Goal: Task Accomplishment & Management: Use online tool/utility

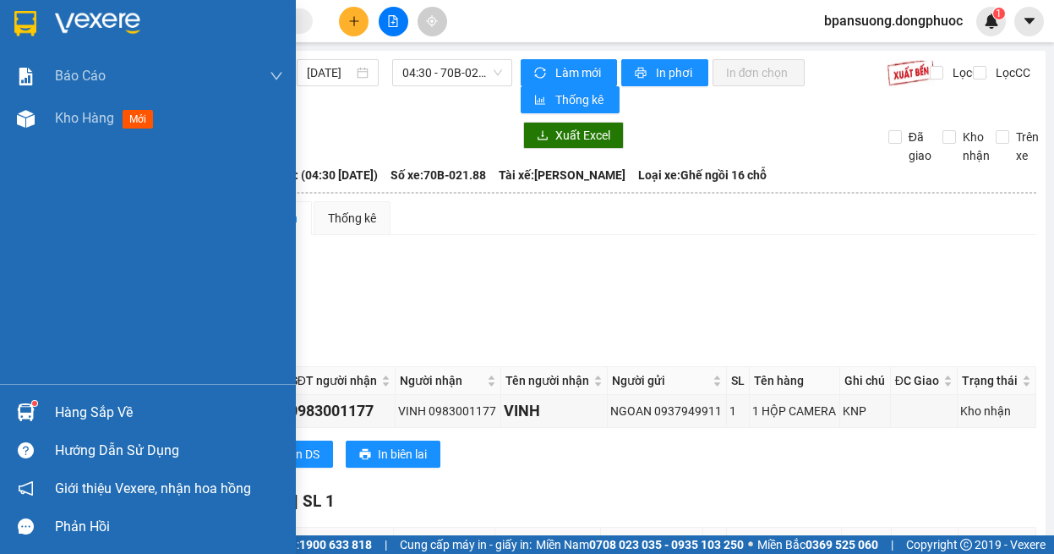
click at [27, 416] on img at bounding box center [26, 412] width 18 height 18
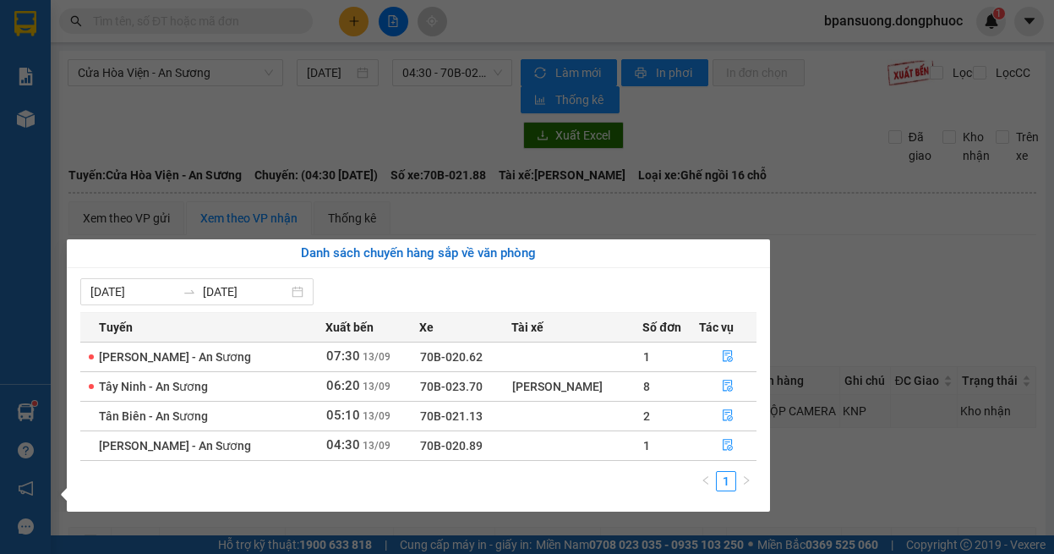
click at [868, 261] on section "Kết quả tìm kiếm ( 0 ) Bộ lọc Ngày tạo đơn gần nhất No Data bpansuong.dongphuoc…" at bounding box center [527, 277] width 1054 height 554
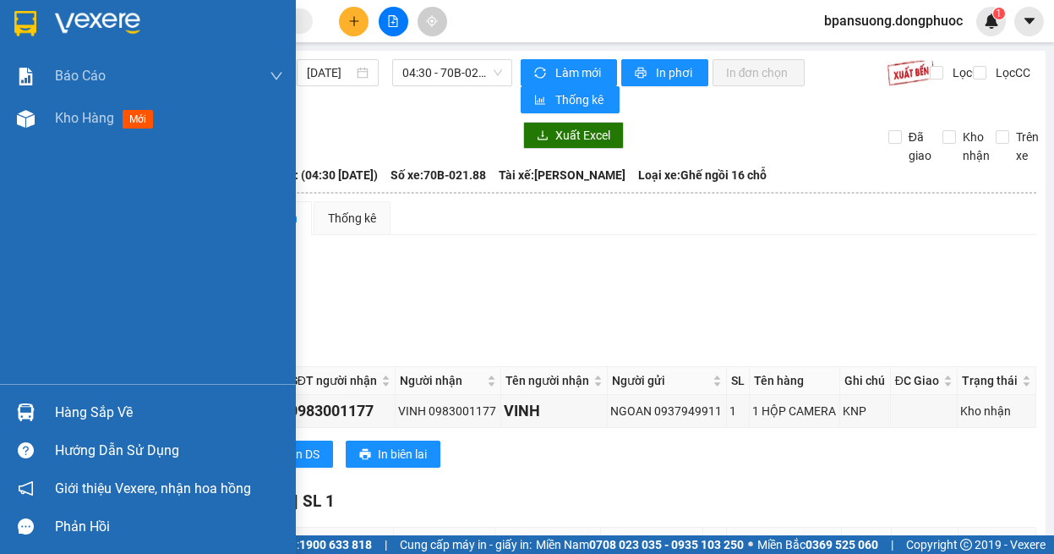
click at [55, 397] on div "Hàng sắp về" at bounding box center [148, 412] width 296 height 38
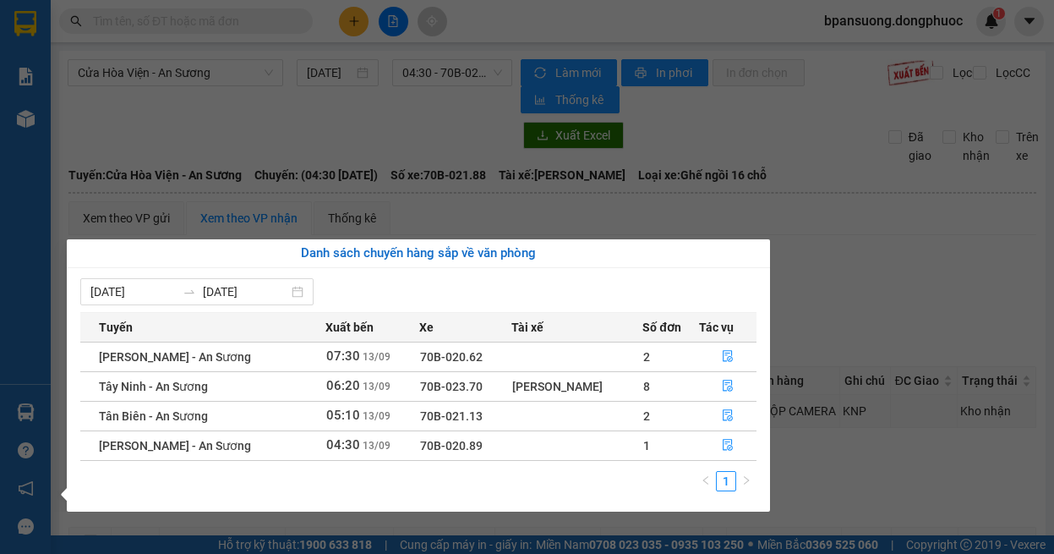
click at [956, 262] on section "Kết quả tìm kiếm ( 0 ) Bộ lọc Ngày tạo đơn gần nhất No Data bpansuong.dongphuoc…" at bounding box center [527, 277] width 1054 height 554
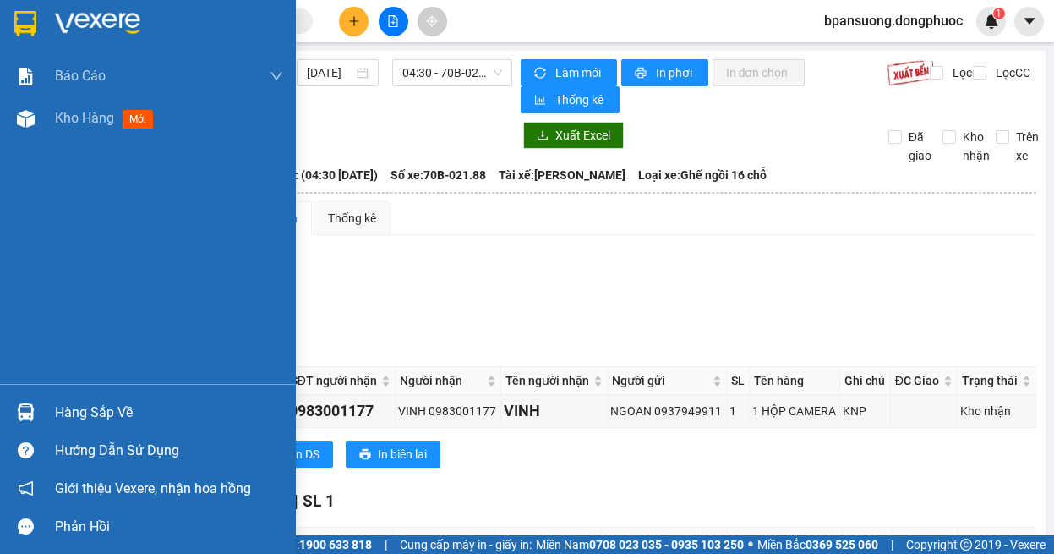
click at [36, 405] on div at bounding box center [26, 412] width 30 height 30
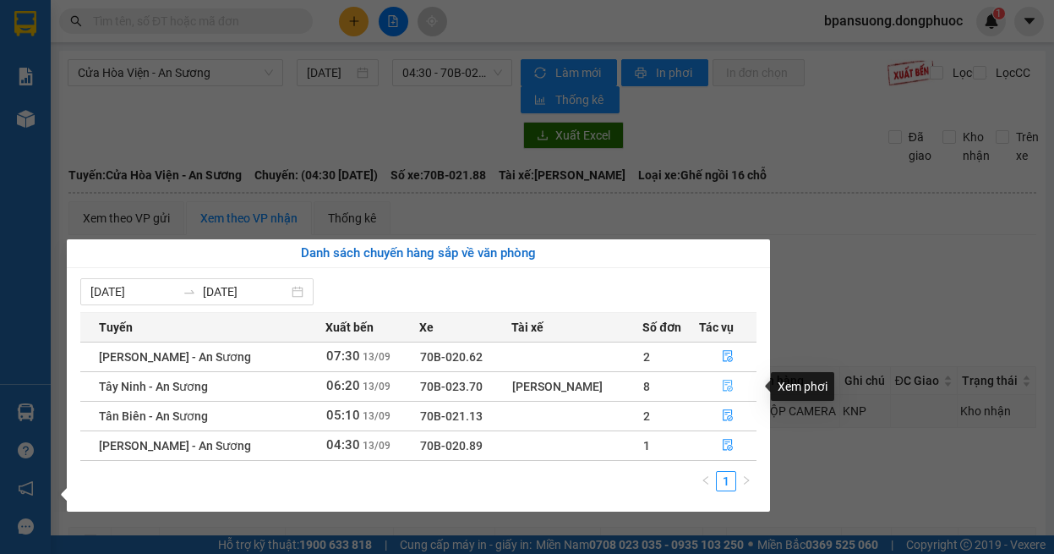
click at [723, 375] on button "button" at bounding box center [728, 386] width 57 height 27
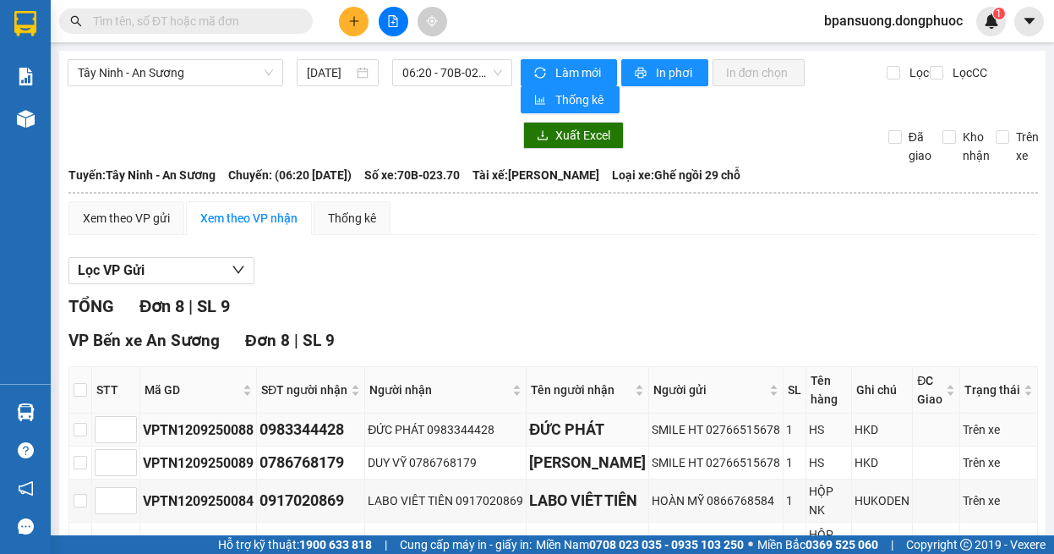
scroll to position [169, 0]
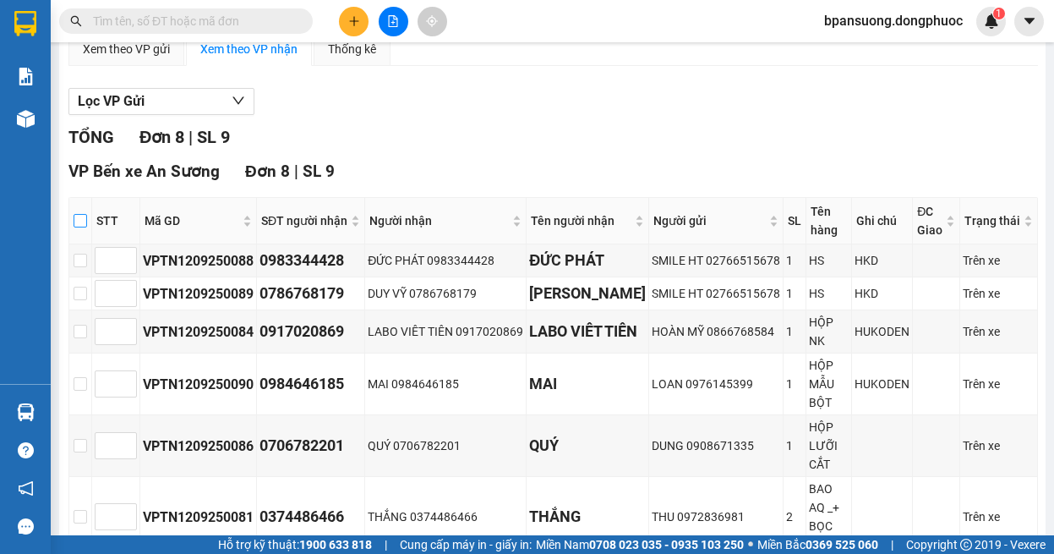
click at [83, 218] on input "checkbox" at bounding box center [81, 221] width 14 height 14
checkbox input "true"
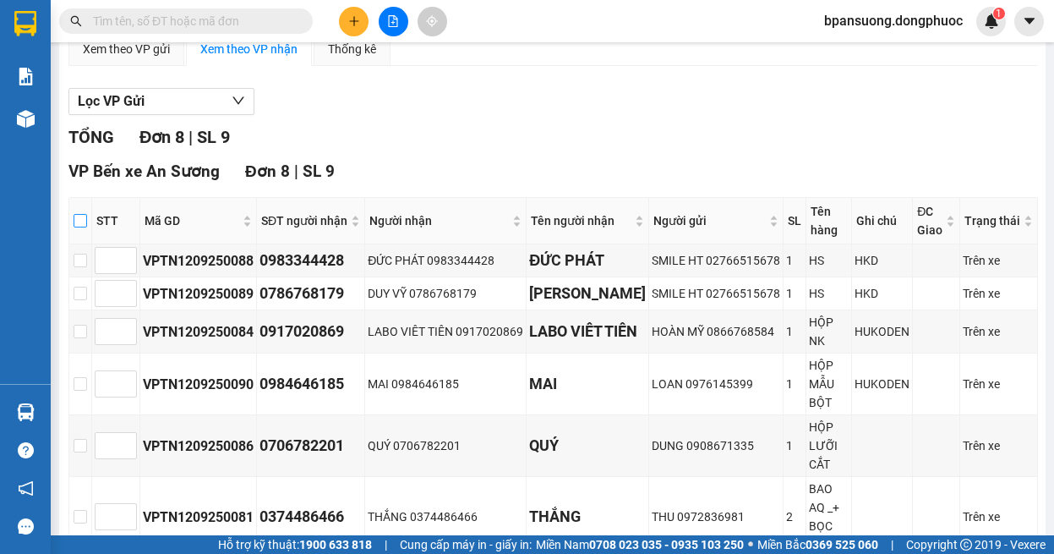
checkbox input "true"
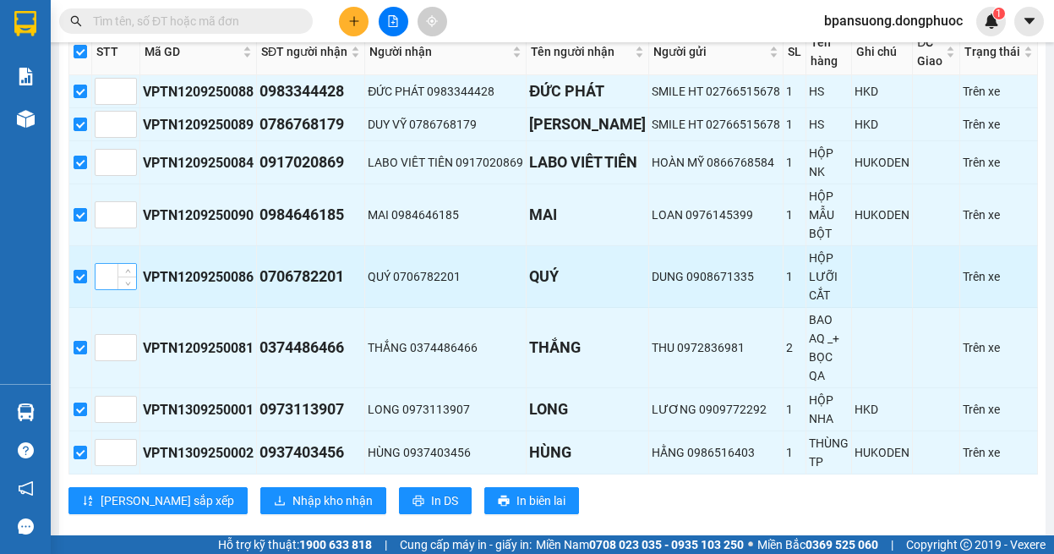
scroll to position [364, 0]
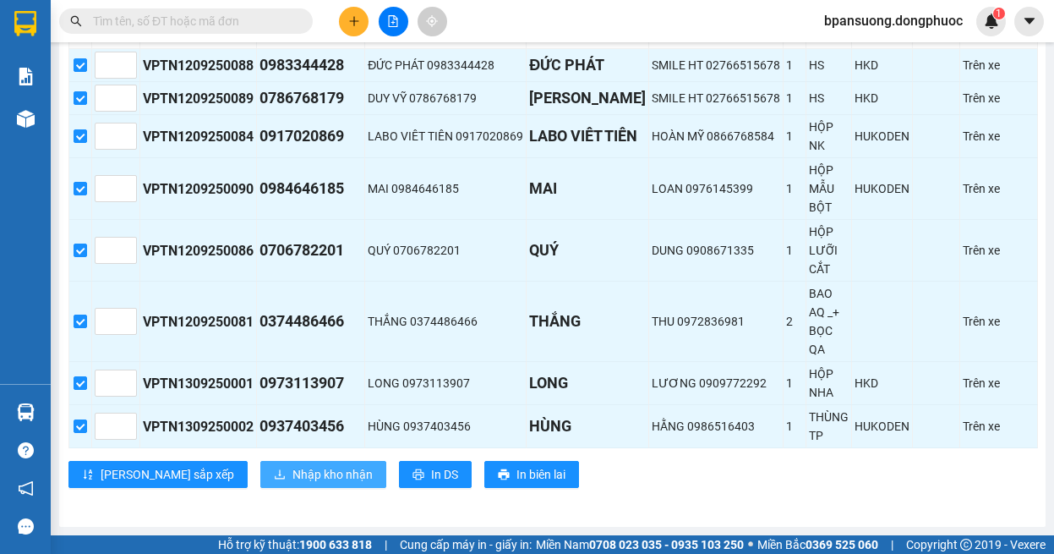
click at [293, 482] on span "Nhập kho nhận" at bounding box center [333, 474] width 80 height 19
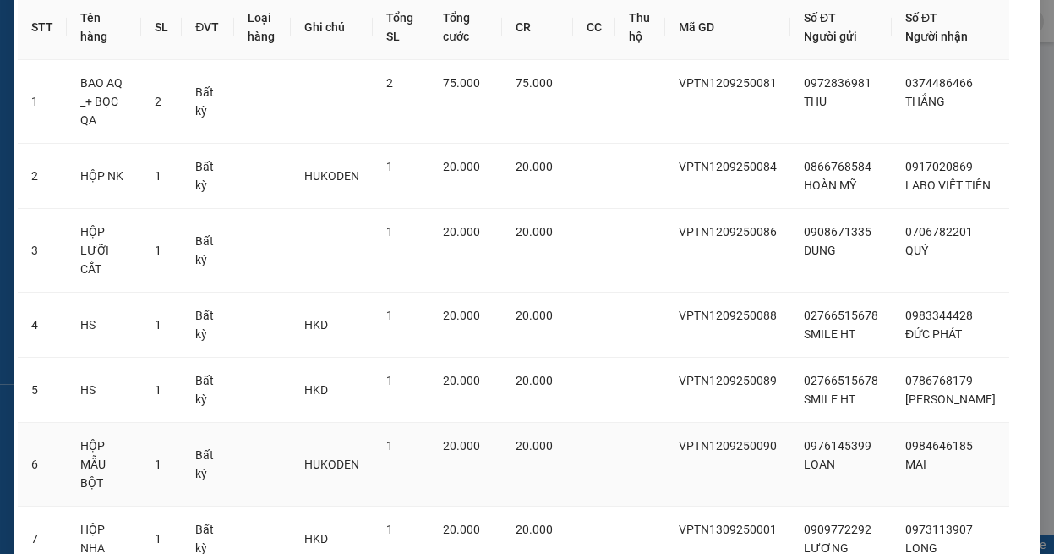
scroll to position [251, 0]
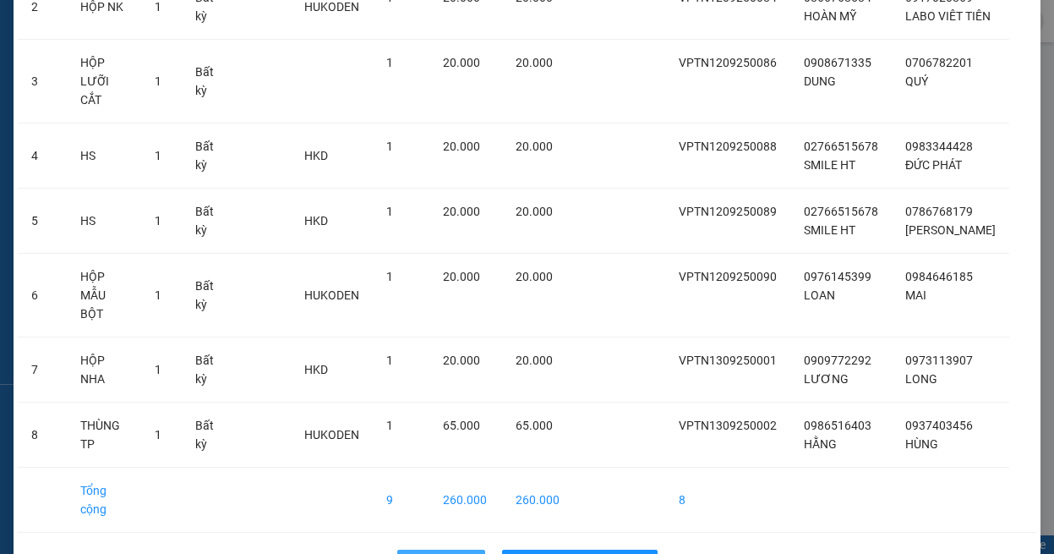
click at [402, 550] on button "Quay lại" at bounding box center [441, 563] width 88 height 27
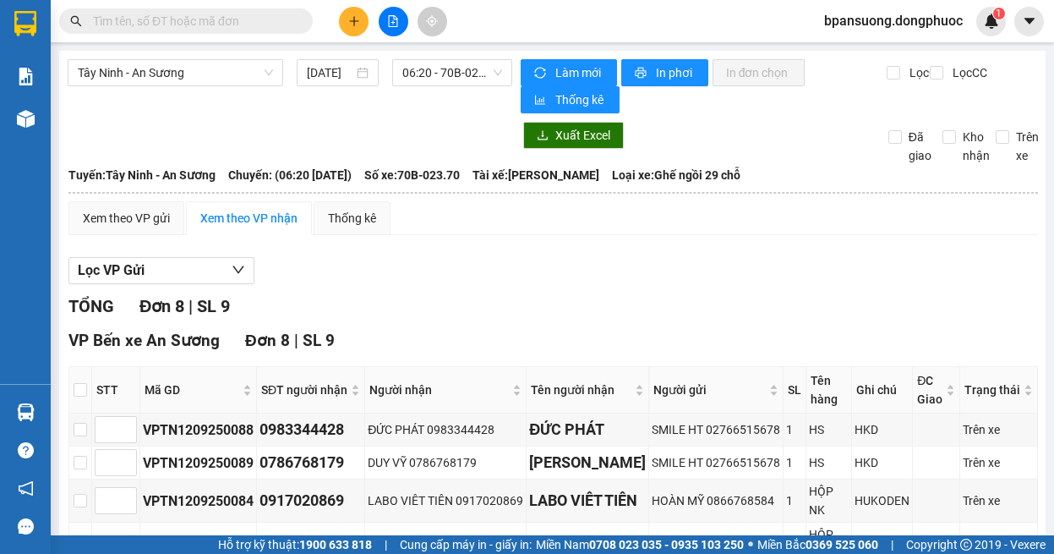
scroll to position [338, 0]
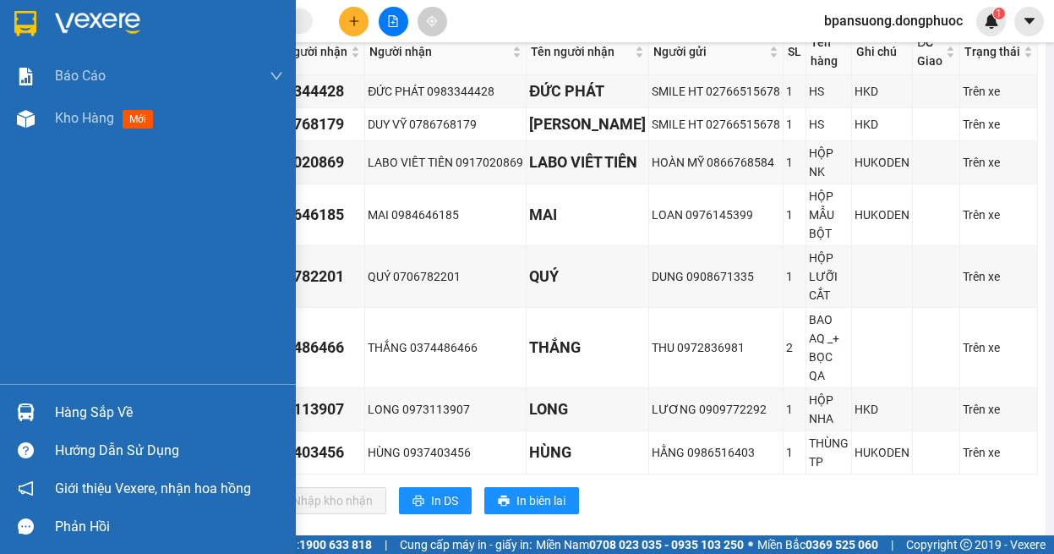
click at [27, 410] on img at bounding box center [26, 412] width 18 height 18
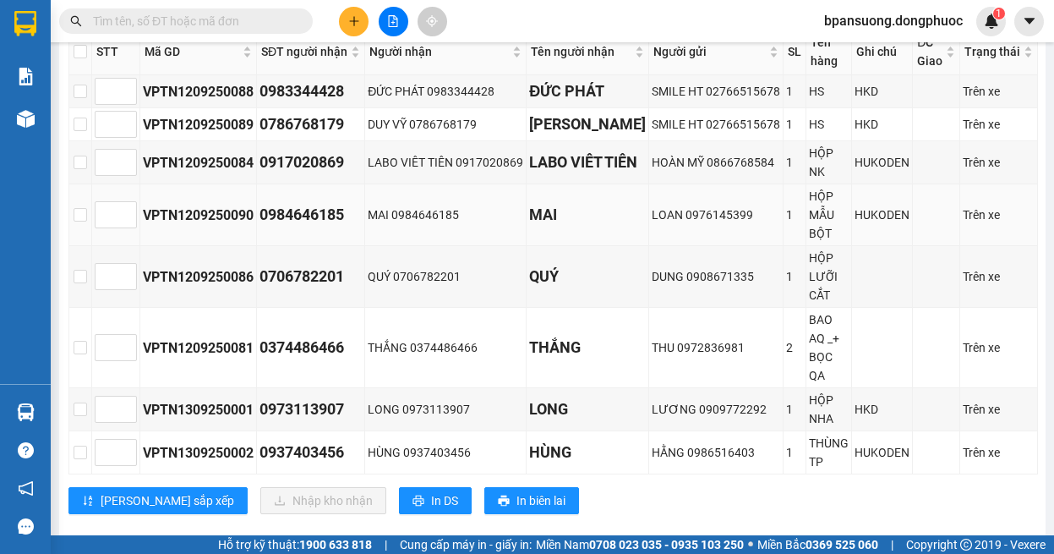
drag, startPoint x: 484, startPoint y: 414, endPoint x: 380, endPoint y: 186, distance: 250.5
click at [380, 186] on section "Kết quả tìm kiếm ( 0 ) Bộ lọc Ngày tạo đơn gần nhất No Data bpansuong.dongphuoc…" at bounding box center [527, 277] width 1054 height 554
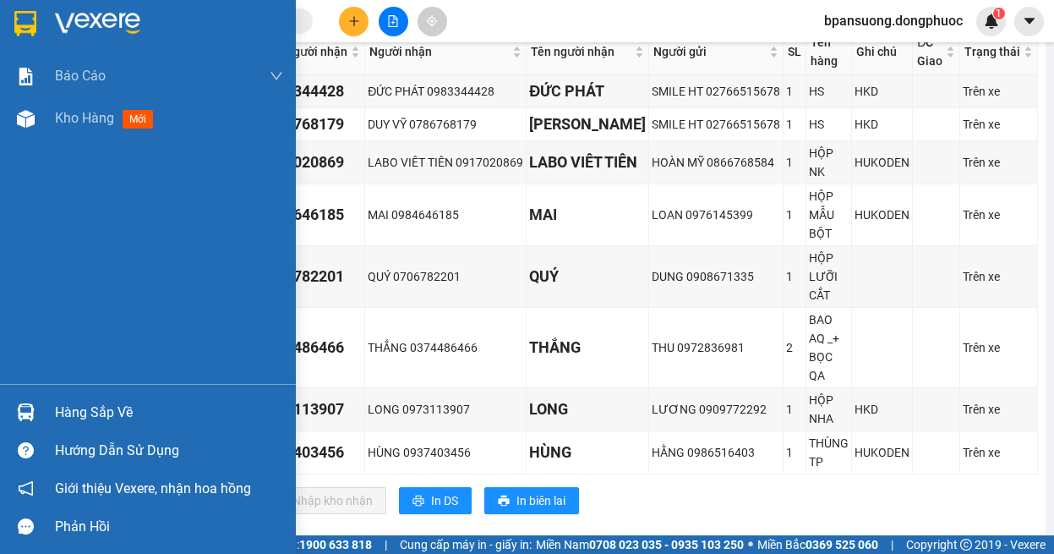
click at [32, 402] on div at bounding box center [26, 412] width 30 height 30
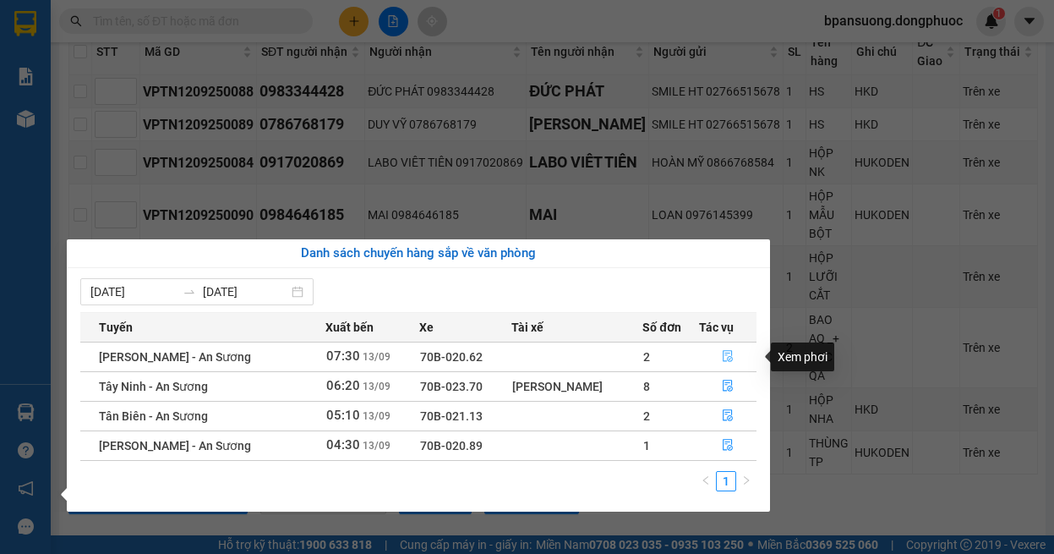
click at [727, 356] on icon "file-done" at bounding box center [728, 356] width 12 height 12
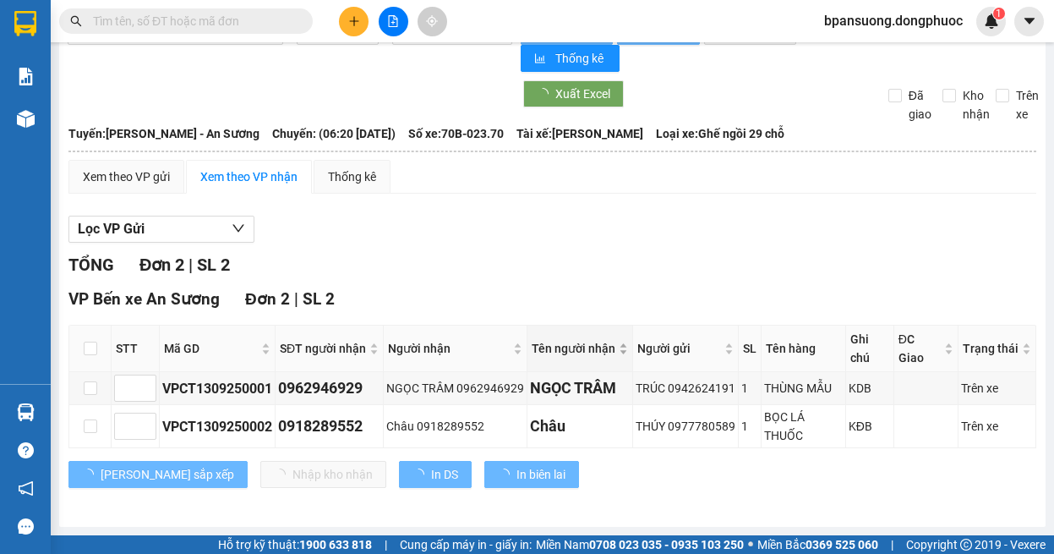
scroll to position [41, 0]
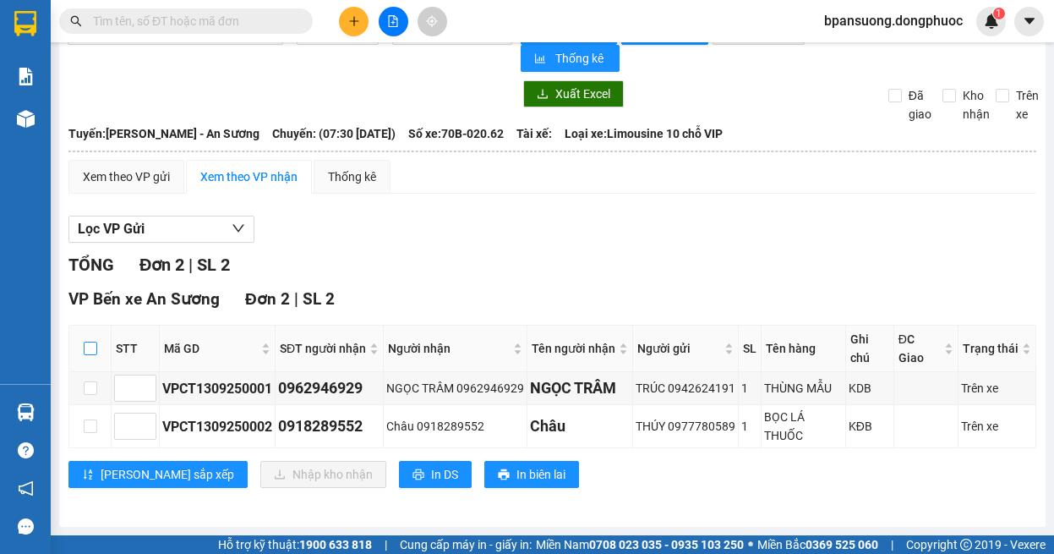
click at [88, 352] on input "checkbox" at bounding box center [91, 349] width 14 height 14
checkbox input "true"
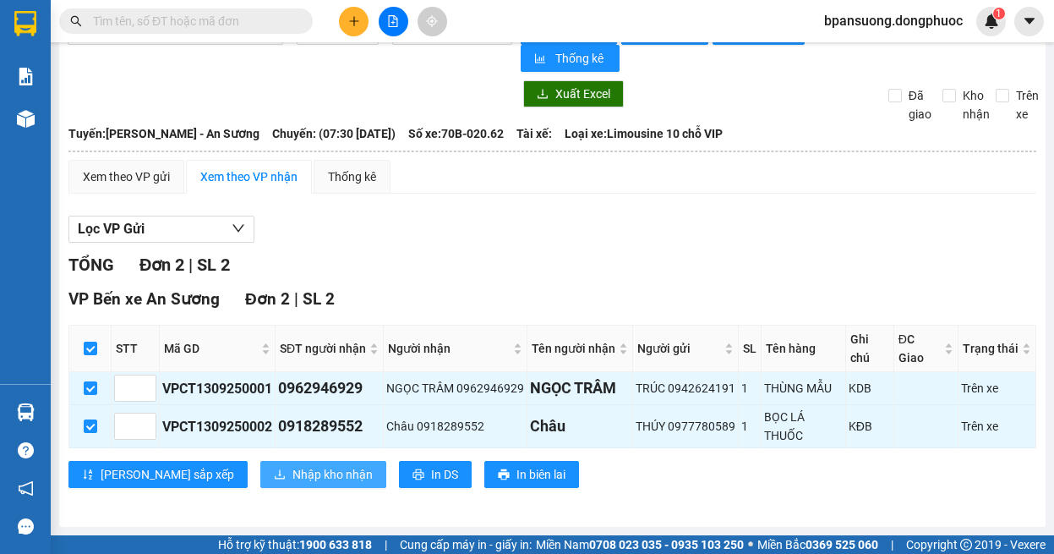
click at [293, 469] on span "Nhập kho nhận" at bounding box center [333, 474] width 80 height 19
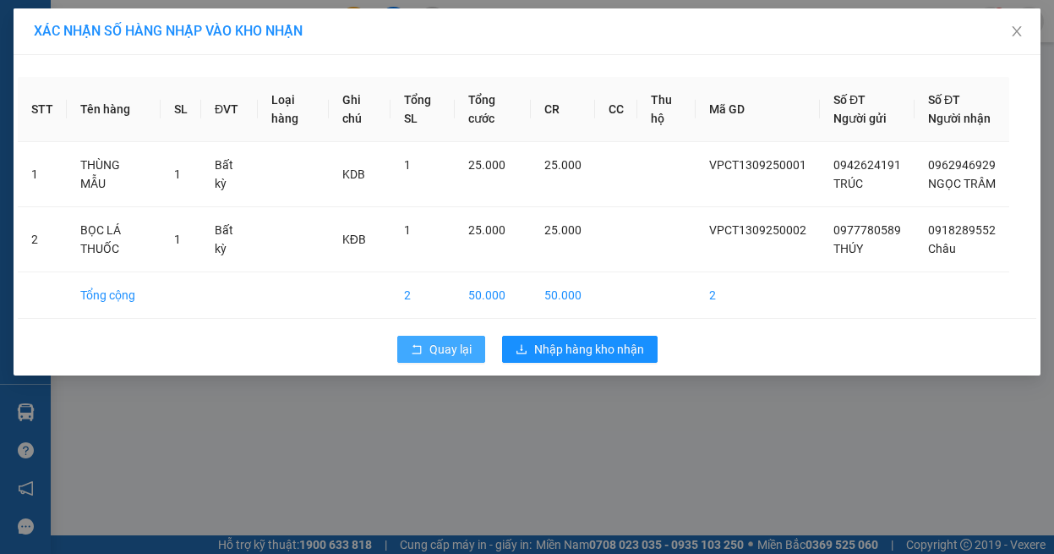
click at [418, 363] on button "Quay lại" at bounding box center [441, 349] width 88 height 27
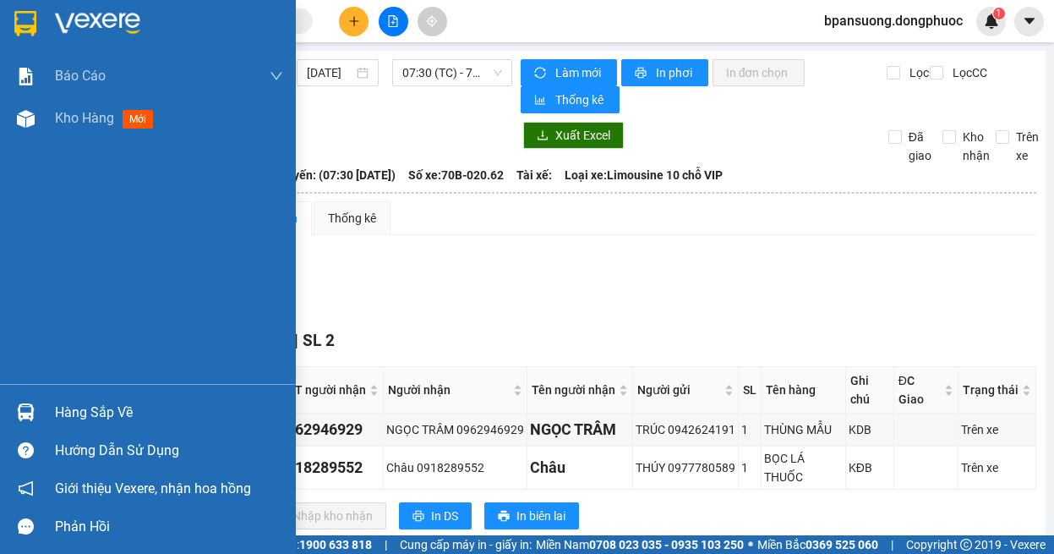
click at [48, 412] on div "Hàng sắp về" at bounding box center [148, 412] width 296 height 38
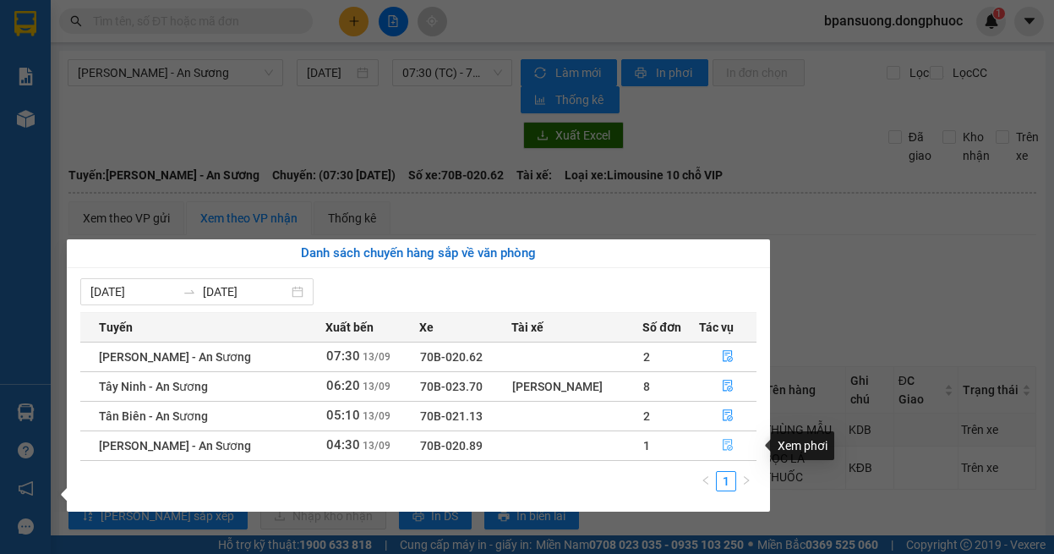
click at [726, 438] on button "button" at bounding box center [728, 445] width 57 height 27
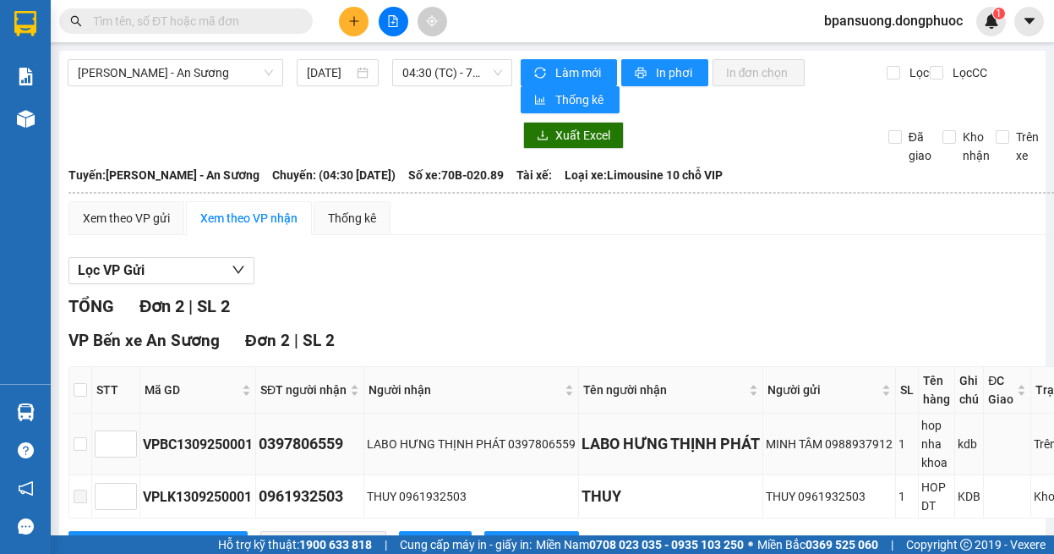
scroll to position [84, 0]
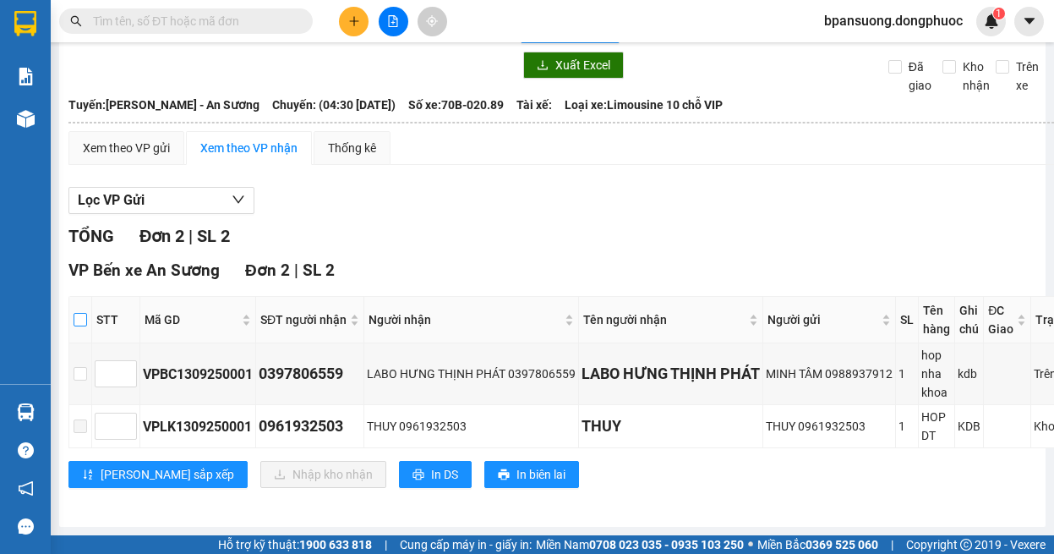
click at [81, 313] on input "checkbox" at bounding box center [81, 320] width 14 height 14
checkbox input "true"
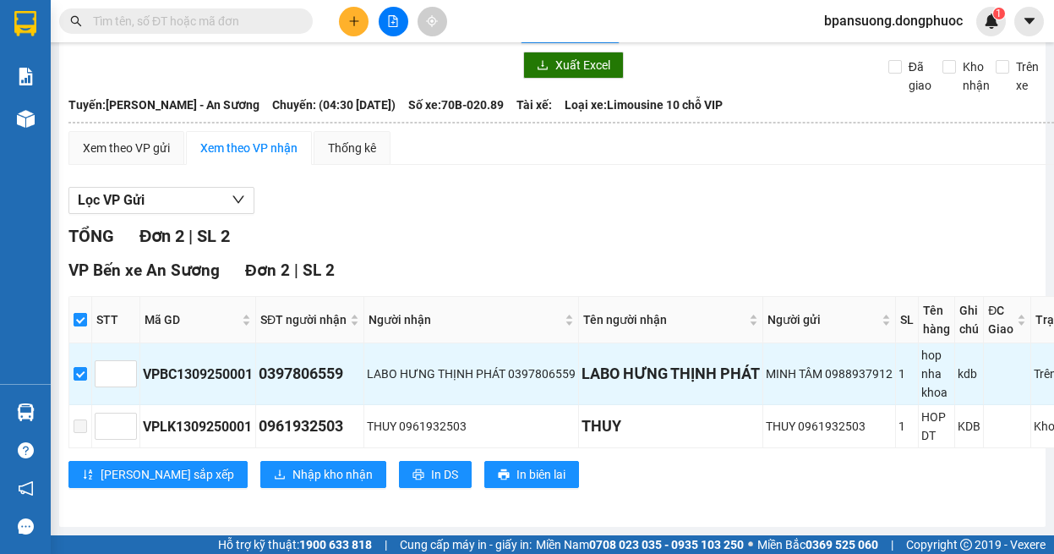
click at [79, 313] on input "checkbox" at bounding box center [81, 320] width 14 height 14
checkbox input "false"
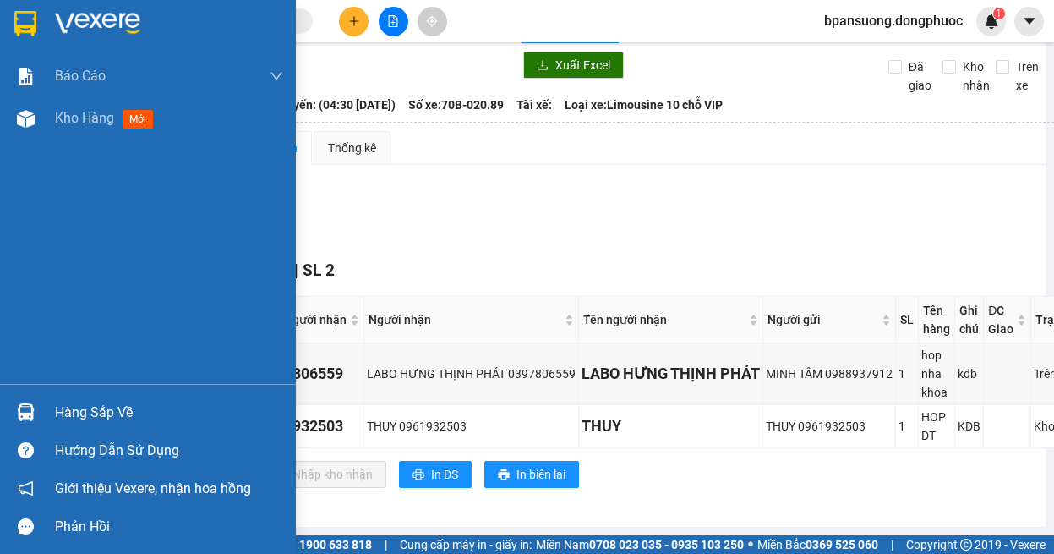
click at [18, 413] on img at bounding box center [26, 412] width 18 height 18
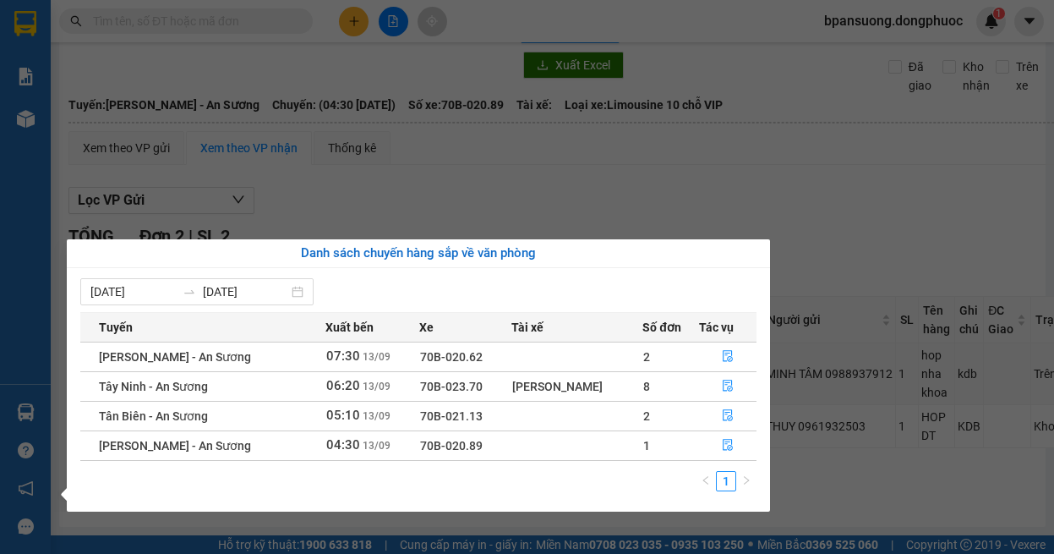
click at [752, 183] on section "Kết quả tìm kiếm ( 0 ) Bộ lọc Ngày tạo đơn gần nhất No Data bpansuong.dongphuoc…" at bounding box center [527, 277] width 1054 height 554
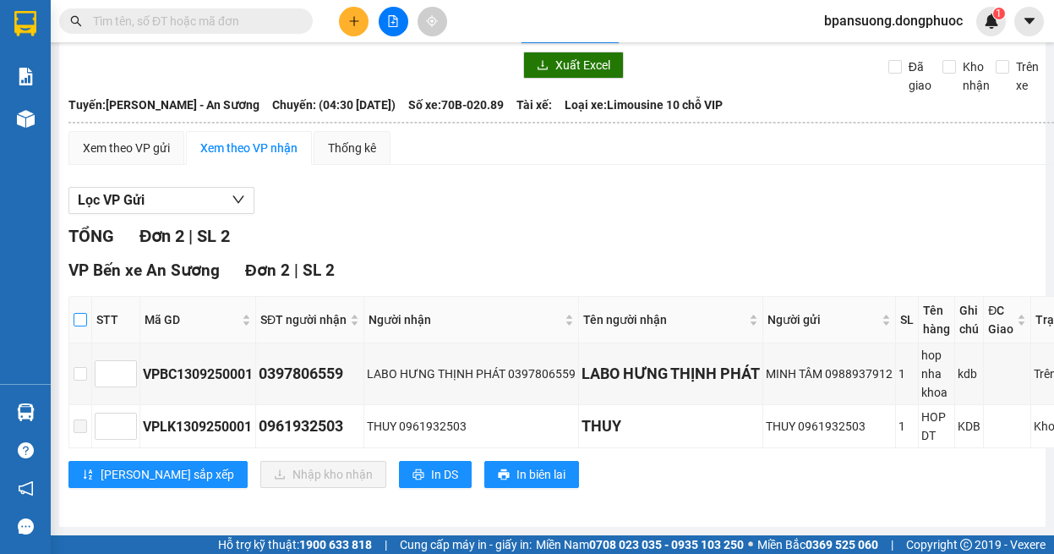
click at [79, 313] on input "checkbox" at bounding box center [81, 320] width 14 height 14
checkbox input "true"
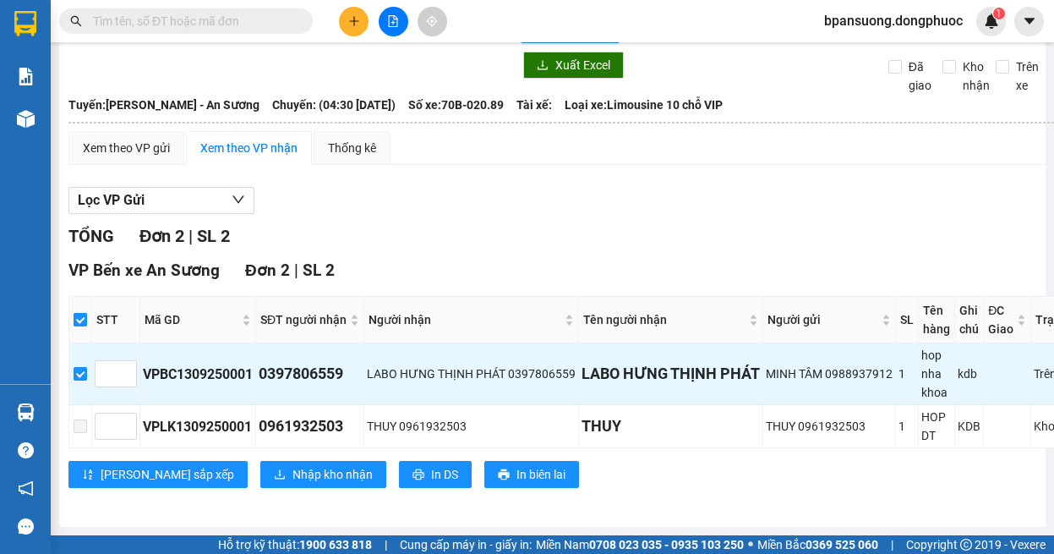
click at [79, 313] on input "checkbox" at bounding box center [81, 320] width 14 height 14
checkbox input "false"
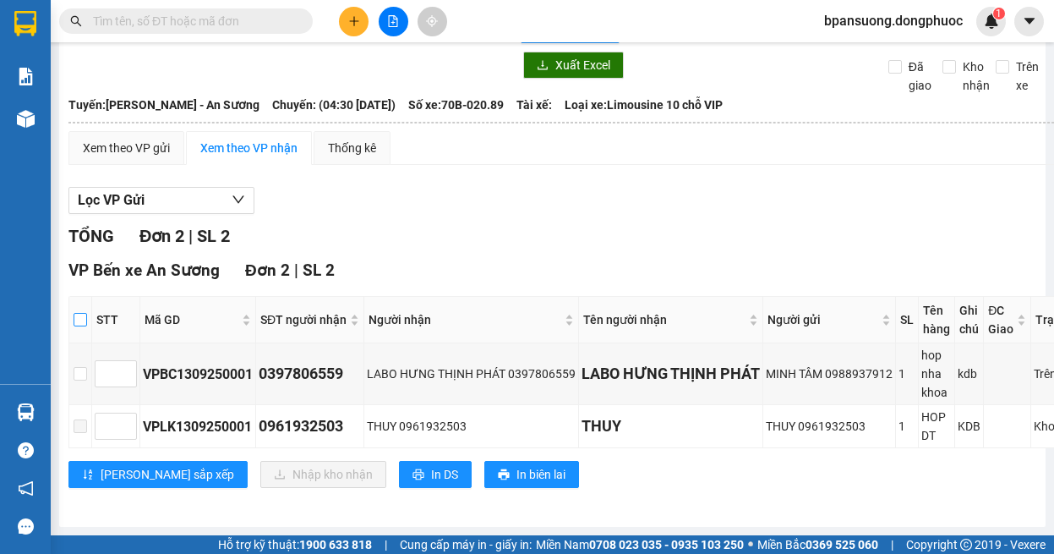
click at [79, 313] on input "checkbox" at bounding box center [81, 320] width 14 height 14
checkbox input "true"
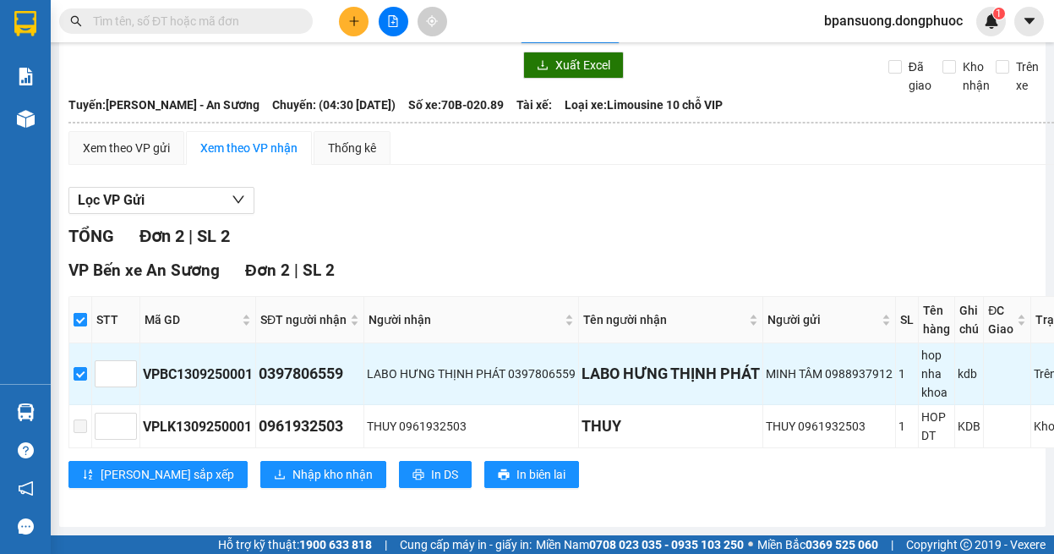
click at [79, 313] on input "checkbox" at bounding box center [81, 320] width 14 height 14
checkbox input "false"
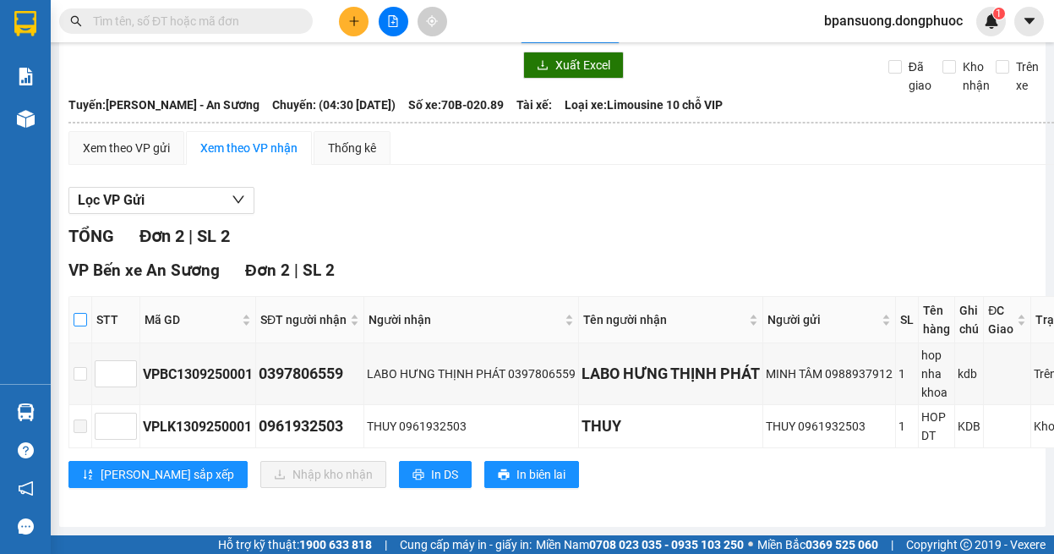
click at [79, 313] on input "checkbox" at bounding box center [81, 320] width 14 height 14
checkbox input "true"
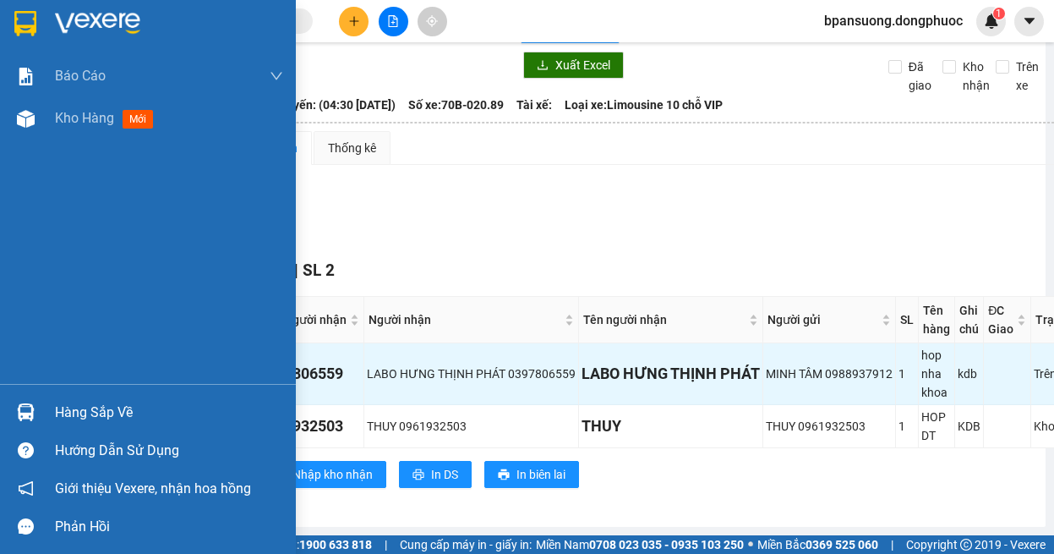
click at [32, 395] on div "Hàng sắp về" at bounding box center [148, 412] width 296 height 38
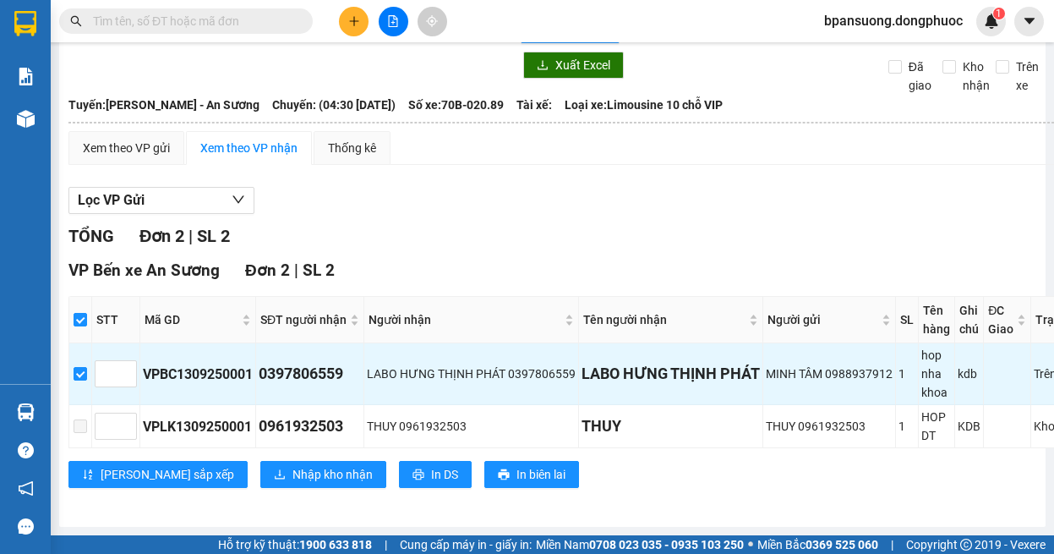
click at [782, 142] on section "Kết quả tìm kiếm ( 0 ) Bộ lọc Ngày tạo đơn gần nhất No Data bpansuong.dongphuoc…" at bounding box center [527, 277] width 1054 height 554
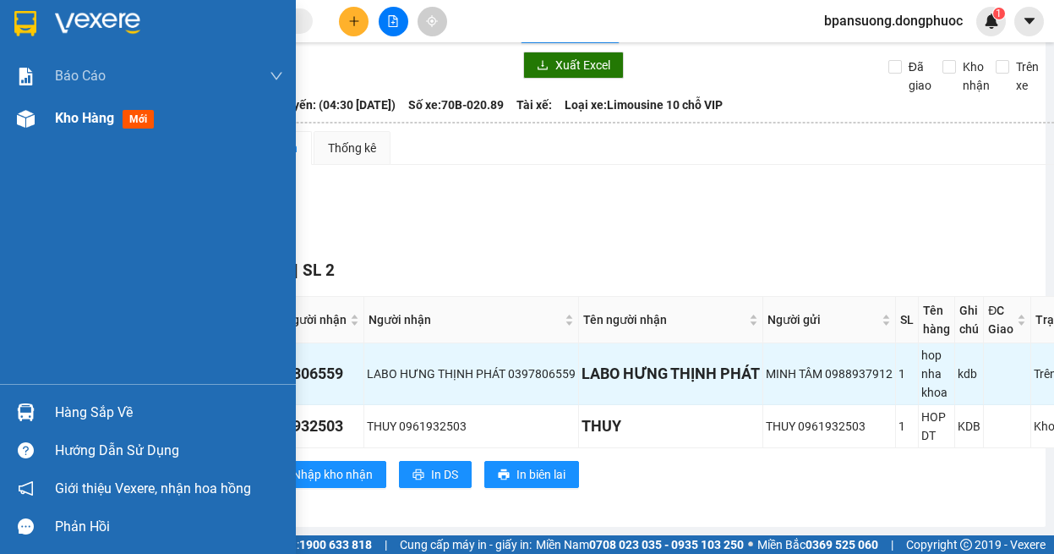
click at [23, 101] on div "Kho hàng mới" at bounding box center [148, 118] width 296 height 42
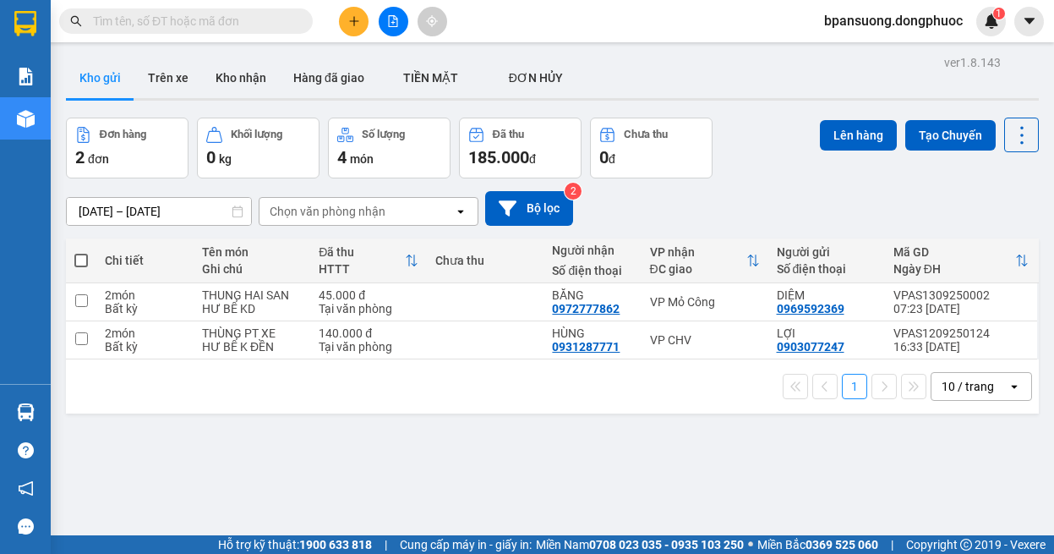
click at [196, 19] on input "text" at bounding box center [193, 21] width 200 height 19
click at [391, 20] on icon "file-add" at bounding box center [393, 21] width 12 height 12
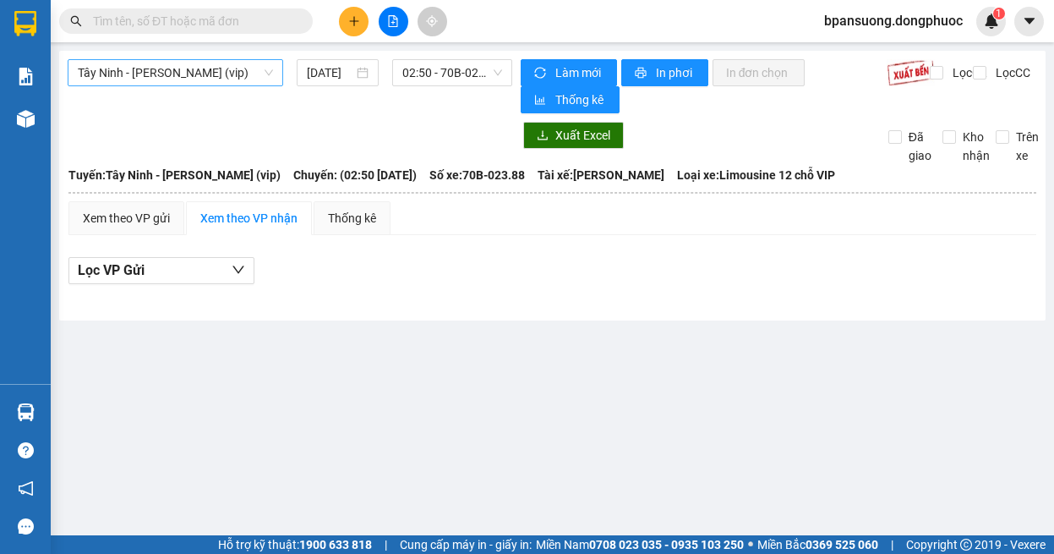
click at [204, 68] on span "Tây Ninh - [PERSON_NAME] (vip)" at bounding box center [175, 72] width 195 height 25
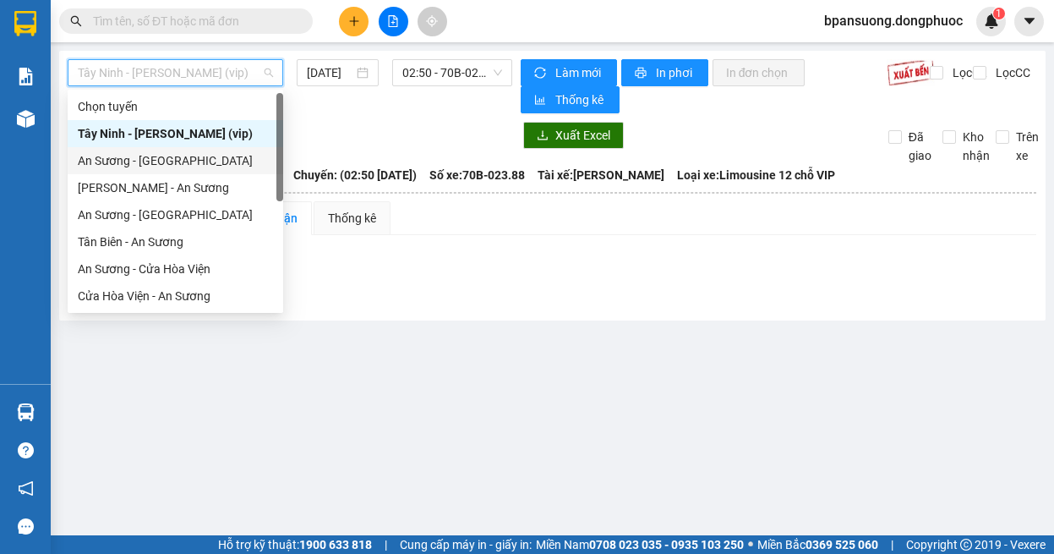
click at [177, 167] on div "An Sương - [GEOGRAPHIC_DATA]" at bounding box center [175, 160] width 195 height 19
type input "[DATE]"
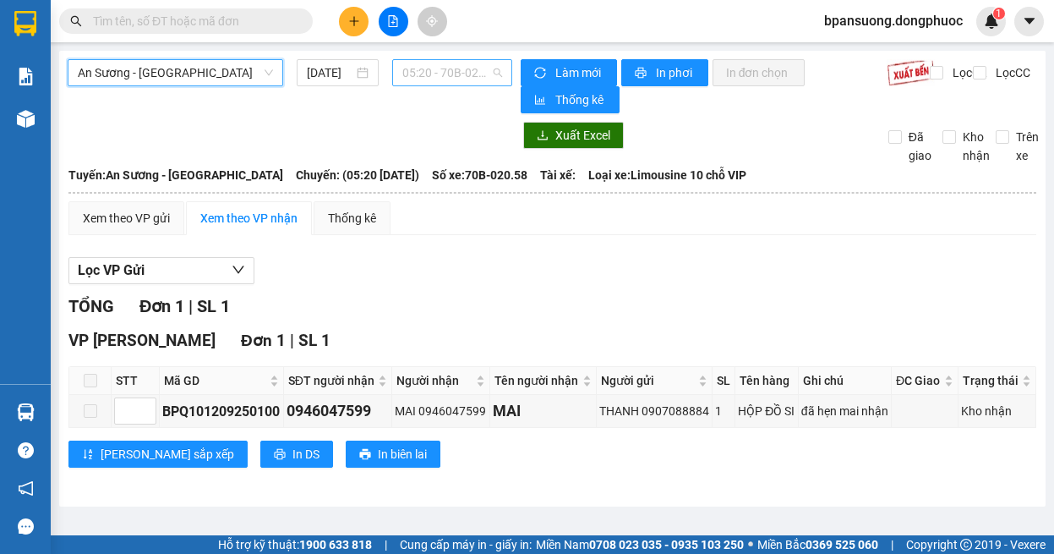
click at [463, 68] on span "05:20 - 70B-020.58" at bounding box center [452, 72] width 100 height 25
click at [200, 74] on span "An Sương - [GEOGRAPHIC_DATA]" at bounding box center [175, 72] width 195 height 25
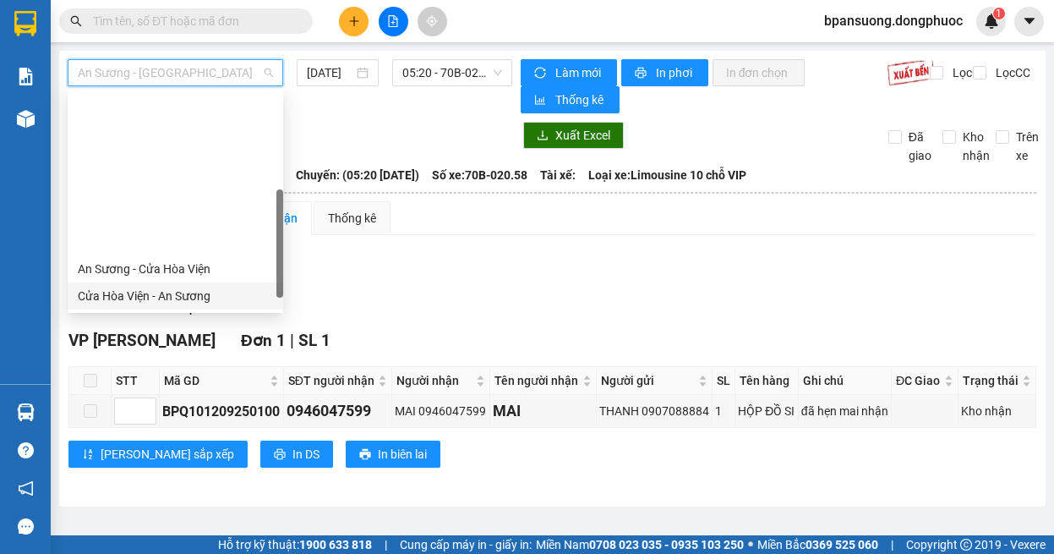
scroll to position [169, 0]
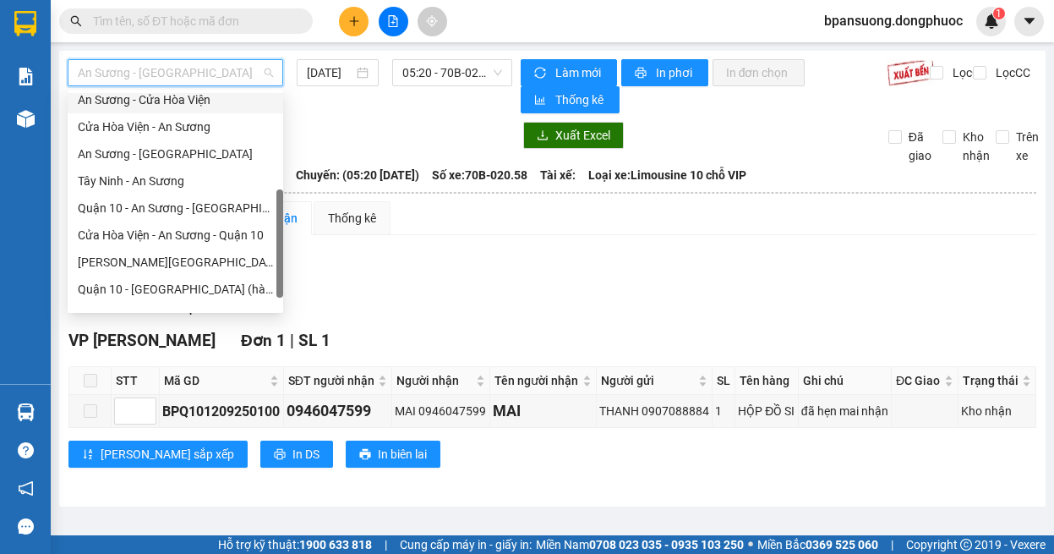
click at [181, 101] on div "An Sương - Cửa Hòa Viện" at bounding box center [175, 99] width 195 height 19
type input "[DATE]"
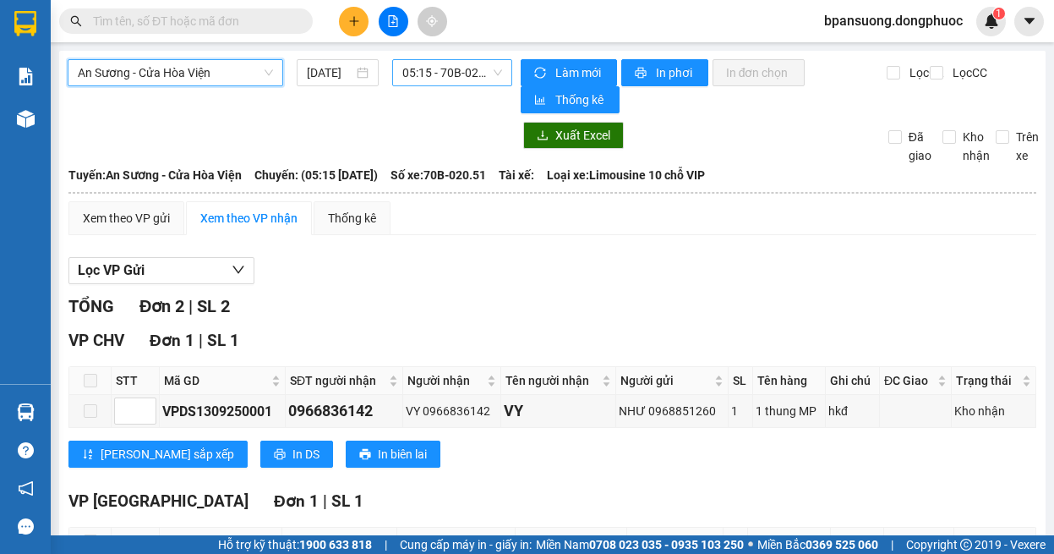
click at [450, 70] on span "05:15 - 70B-020.51" at bounding box center [452, 72] width 100 height 25
click at [670, 226] on div "Xem theo VP gửi Xem theo VP nhận Thống kê" at bounding box center [552, 218] width 968 height 34
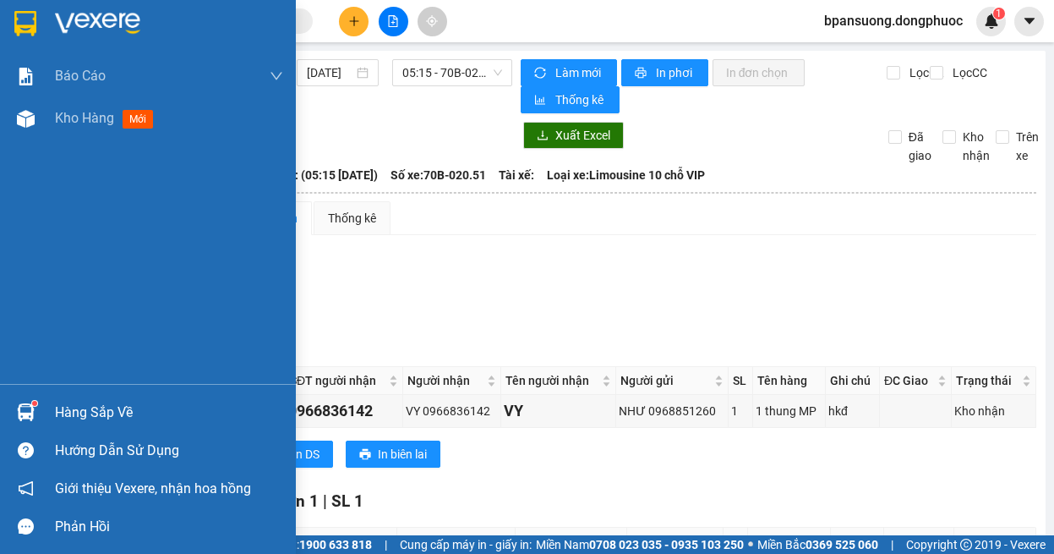
click at [27, 400] on div at bounding box center [26, 412] width 30 height 30
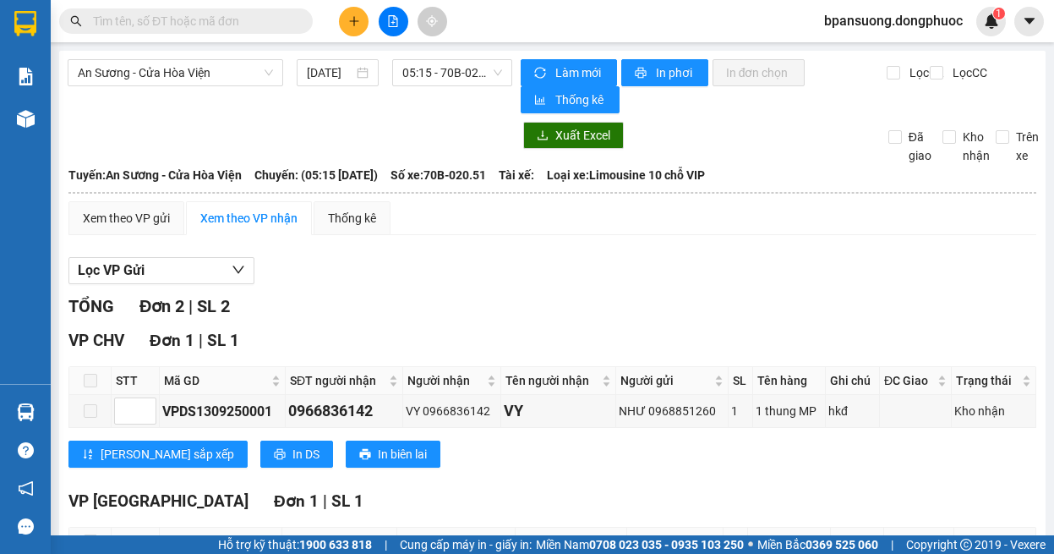
click at [847, 256] on section "Kết quả tìm kiếm ( 0 ) Bộ lọc Ngày tạo đơn gần nhất No Data bpansuong.dongphuoc…" at bounding box center [527, 277] width 1054 height 554
click at [174, 76] on span "An Sương - Cửa Hòa Viện" at bounding box center [175, 72] width 195 height 25
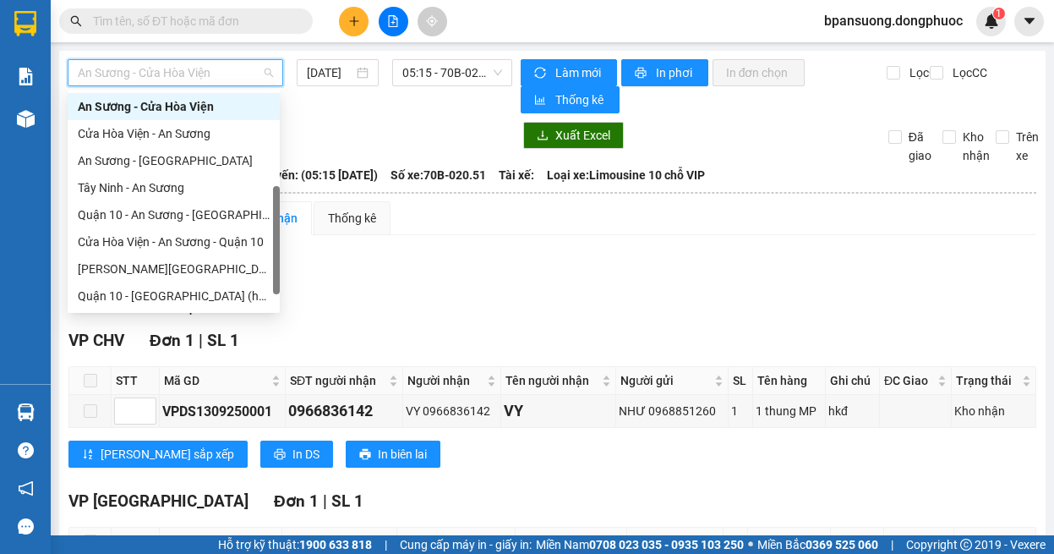
click at [167, 95] on div "An Sương - Cửa Hòa Viện" at bounding box center [174, 106] width 212 height 27
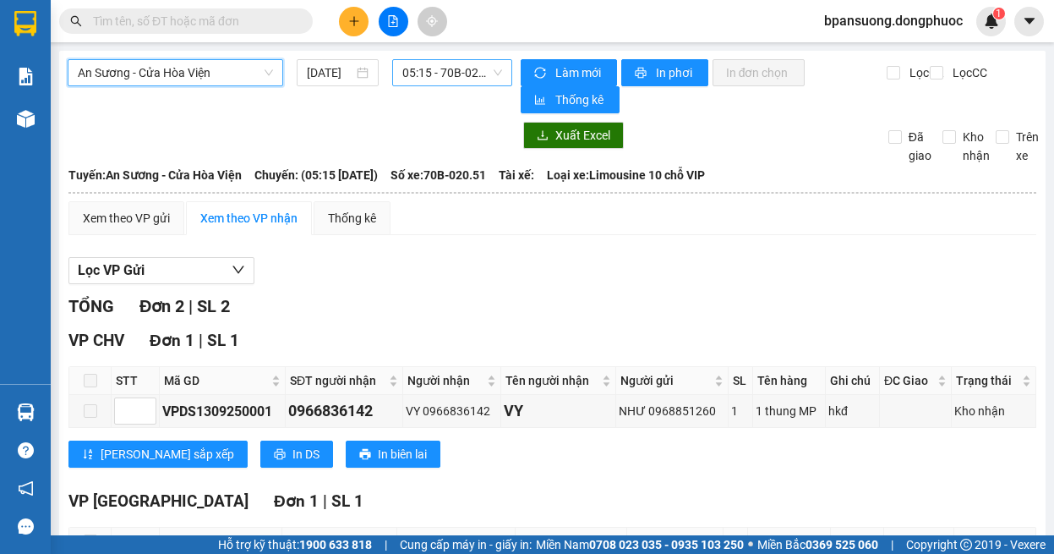
click at [450, 69] on span "05:15 - 70B-020.51" at bounding box center [452, 72] width 100 height 25
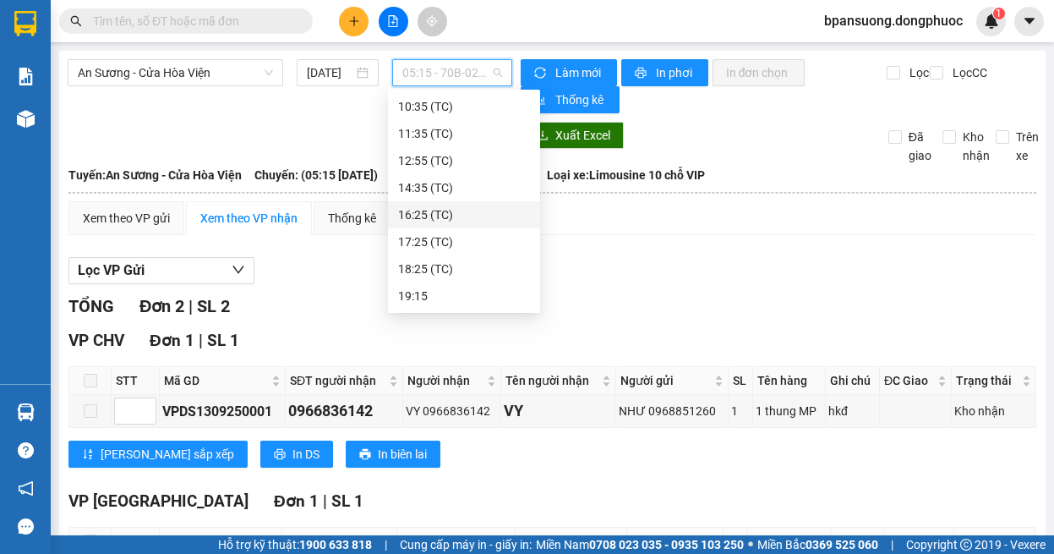
scroll to position [0, 0]
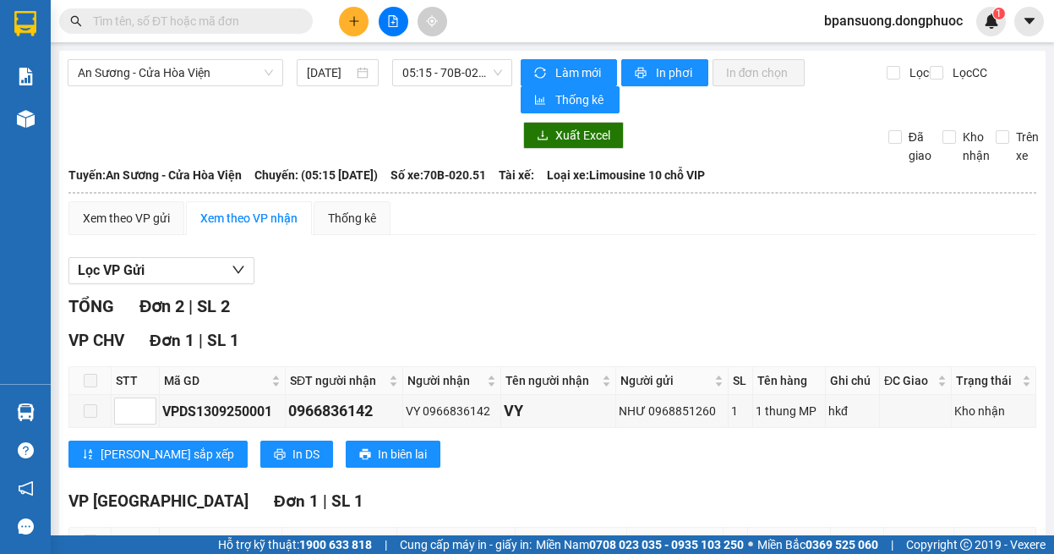
click at [665, 232] on div "Xem theo VP gửi Xem theo VP nhận Thống kê" at bounding box center [552, 218] width 968 height 34
click at [149, 63] on span "An Sương - Cửa Hòa Viện" at bounding box center [175, 72] width 195 height 25
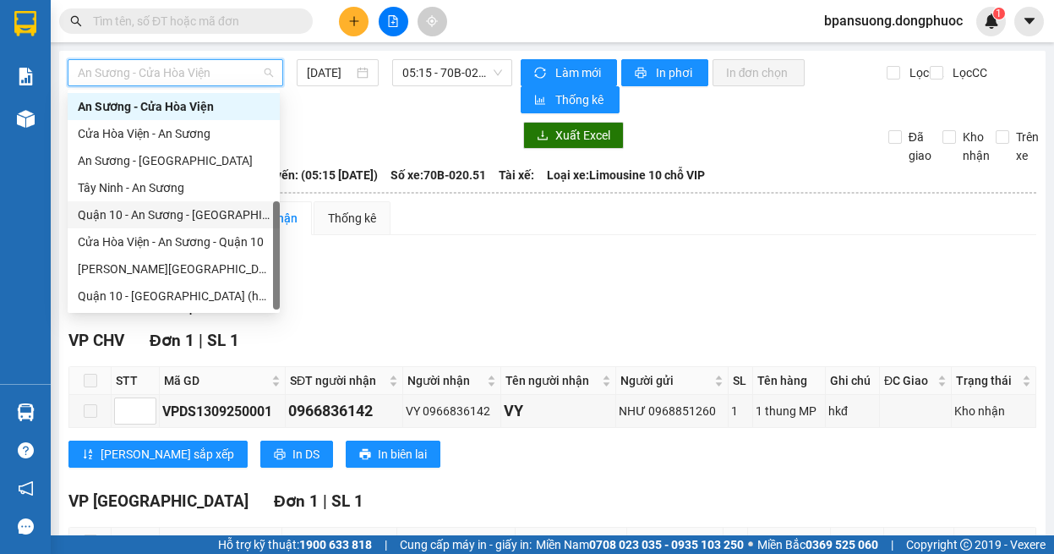
scroll to position [189, 0]
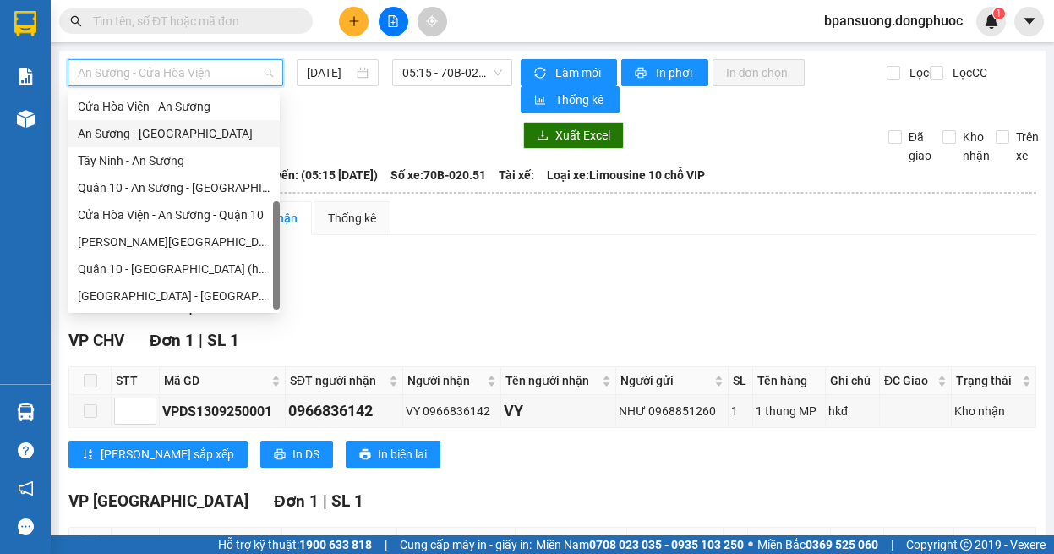
click at [175, 139] on div "An Sương - [GEOGRAPHIC_DATA]" at bounding box center [174, 133] width 192 height 19
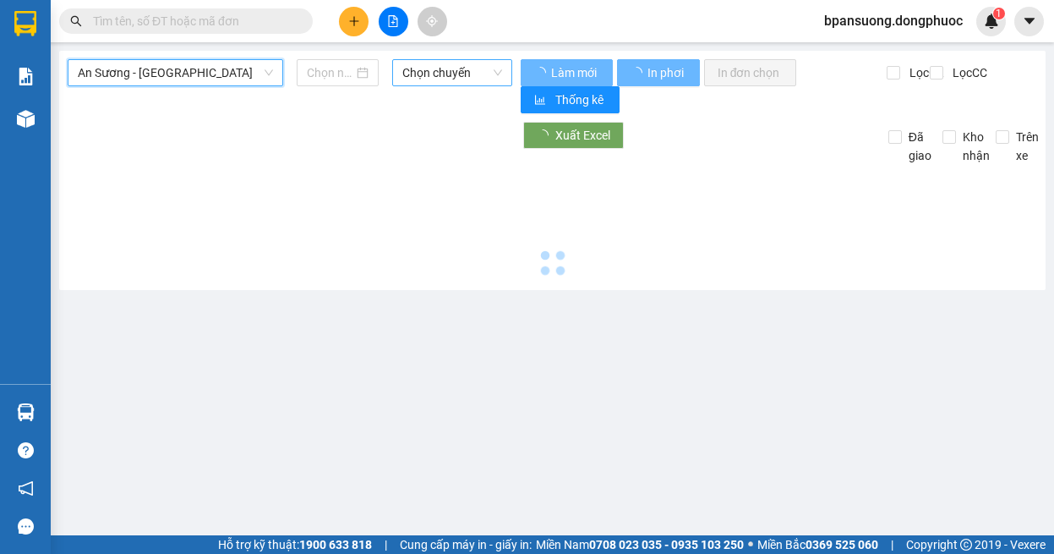
type input "[DATE]"
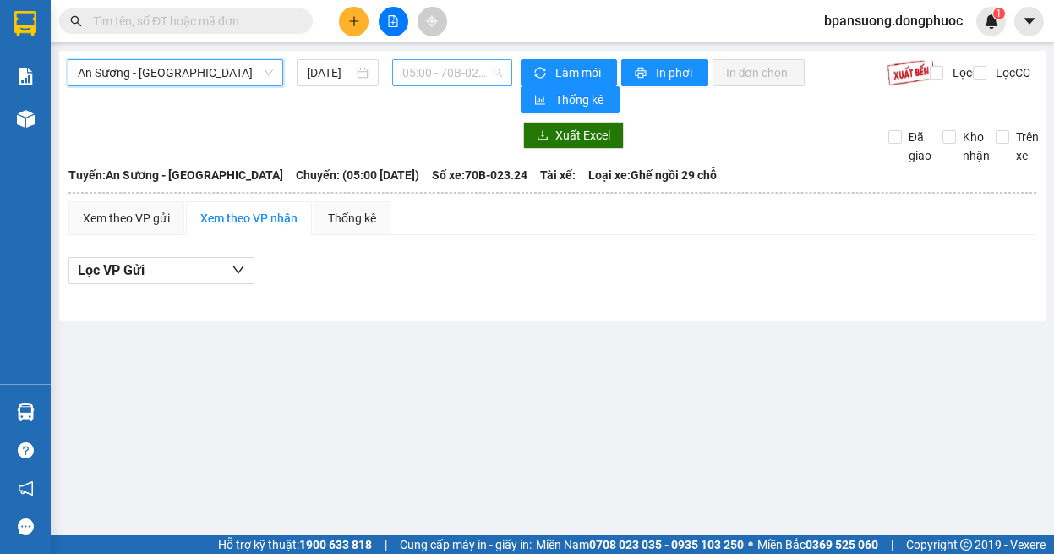
click at [443, 79] on span "05:00 - 70B-023.24" at bounding box center [452, 72] width 100 height 25
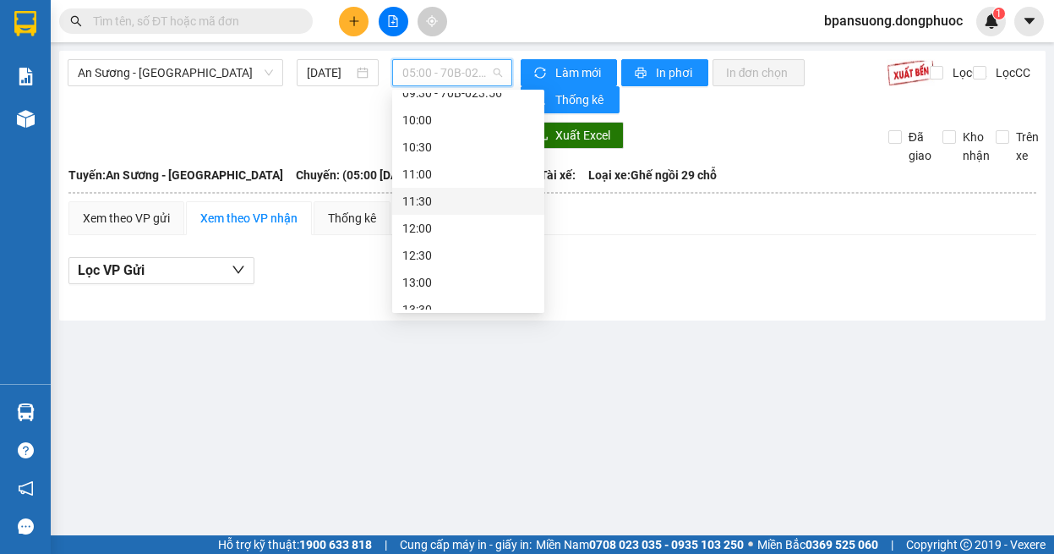
scroll to position [169, 0]
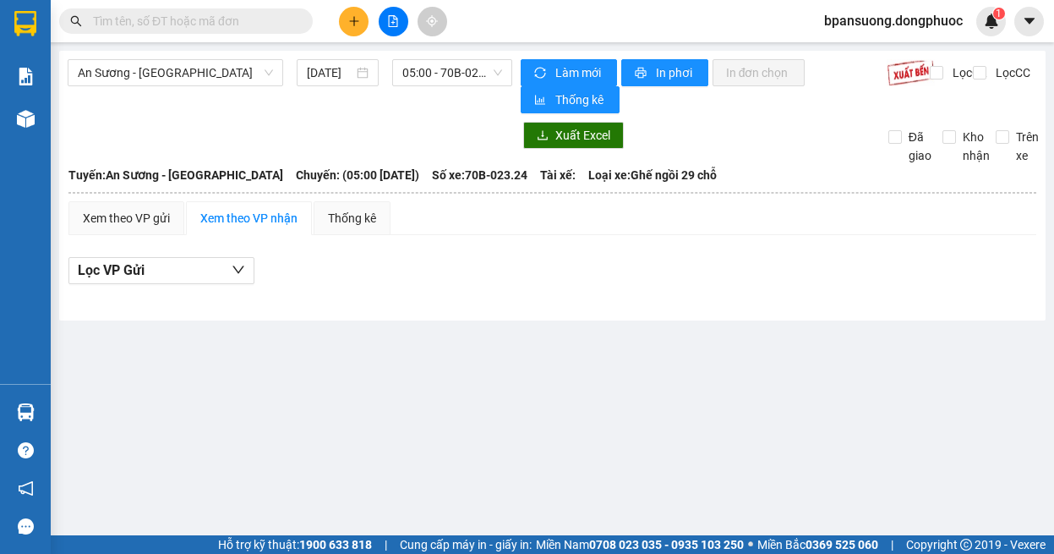
click at [688, 391] on main "An Sương - [GEOGRAPHIC_DATA] [DATE] 05:00 - 70B-023.24 Làm mới In phơi In đơn c…" at bounding box center [527, 267] width 1054 height 535
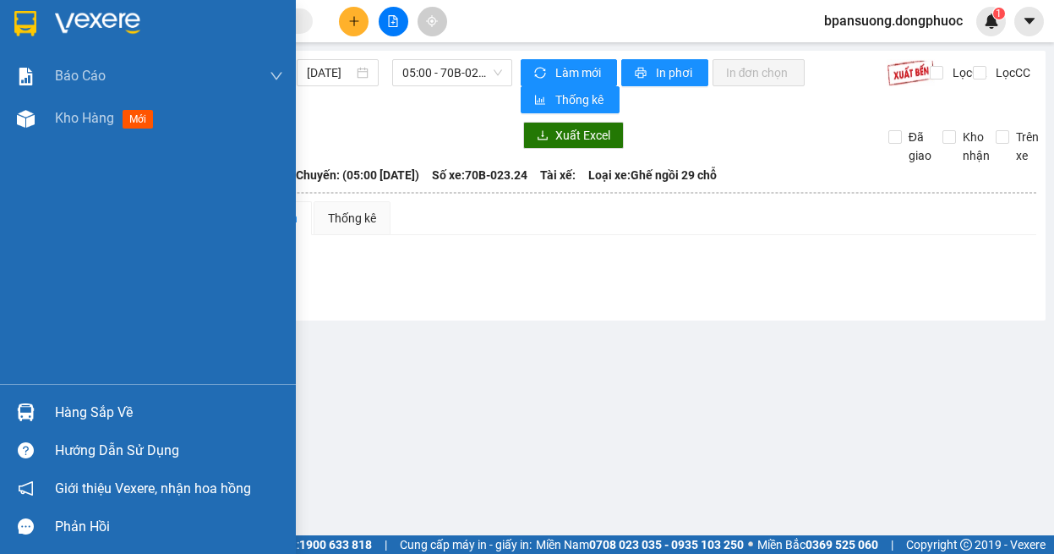
click at [18, 414] on img at bounding box center [26, 412] width 18 height 18
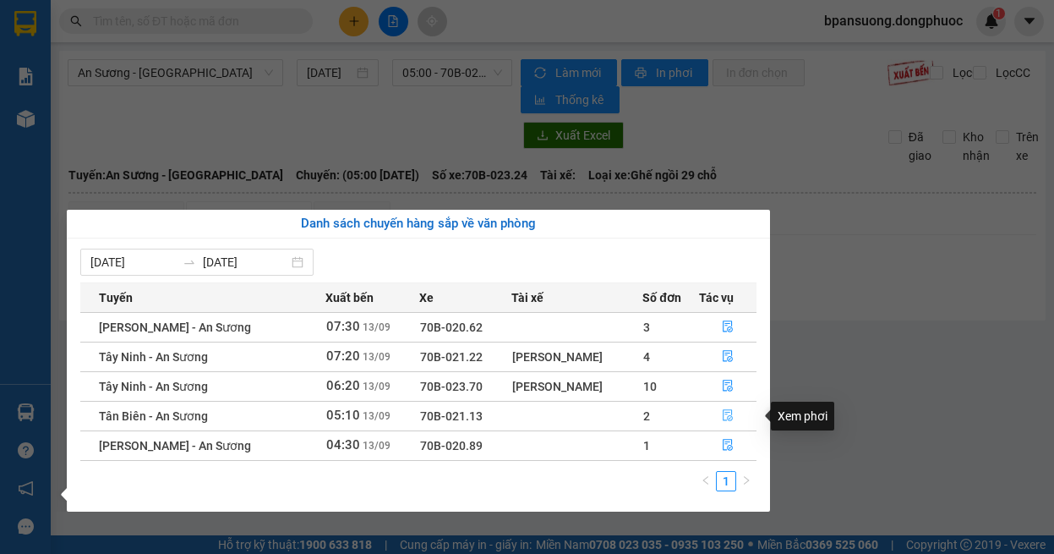
click at [722, 416] on icon "file-done" at bounding box center [728, 415] width 12 height 12
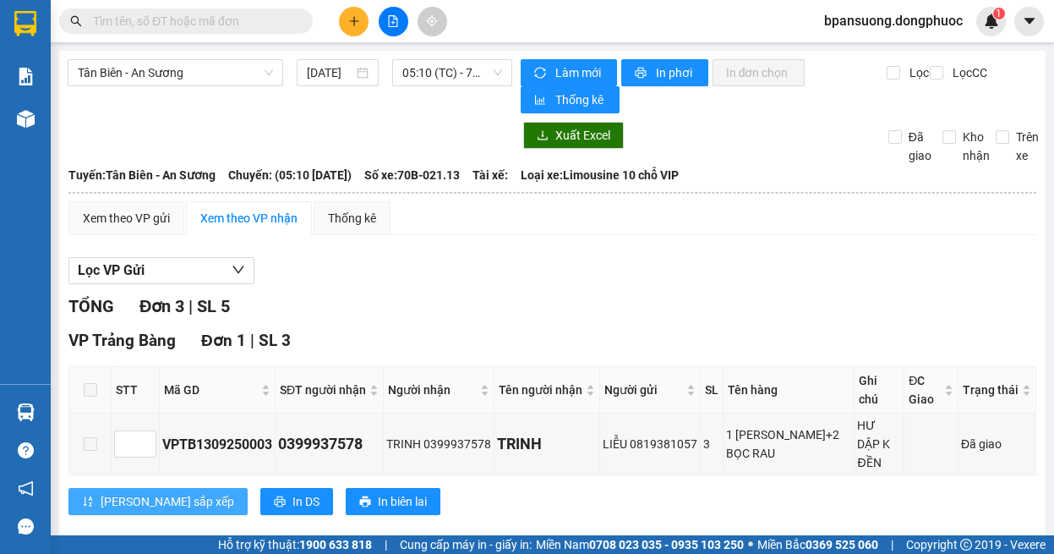
scroll to position [231, 0]
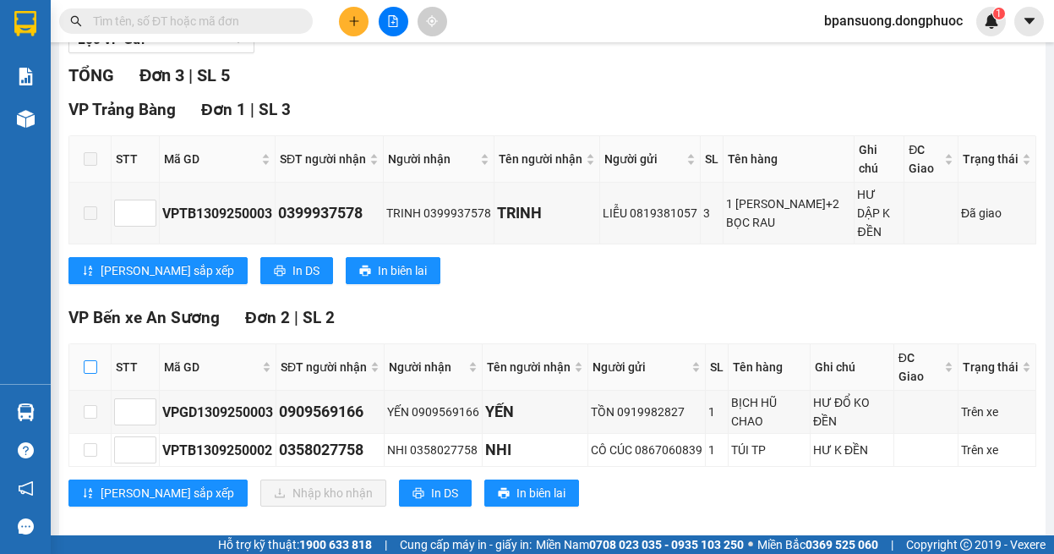
click at [89, 360] on input "checkbox" at bounding box center [91, 367] width 14 height 14
checkbox input "true"
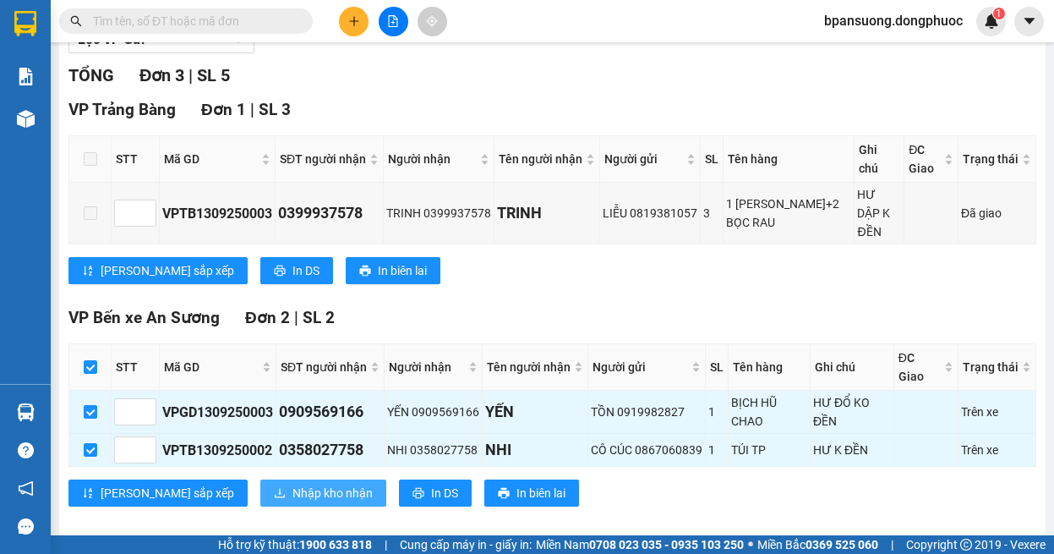
click at [293, 484] on span "Nhập kho nhận" at bounding box center [333, 493] width 80 height 19
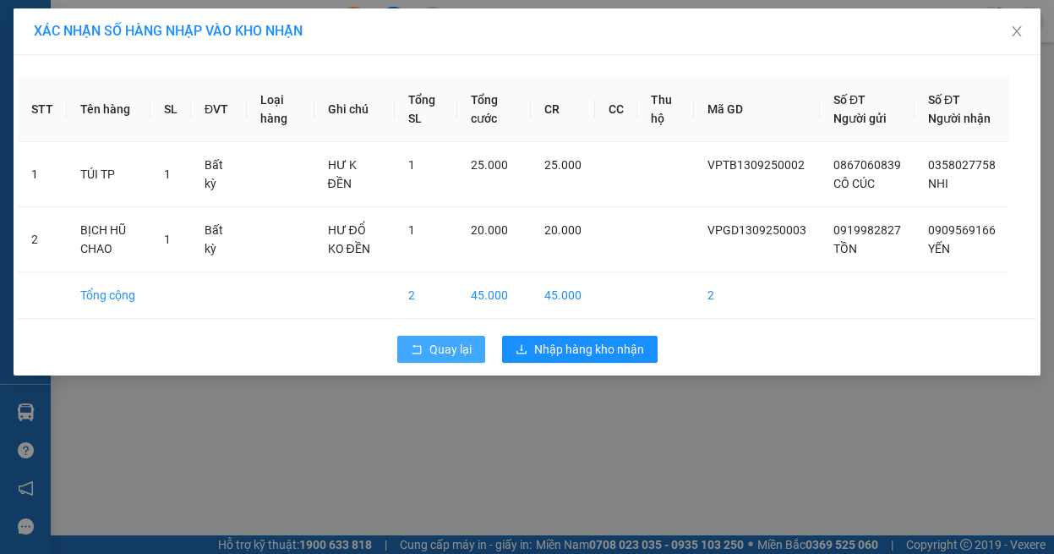
click at [439, 358] on span "Quay lại" at bounding box center [450, 349] width 42 height 19
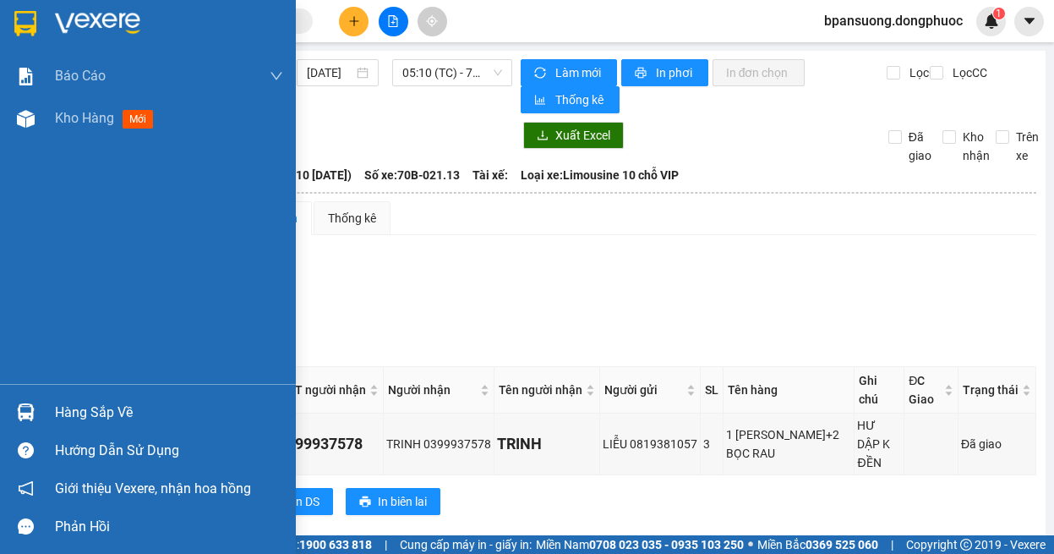
click at [25, 423] on div at bounding box center [26, 412] width 30 height 30
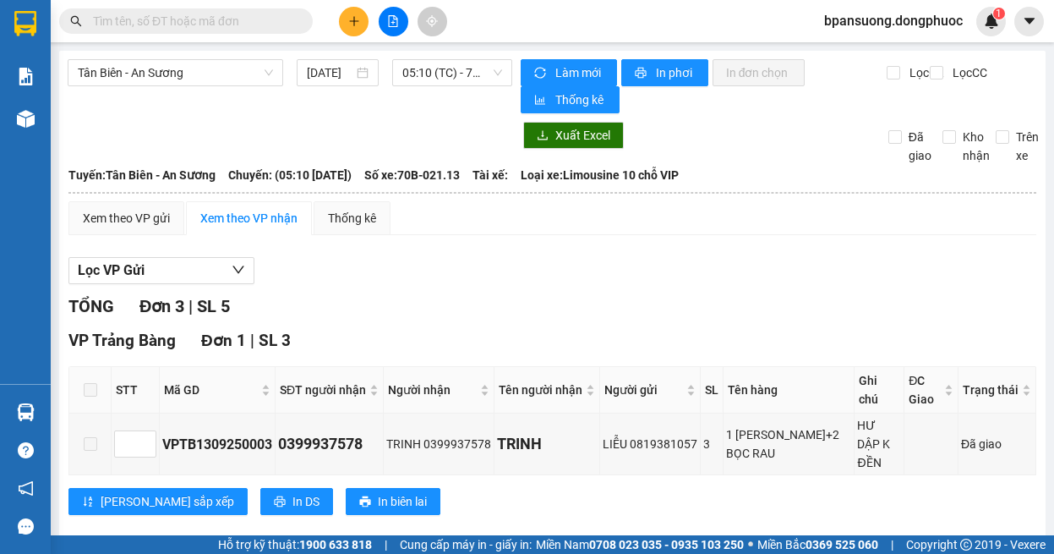
drag, startPoint x: 862, startPoint y: 275, endPoint x: 828, endPoint y: 211, distance: 72.3
click at [862, 272] on section "Kết quả tìm kiếm ( 0 ) Bộ lọc Ngày tạo đơn gần nhất No Data bpansuong.dongphuoc…" at bounding box center [527, 277] width 1054 height 554
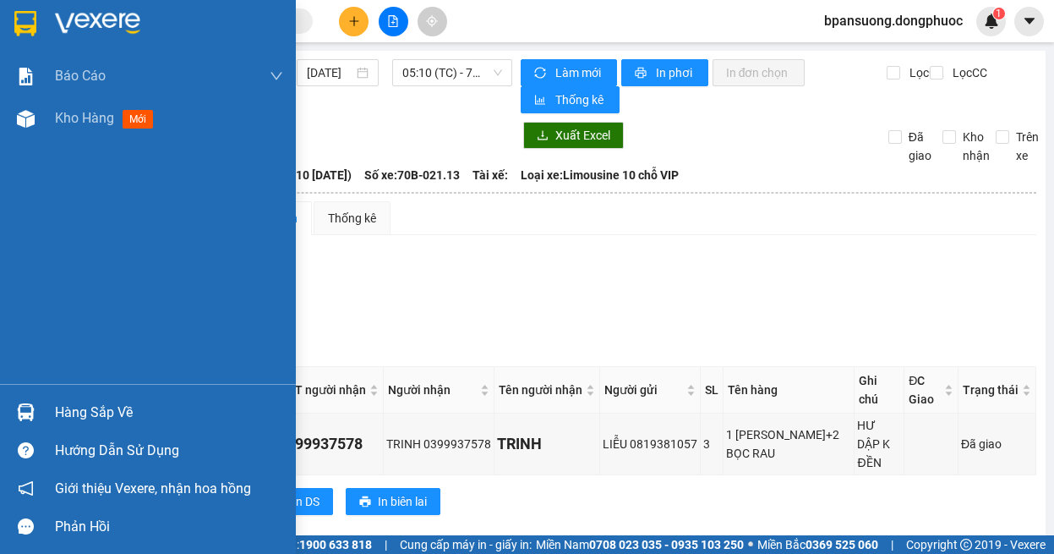
click at [29, 405] on img at bounding box center [26, 412] width 18 height 18
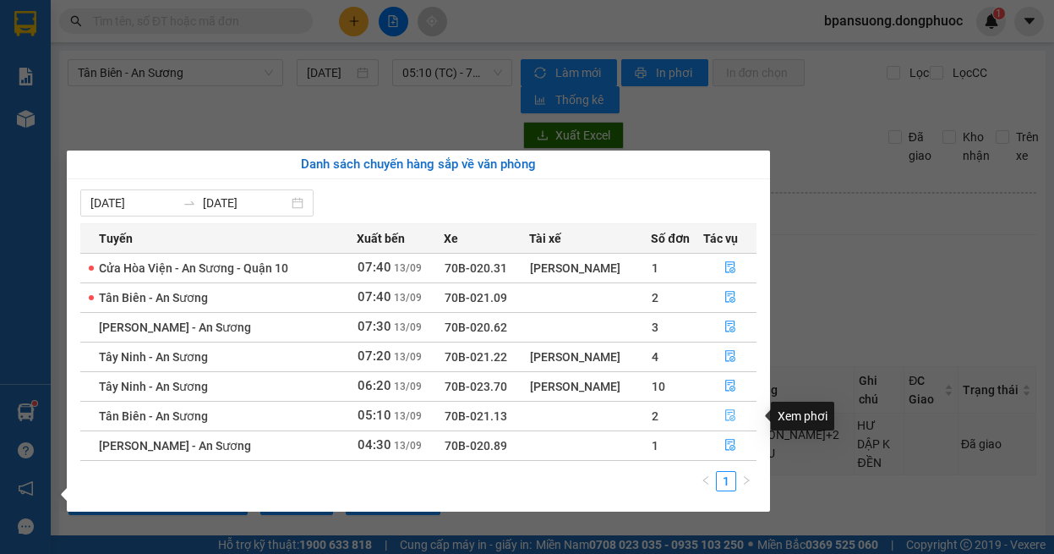
click at [734, 418] on icon "file-done" at bounding box center [730, 415] width 12 height 12
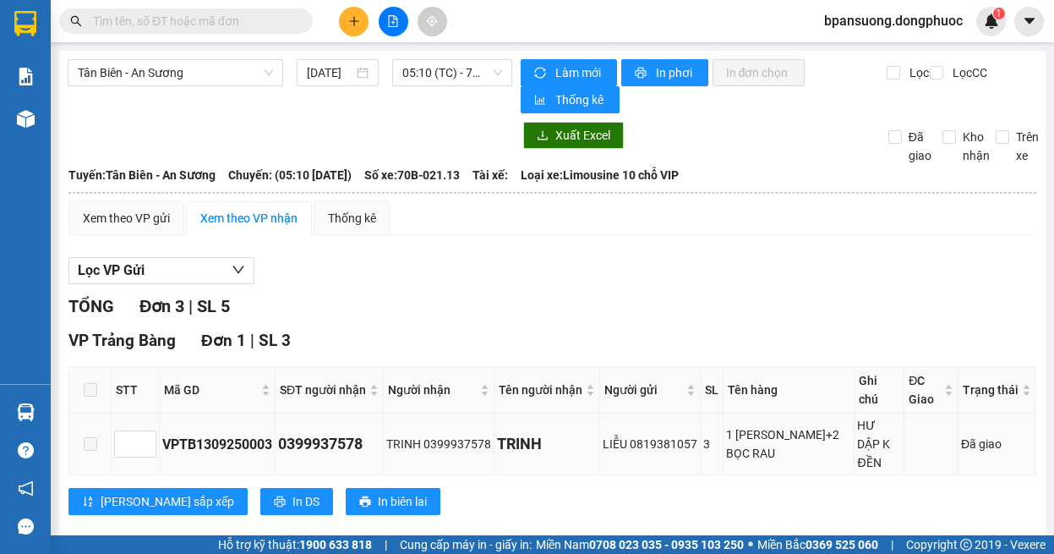
scroll to position [231, 0]
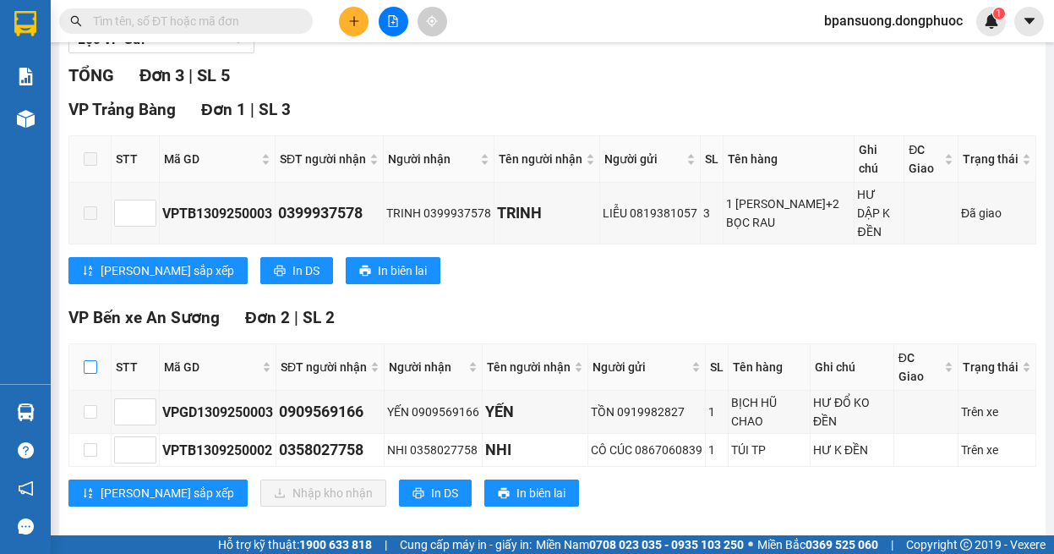
click at [89, 360] on input "checkbox" at bounding box center [91, 367] width 14 height 14
checkbox input "true"
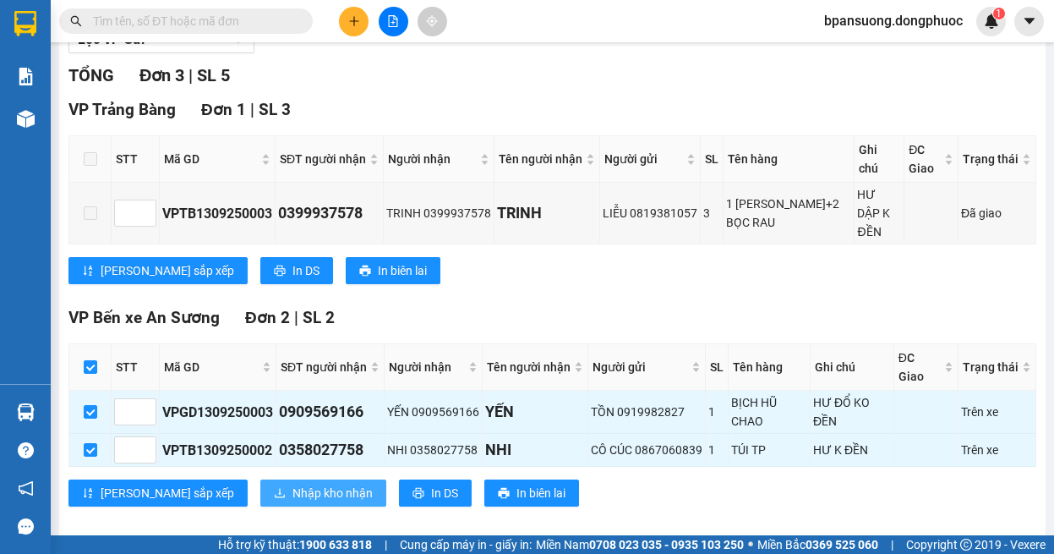
click at [274, 487] on icon "download" at bounding box center [280, 493] width 12 height 12
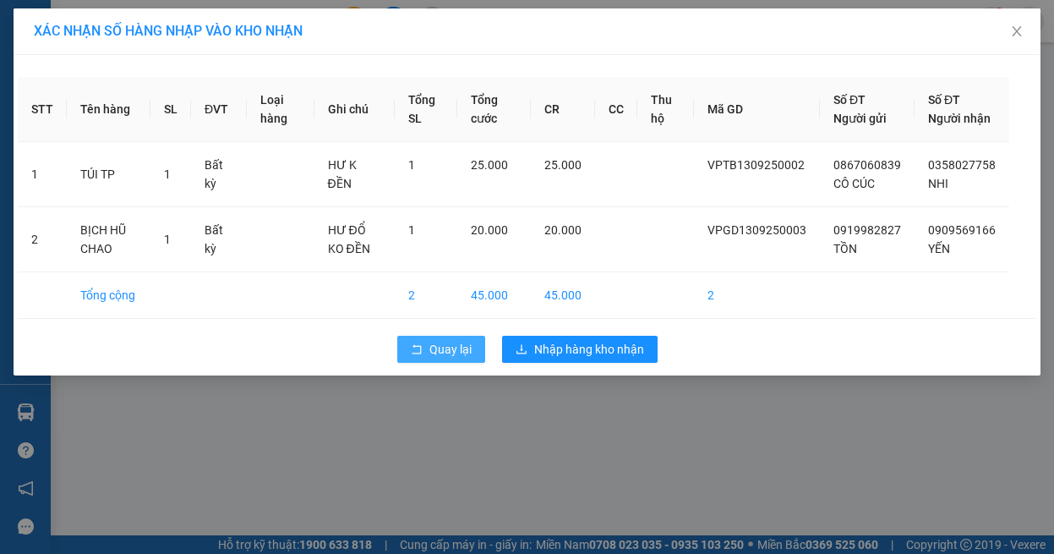
click at [421, 355] on icon "rollback" at bounding box center [417, 349] width 12 height 12
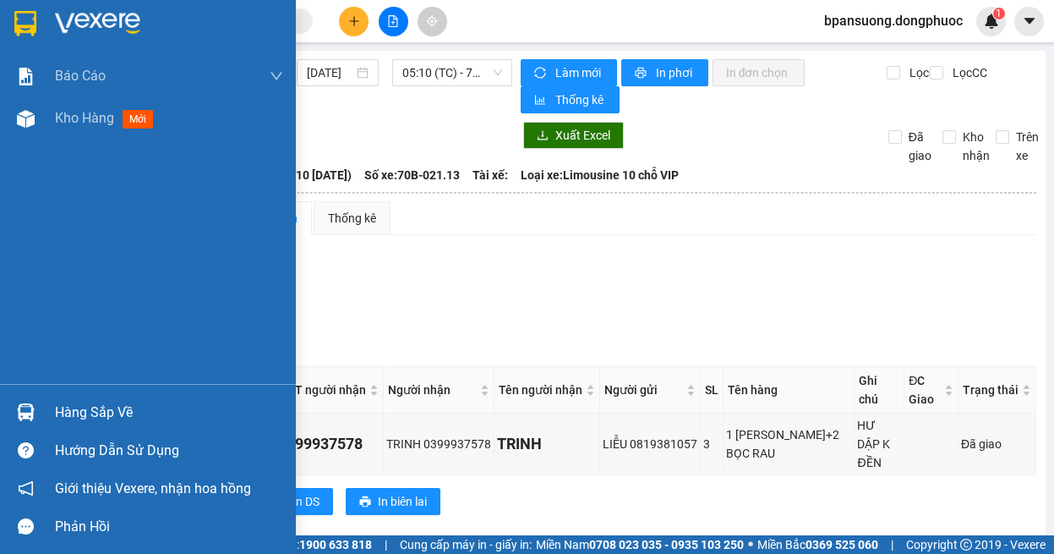
click at [52, 416] on div "Hàng sắp về" at bounding box center [148, 412] width 296 height 38
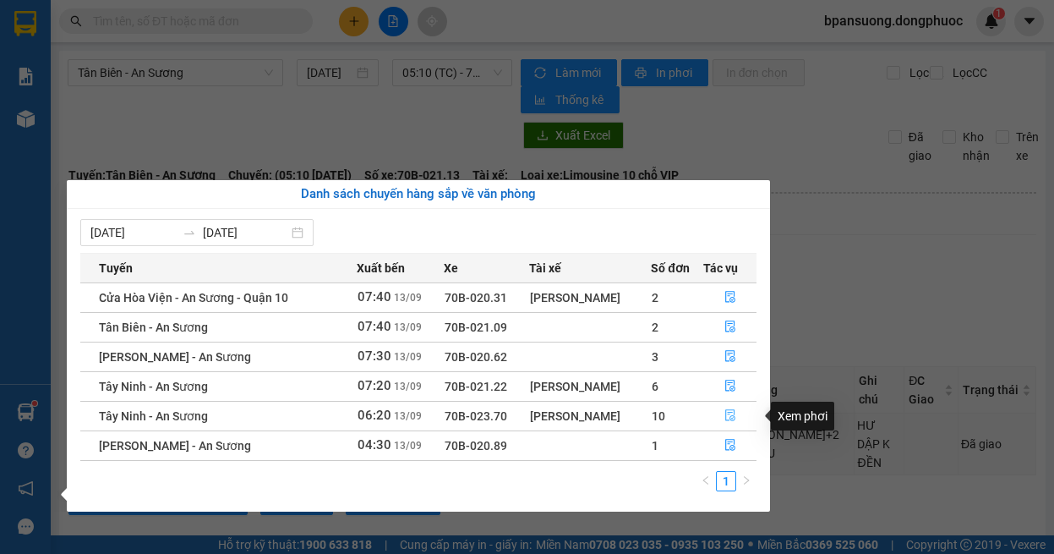
click at [737, 413] on button "button" at bounding box center [730, 415] width 52 height 27
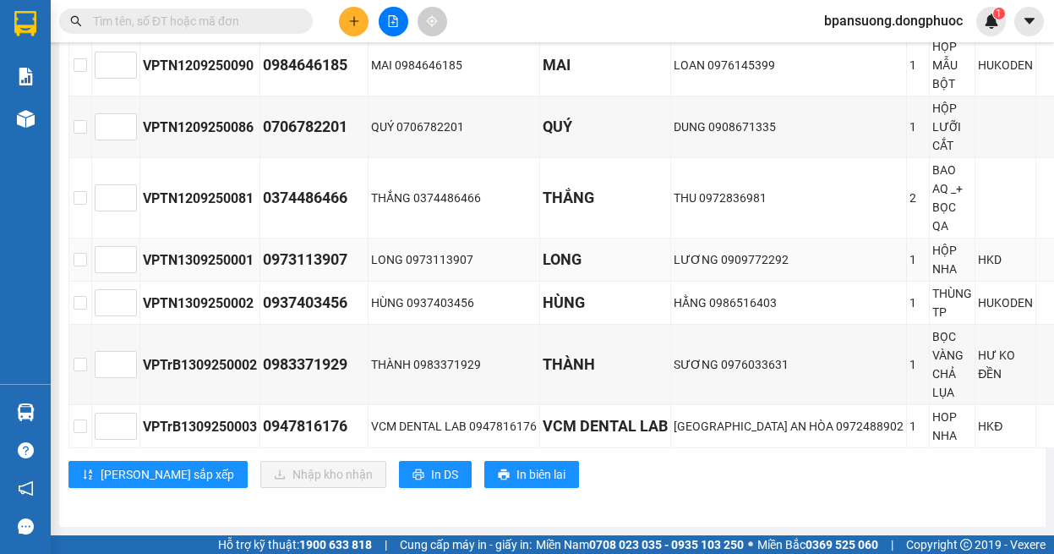
scroll to position [163, 0]
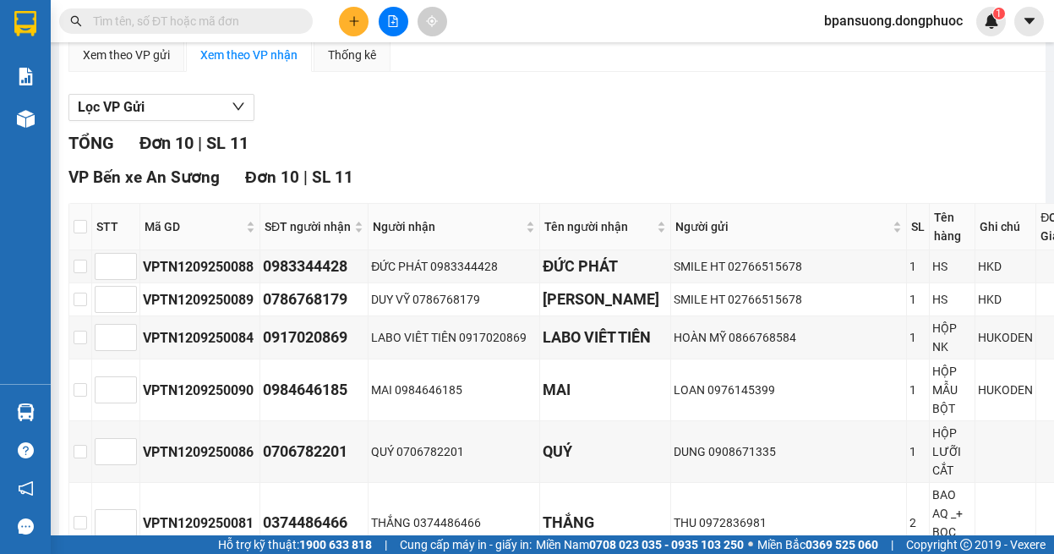
click at [72, 219] on th at bounding box center [80, 227] width 23 height 46
click at [74, 223] on input "checkbox" at bounding box center [81, 227] width 14 height 14
checkbox input "true"
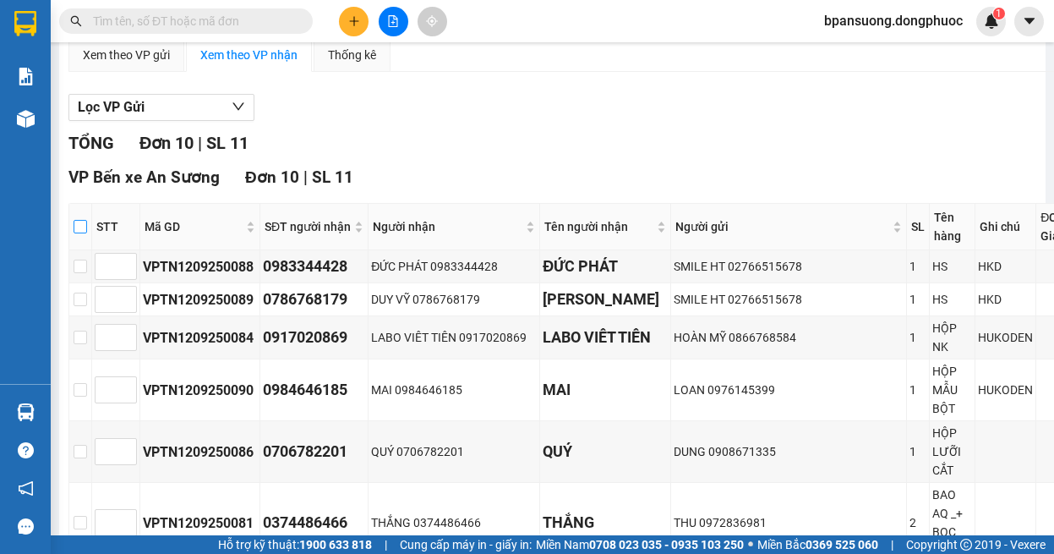
checkbox input "true"
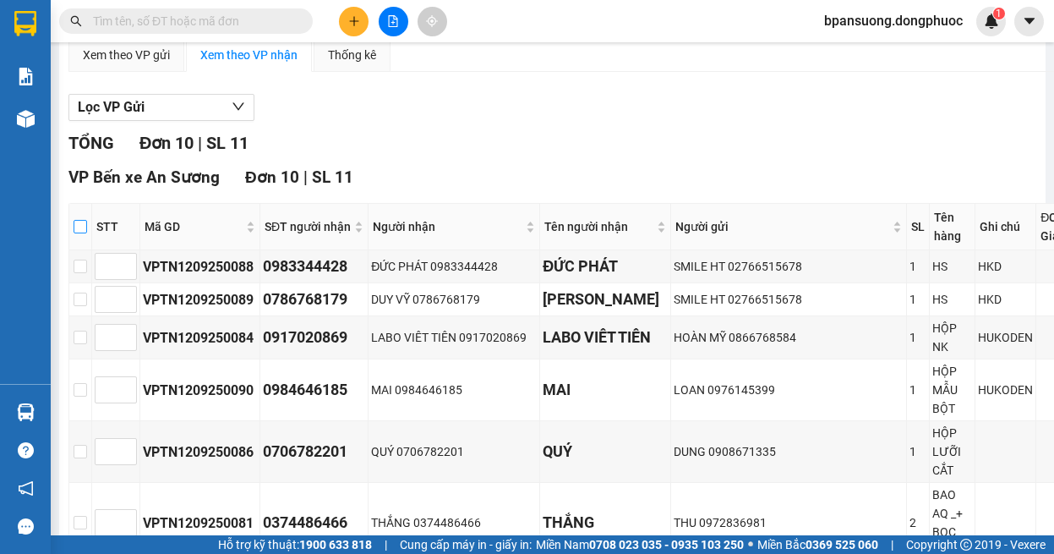
checkbox input "true"
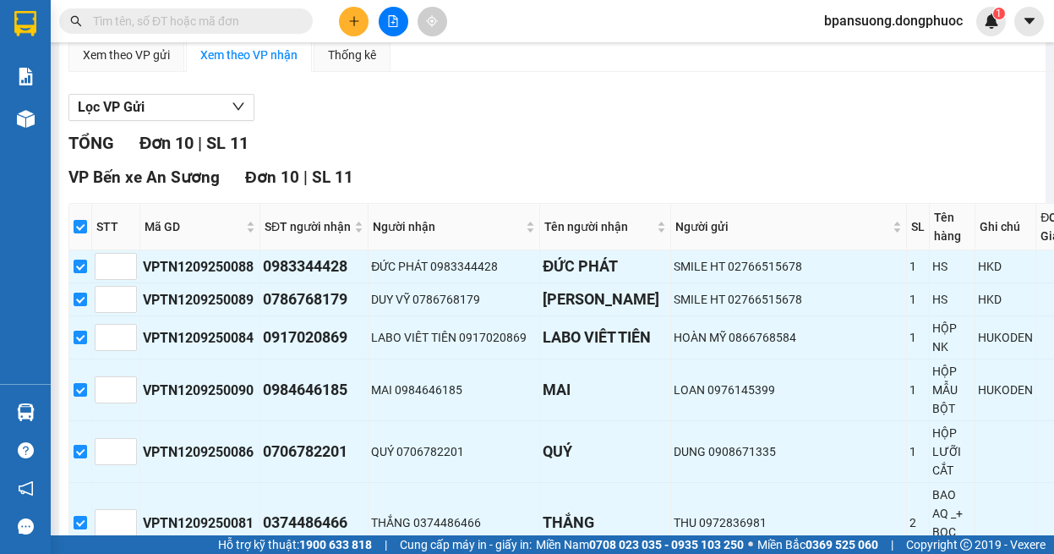
scroll to position [501, 0]
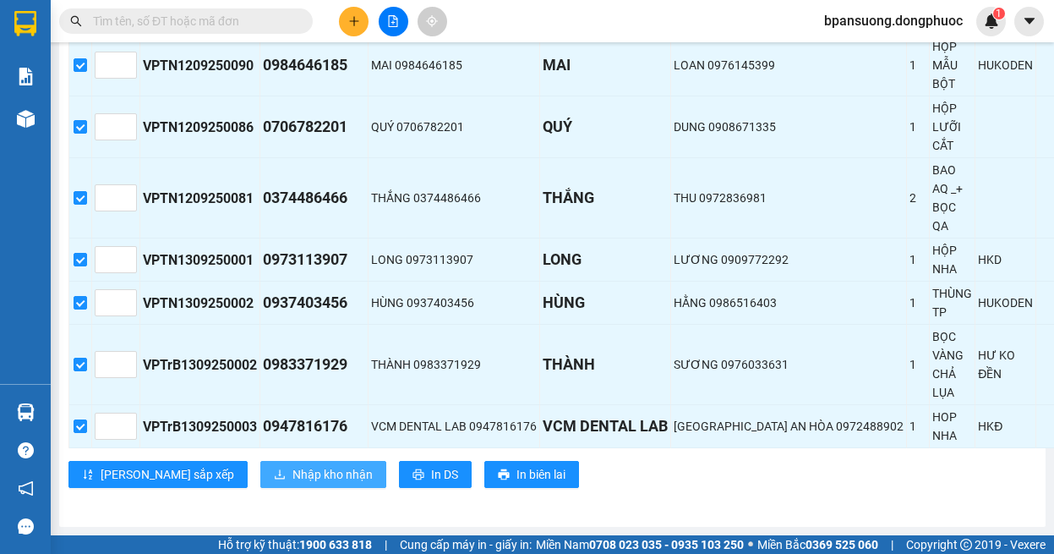
click at [293, 465] on span "Nhập kho nhận" at bounding box center [333, 474] width 80 height 19
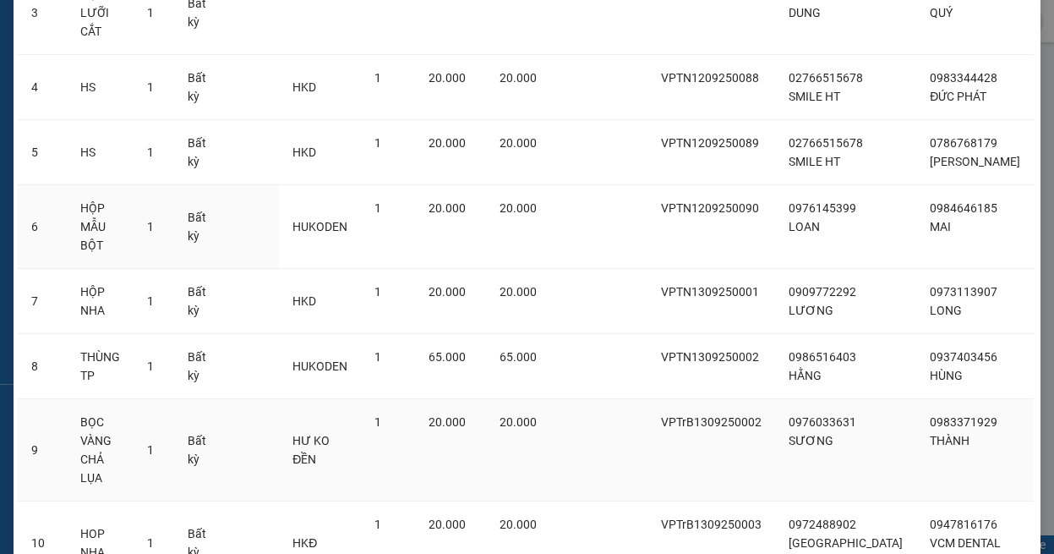
scroll to position [400, 0]
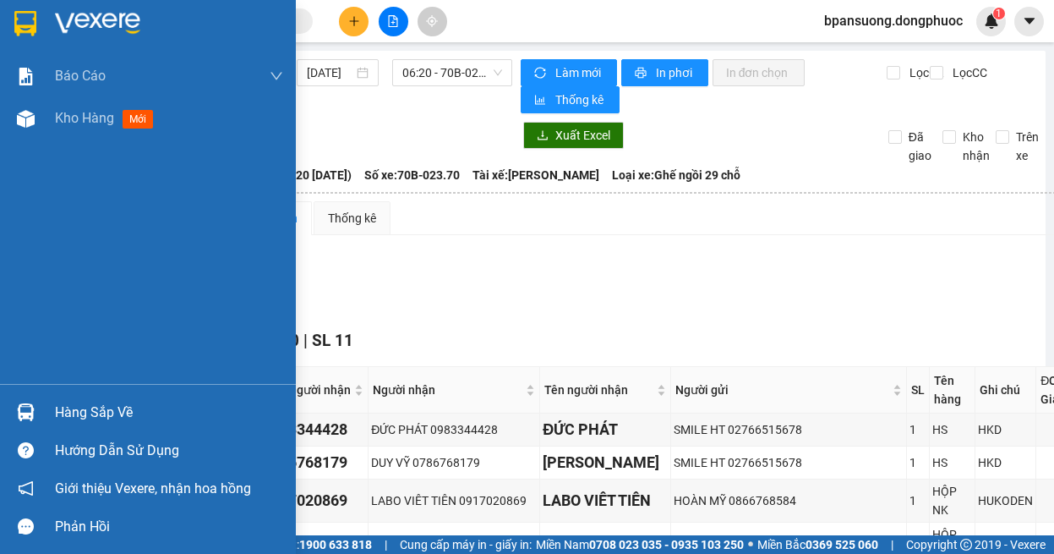
click at [32, 408] on img at bounding box center [26, 412] width 18 height 18
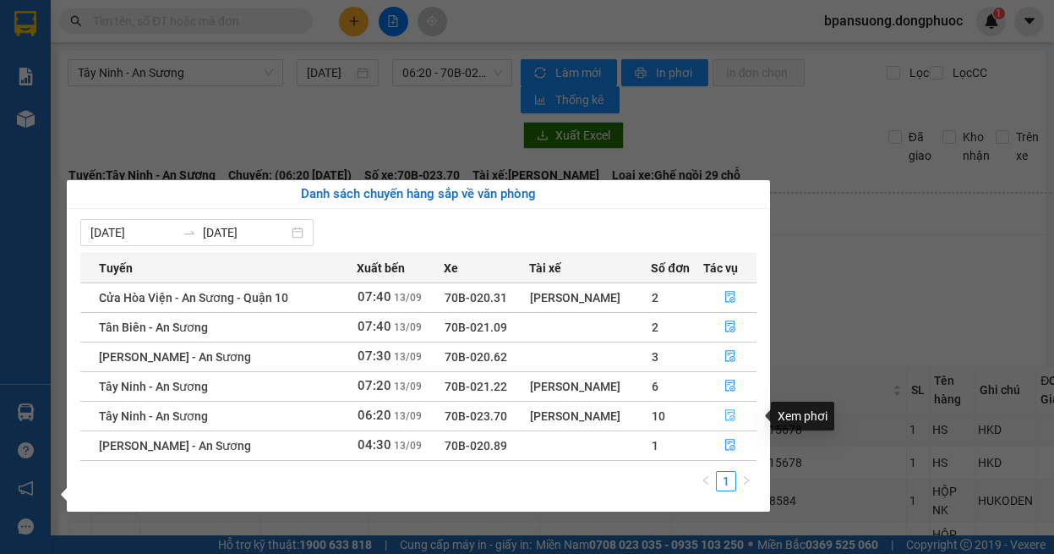
click at [729, 409] on icon "file-done" at bounding box center [730, 415] width 12 height 12
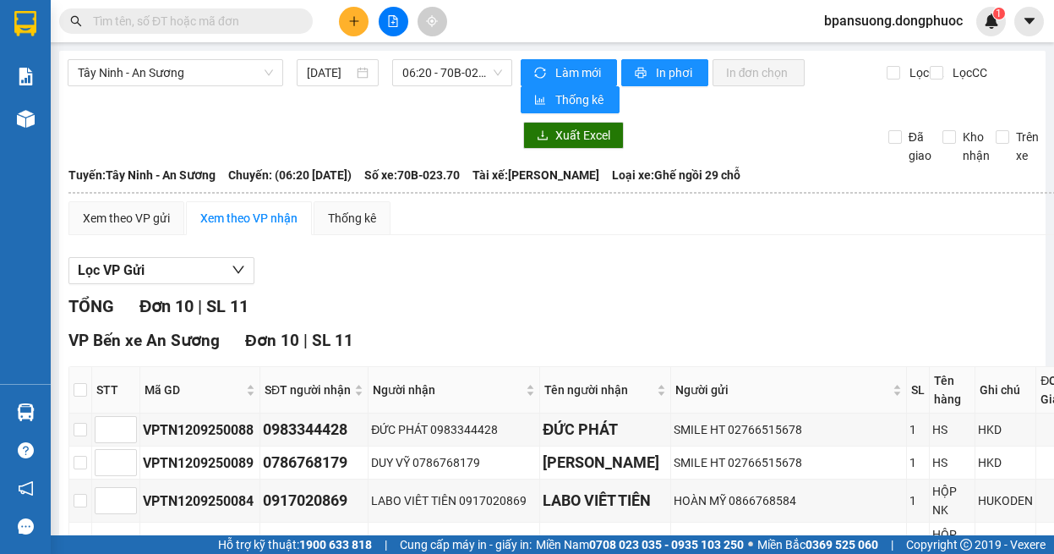
click at [81, 400] on th at bounding box center [80, 390] width 23 height 46
drag, startPoint x: 79, startPoint y: 390, endPoint x: 98, endPoint y: 371, distance: 26.3
click at [81, 386] on input "checkbox" at bounding box center [81, 390] width 14 height 14
checkbox input "true"
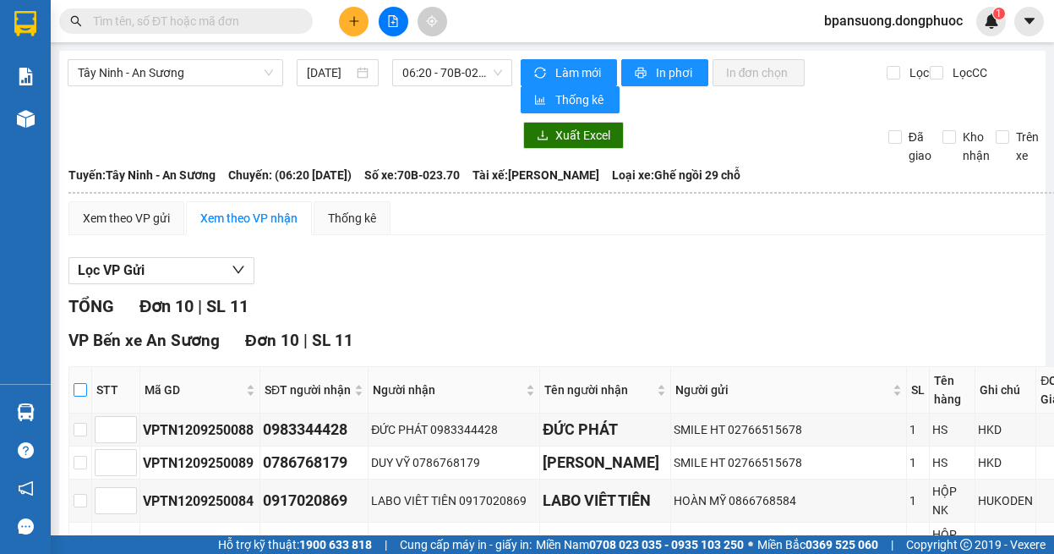
checkbox input "true"
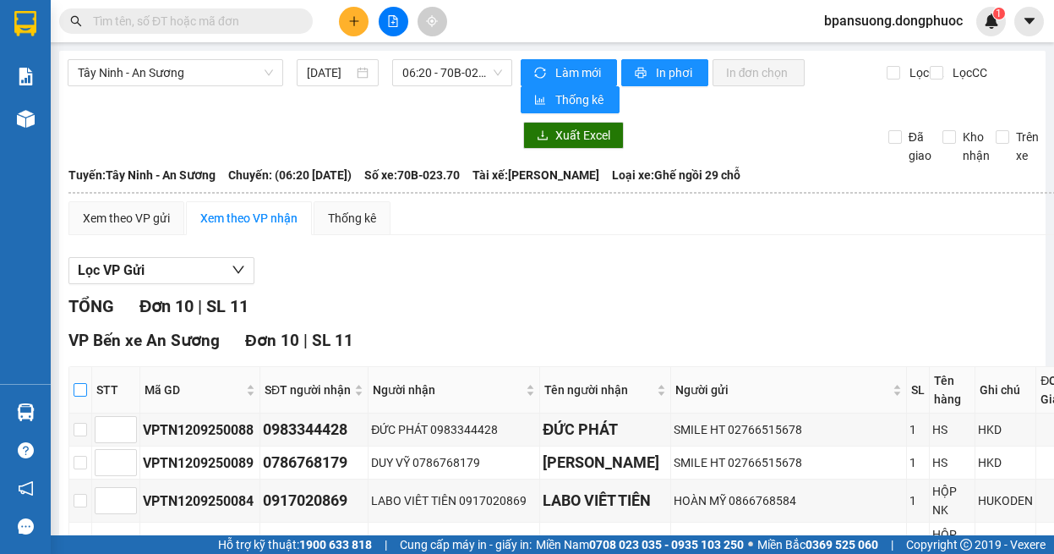
checkbox input "true"
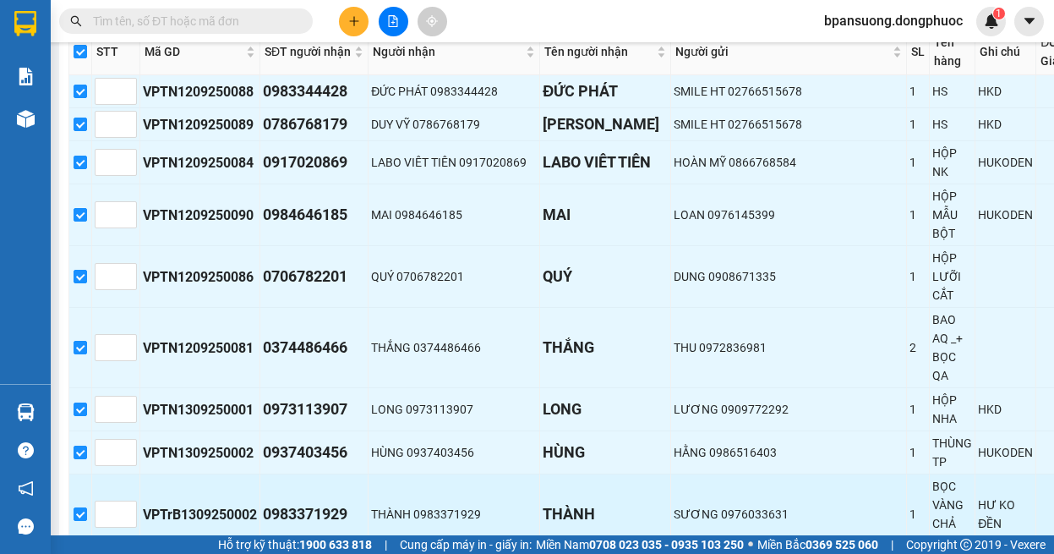
scroll to position [501, 0]
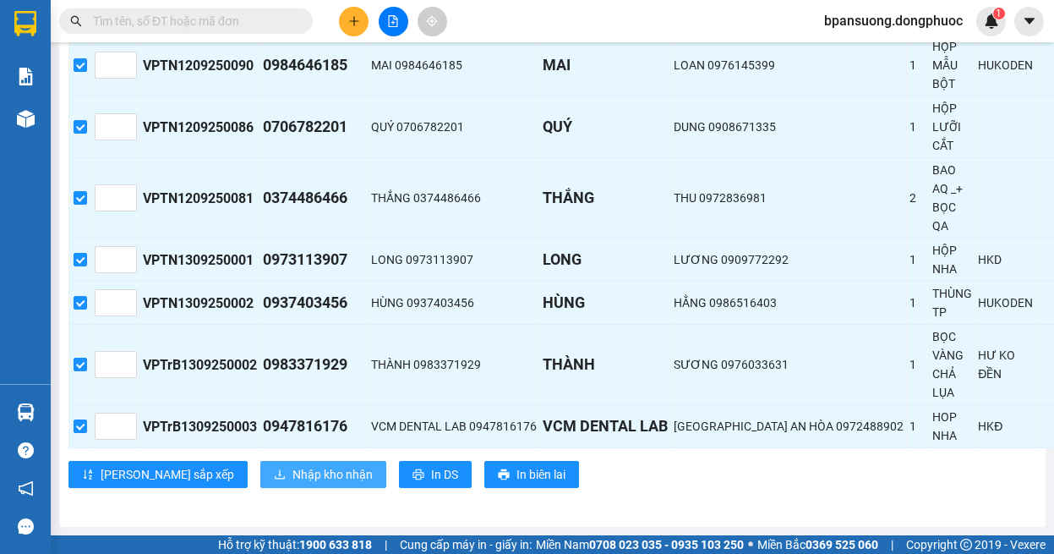
click at [274, 468] on icon "download" at bounding box center [280, 474] width 12 height 12
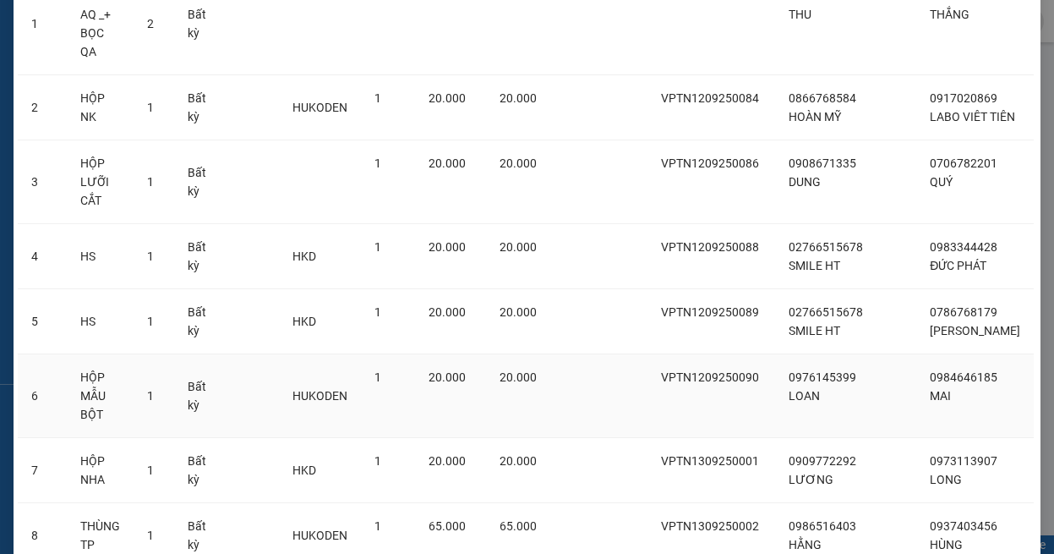
scroll to position [338, 0]
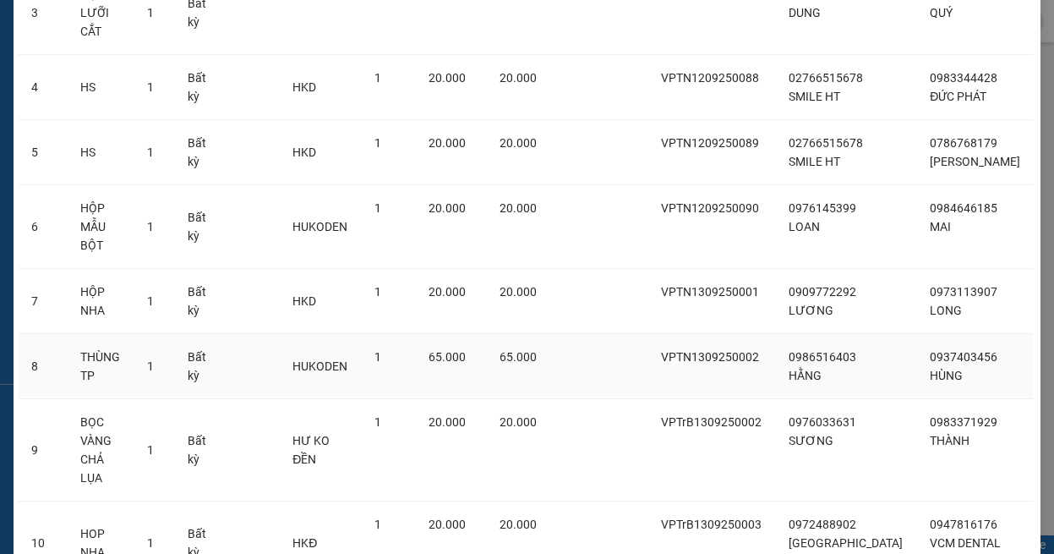
drag, startPoint x: 506, startPoint y: 315, endPoint x: 517, endPoint y: 312, distance: 12.3
click at [517, 334] on tr "8 THÙNG TP 1 Bất kỳ HUKODEN 1 65.000 65.000 VPTN1309250002 0986516403 HẰNG 093…" at bounding box center [539, 366] width 1043 height 65
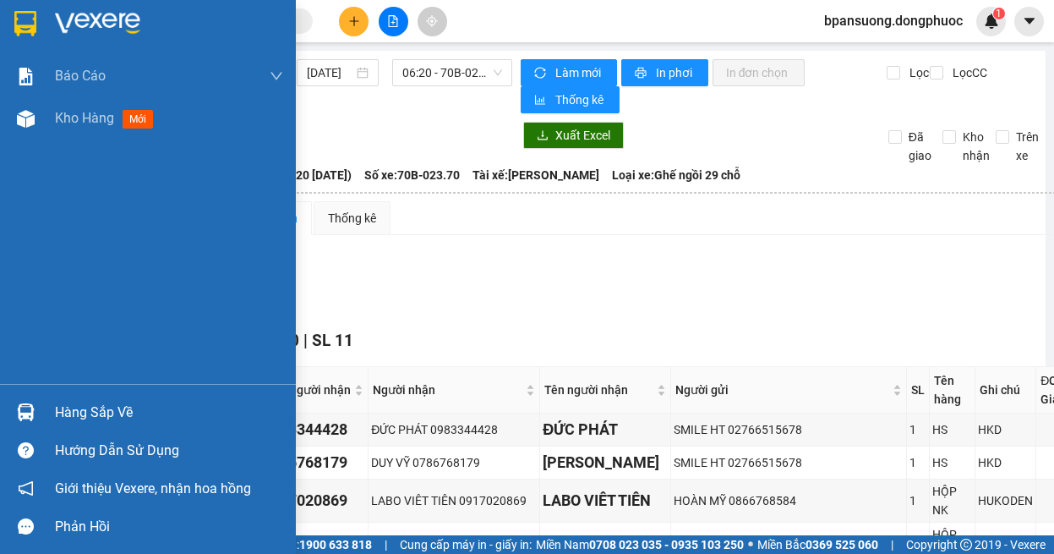
click at [35, 402] on div at bounding box center [26, 412] width 30 height 30
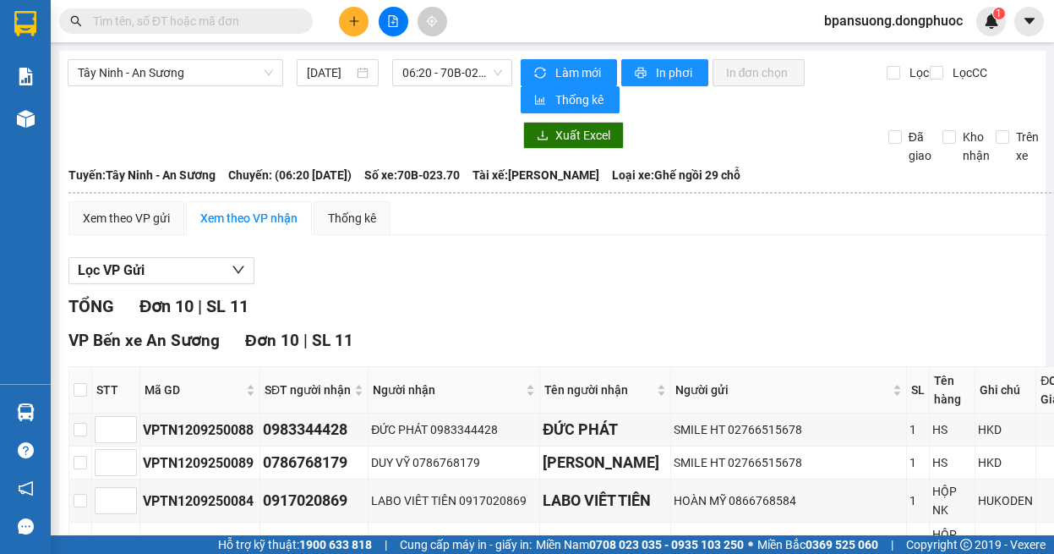
click at [796, 340] on section "Kết quả tìm kiếm ( 0 ) Bộ lọc Ngày tạo đơn gần nhất No Data bpansuong.dongphuoc…" at bounding box center [527, 277] width 1054 height 554
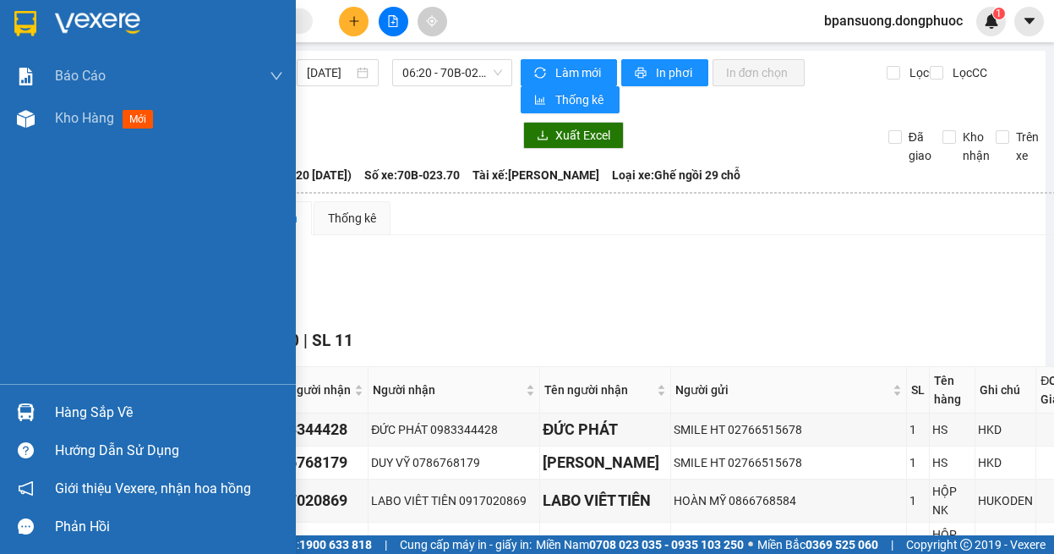
click at [59, 401] on div "Hàng sắp về" at bounding box center [169, 412] width 228 height 25
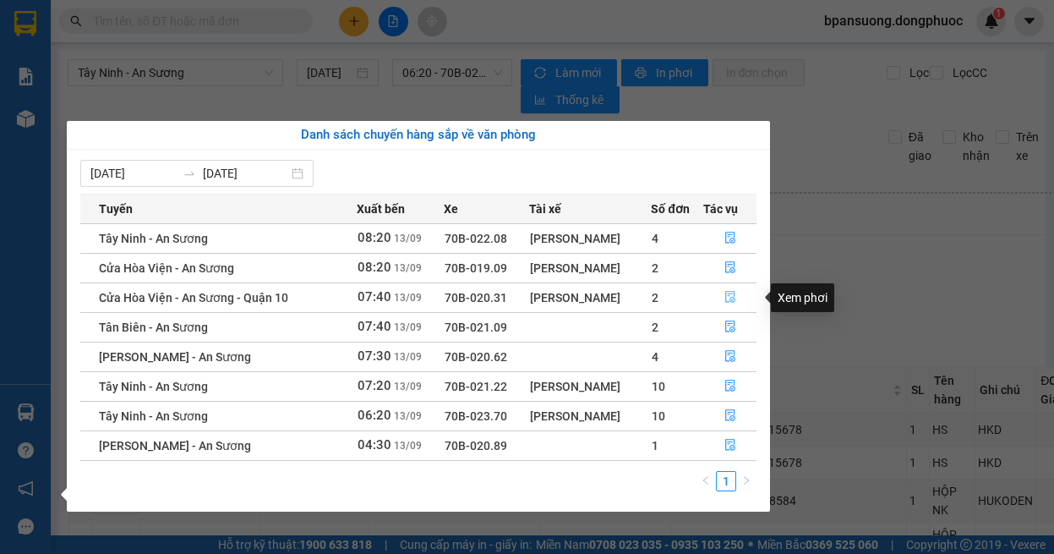
click at [724, 294] on button "button" at bounding box center [730, 297] width 52 height 27
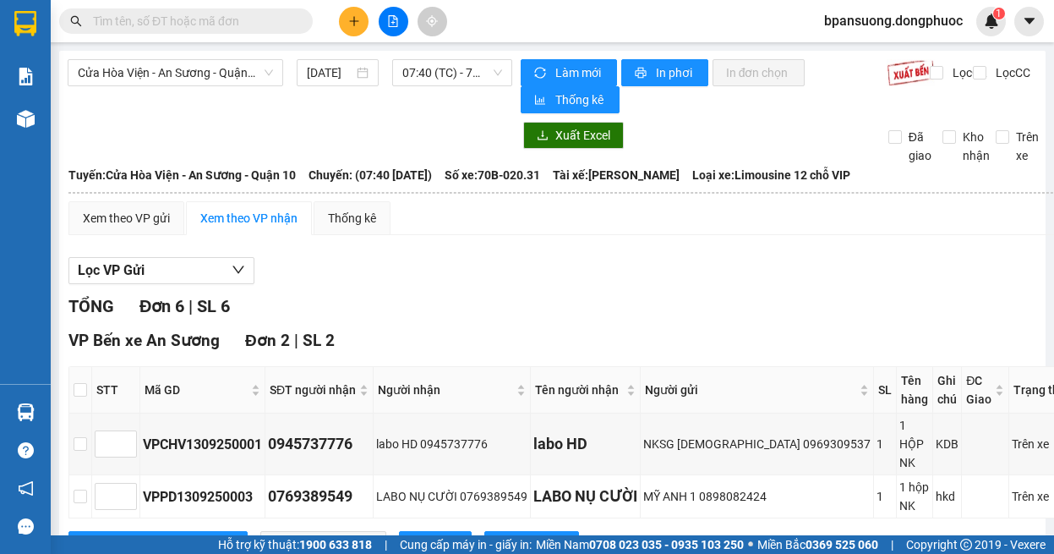
scroll to position [169, 0]
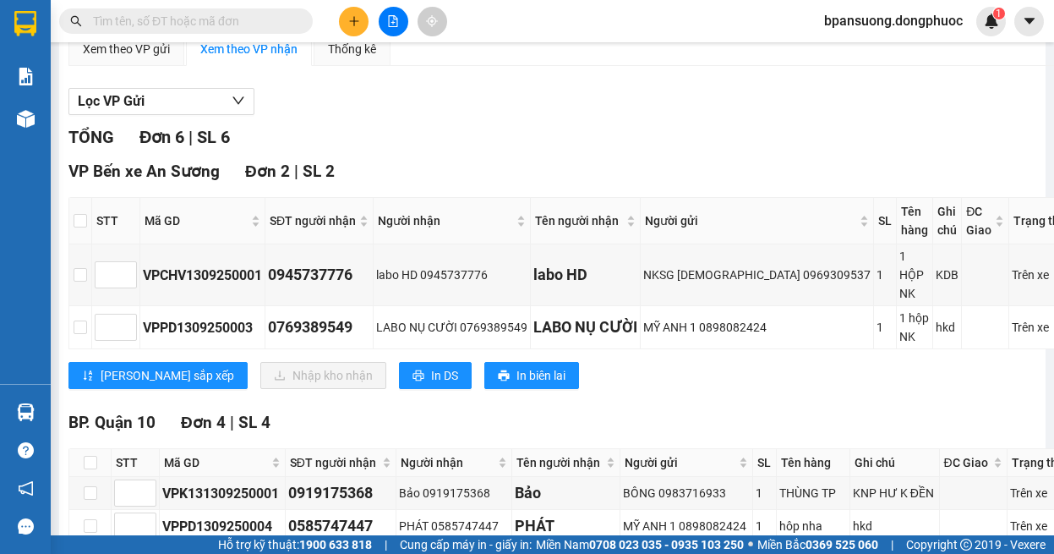
click at [75, 218] on th at bounding box center [80, 221] width 23 height 46
click at [83, 222] on input "checkbox" at bounding box center [81, 221] width 14 height 14
checkbox input "true"
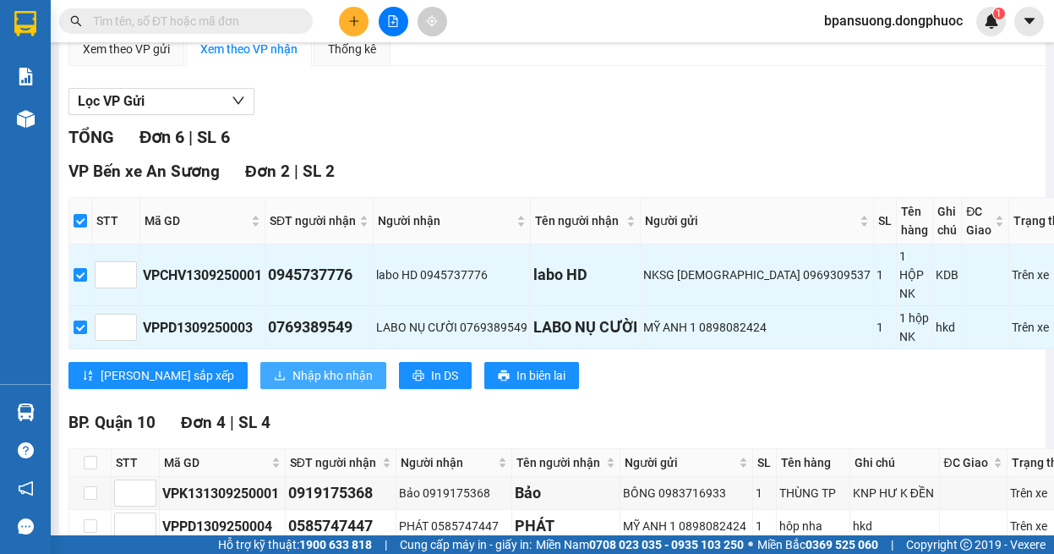
click at [293, 375] on span "Nhập kho nhận" at bounding box center [333, 375] width 80 height 19
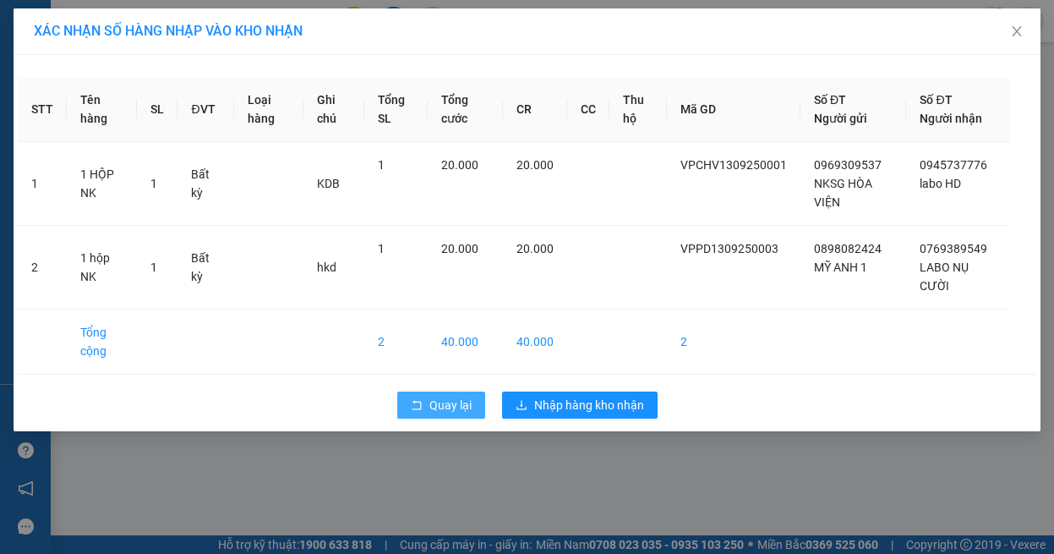
click at [452, 399] on span "Quay lại" at bounding box center [450, 405] width 42 height 19
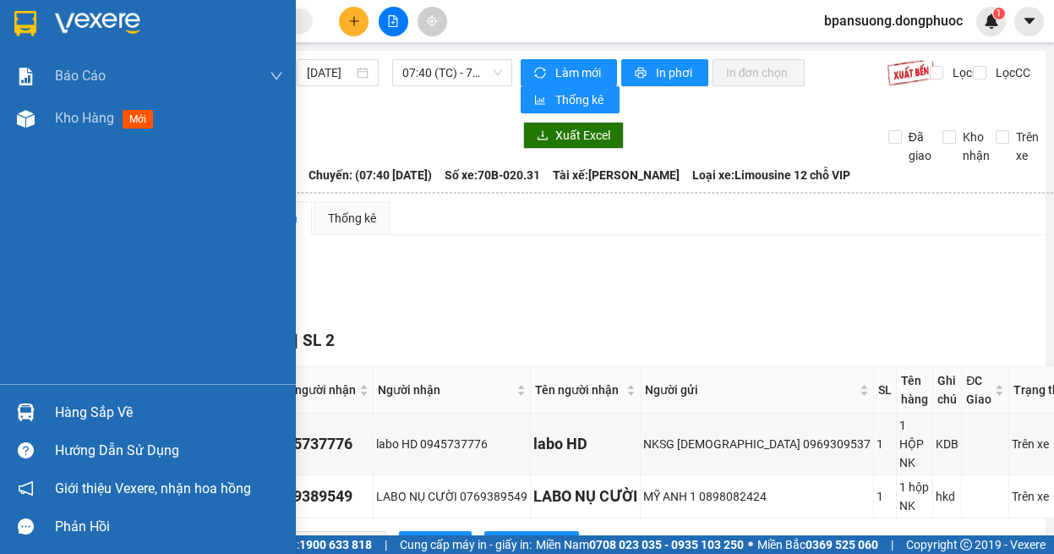
click at [34, 410] on img at bounding box center [26, 412] width 18 height 18
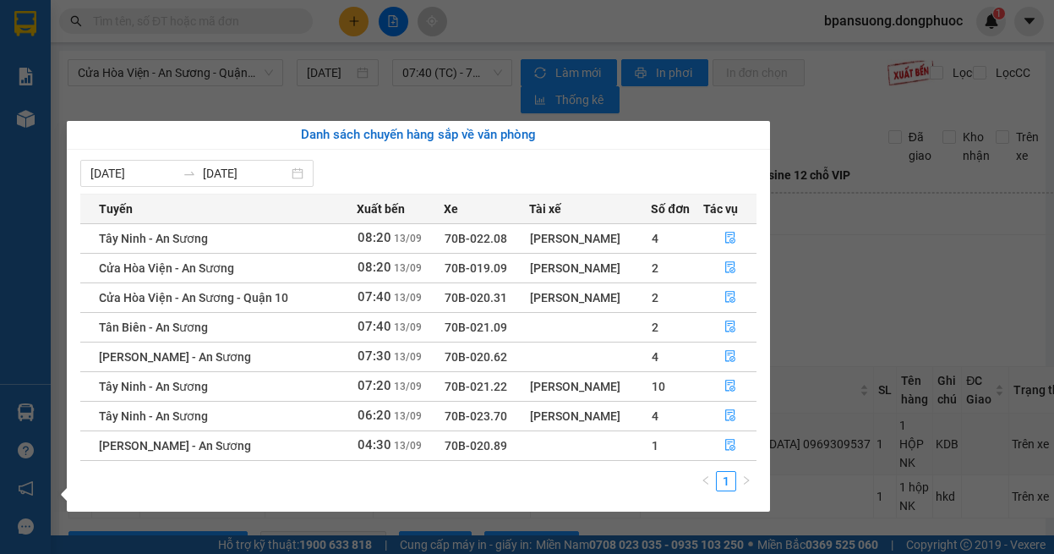
click at [885, 279] on section "Kết quả tìm kiếm ( 0 ) Bộ lọc Ngày tạo đơn gần nhất No Data bpansuong.dongphuoc…" at bounding box center [527, 277] width 1054 height 554
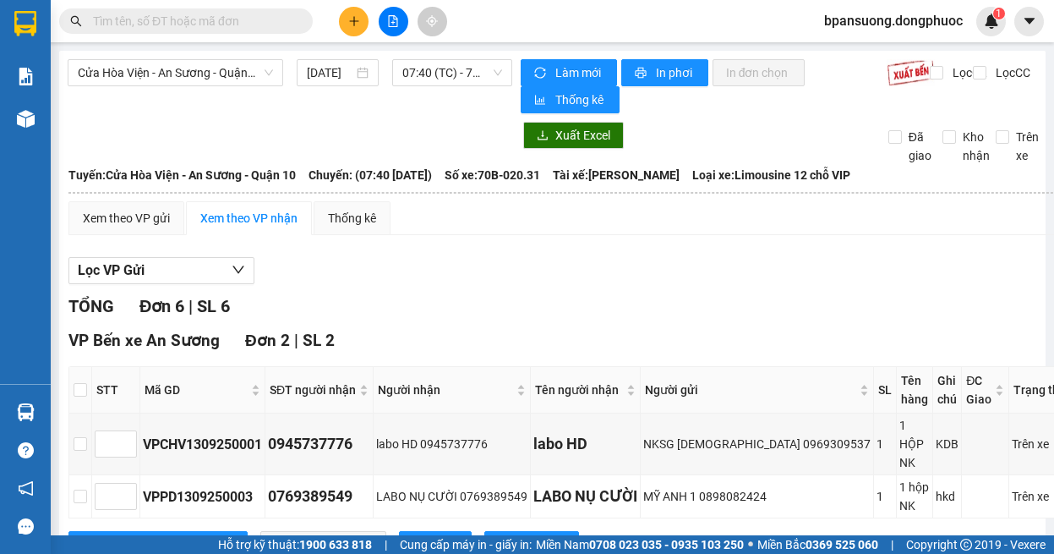
click at [232, 17] on input "text" at bounding box center [193, 21] width 200 height 19
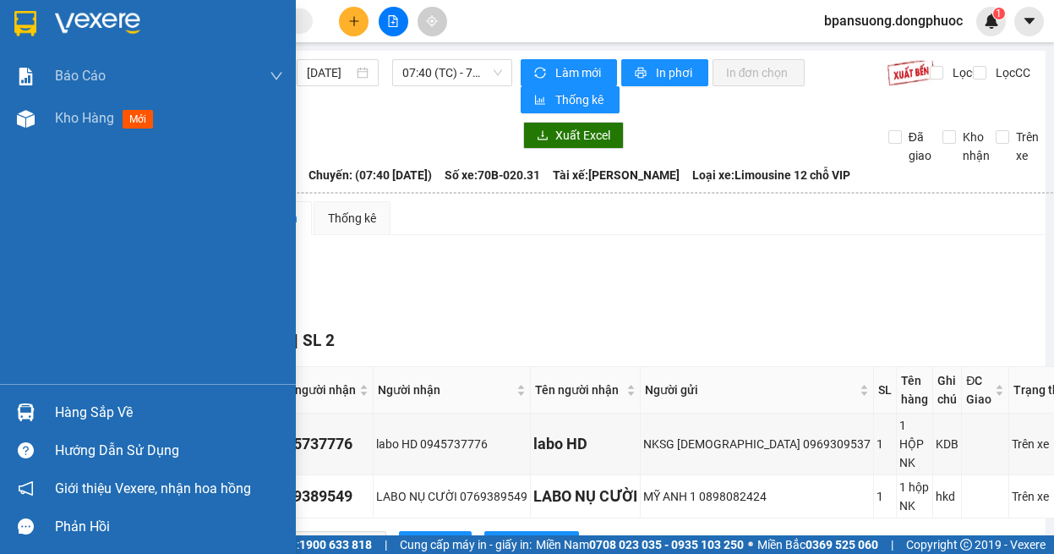
drag, startPoint x: 30, startPoint y: 407, endPoint x: 57, endPoint y: 404, distance: 26.4
click at [32, 407] on img at bounding box center [26, 412] width 18 height 18
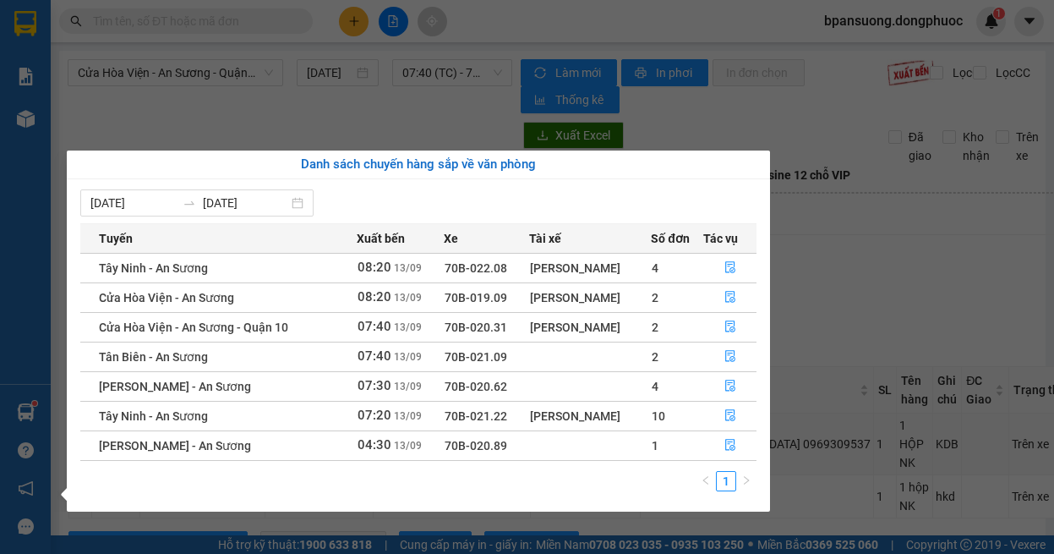
click at [849, 289] on section "Kết quả tìm kiếm ( 0 ) Bộ lọc Ngày tạo đơn gần nhất No Data bpansuong.dongphuoc…" at bounding box center [527, 277] width 1054 height 554
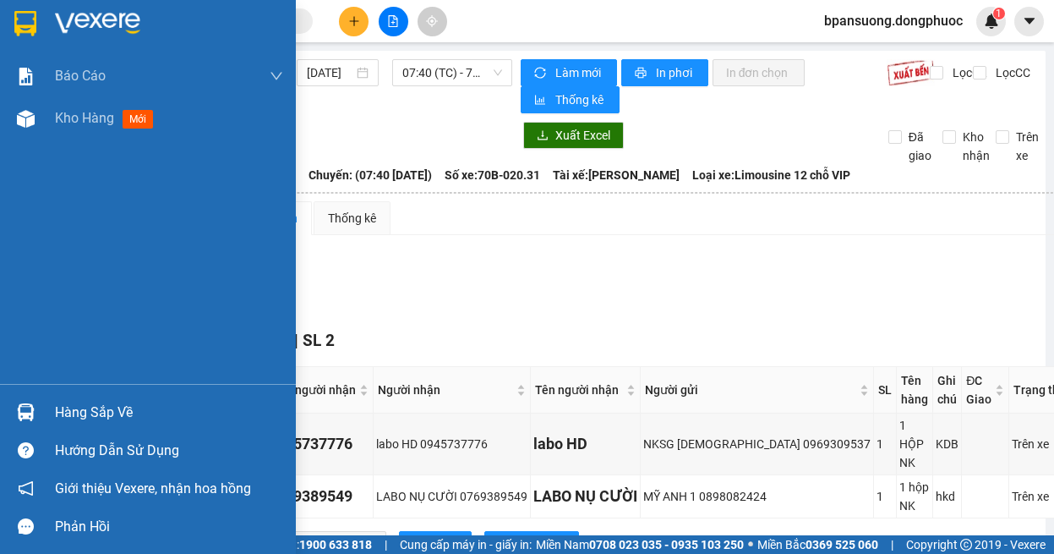
click at [37, 407] on div at bounding box center [26, 412] width 30 height 30
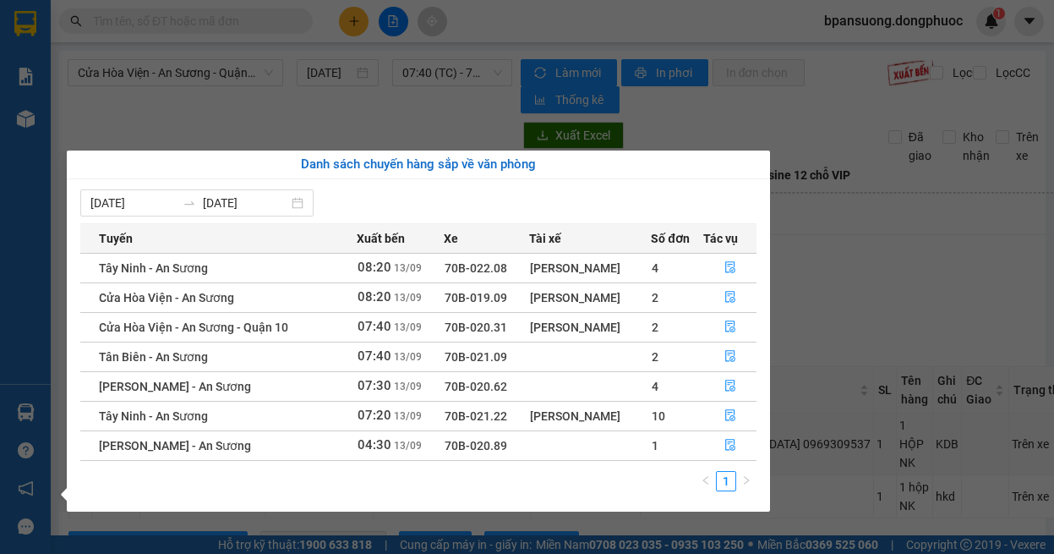
click at [58, 24] on section "Kết quả tìm kiếm ( 0 ) Bộ lọc Ngày tạo đơn gần nhất No Data bpansuong.dongphuoc…" at bounding box center [527, 277] width 1054 height 554
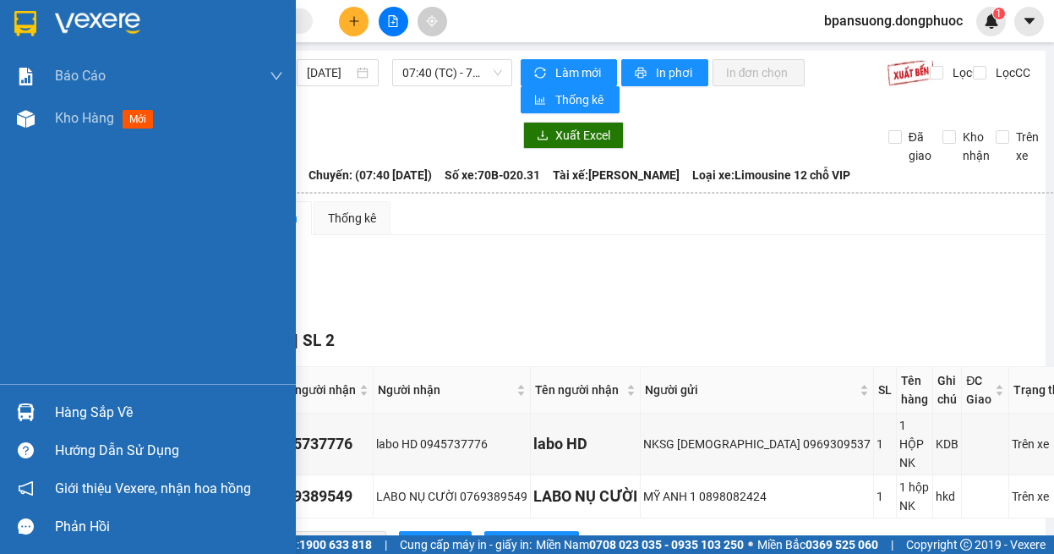
click at [28, 29] on img at bounding box center [25, 23] width 22 height 25
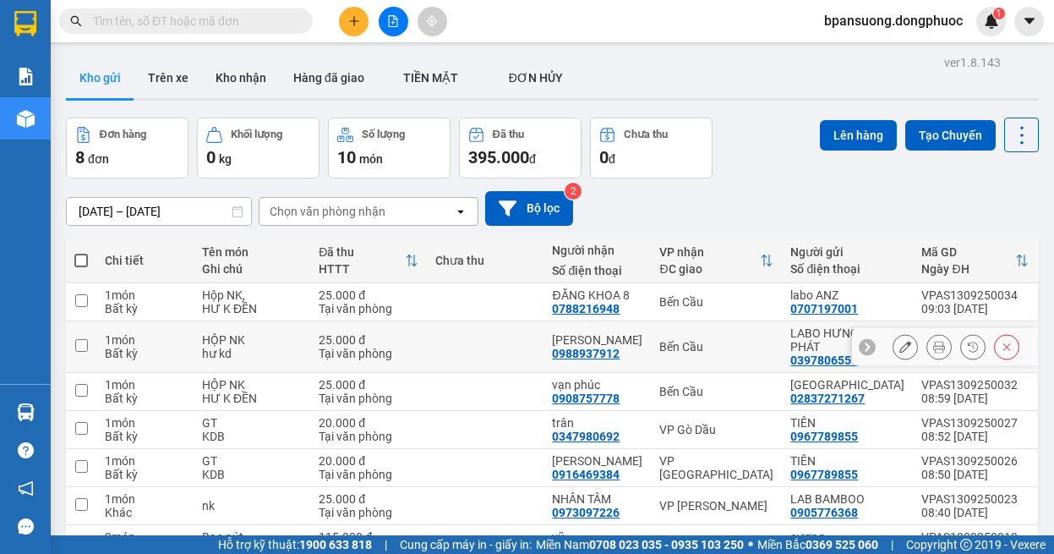
scroll to position [135, 0]
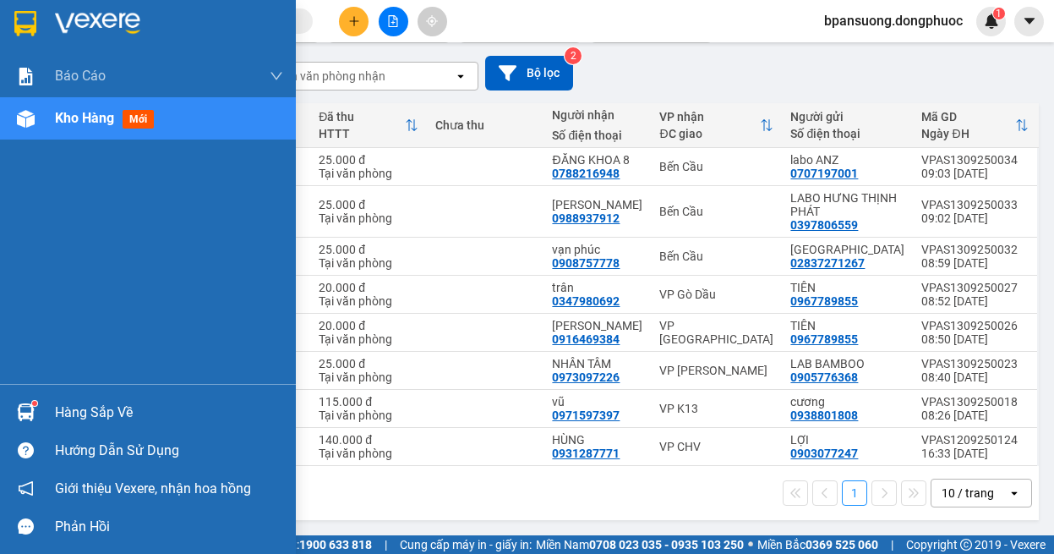
drag, startPoint x: 11, startPoint y: 386, endPoint x: 25, endPoint y: 402, distance: 21.0
click at [25, 402] on div "Hàng sắp về Hướng dẫn sử dụng Giới thiệu Vexere, nhận hoa hồng Phản hồi" at bounding box center [148, 464] width 296 height 161
click at [25, 404] on img at bounding box center [26, 412] width 18 height 18
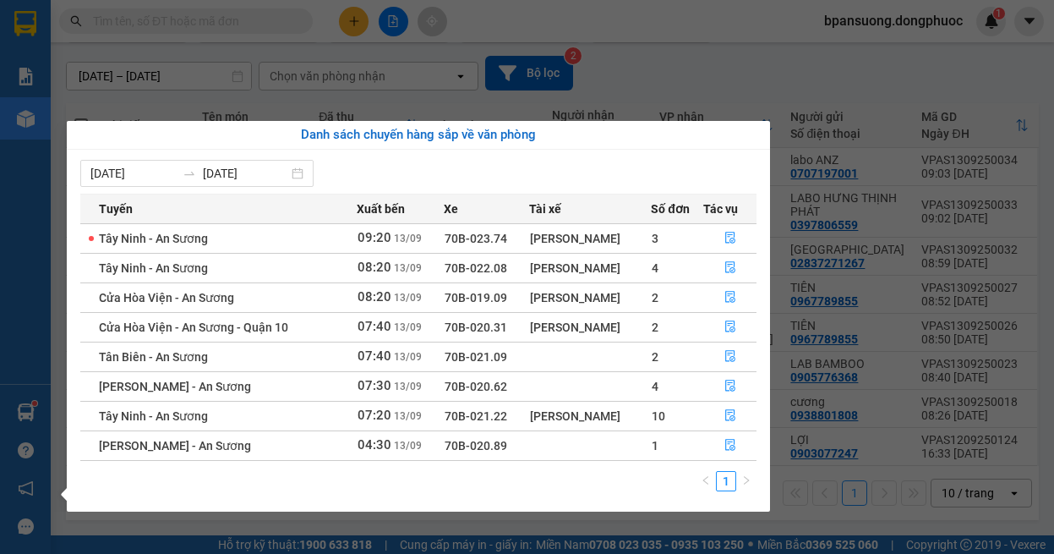
click at [279, 59] on section "Kết quả tìm kiếm ( 0 ) Bộ lọc Ngày tạo đơn gần nhất No Data bpansuong.dongphuoc…" at bounding box center [527, 277] width 1054 height 554
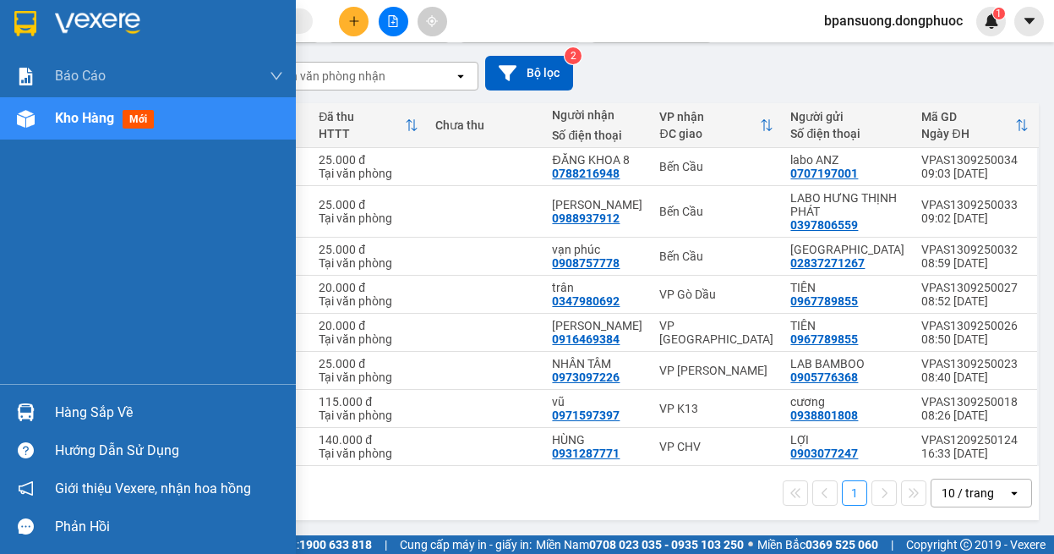
click at [27, 25] on img at bounding box center [25, 23] width 22 height 25
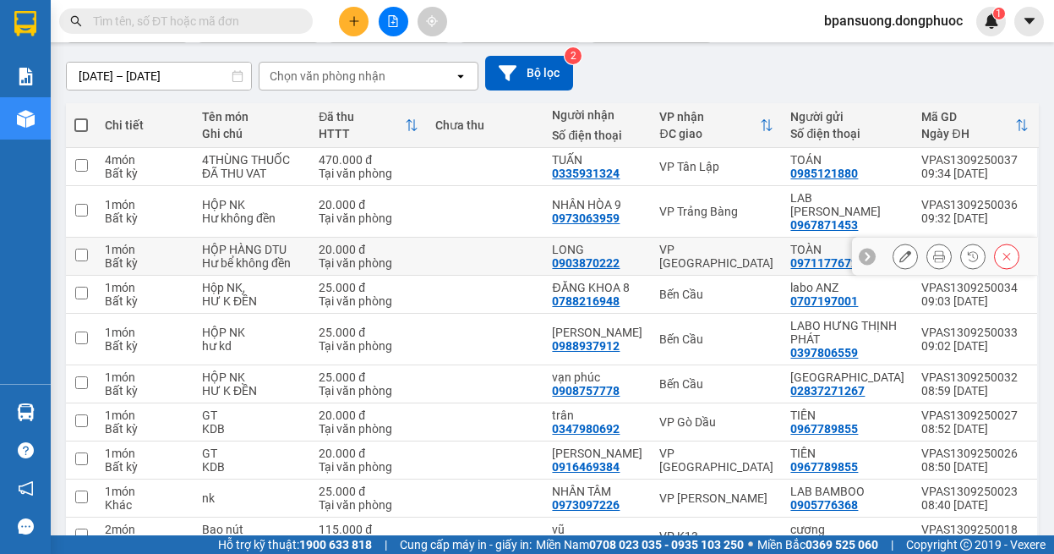
scroll to position [225, 0]
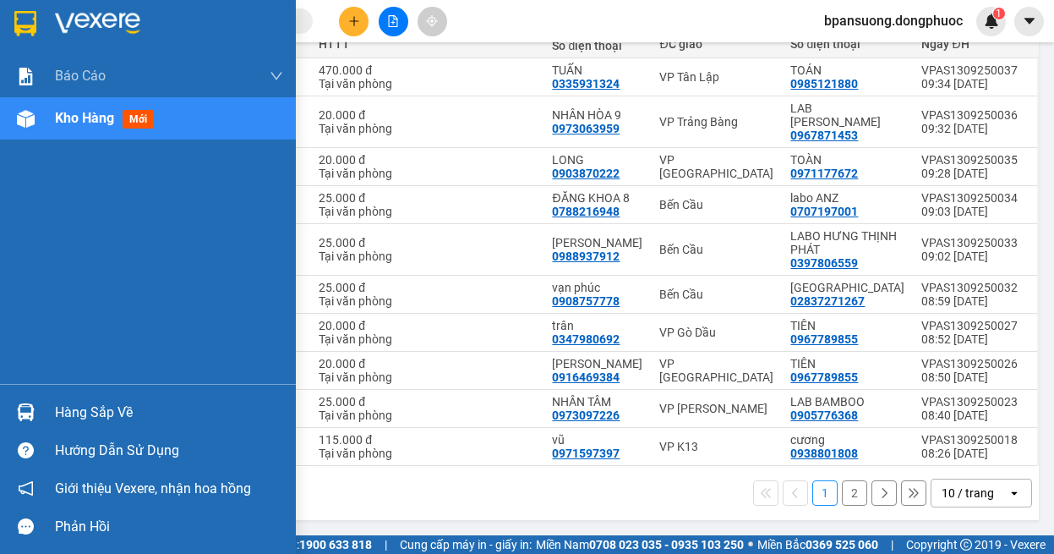
click at [36, 417] on div at bounding box center [26, 412] width 30 height 30
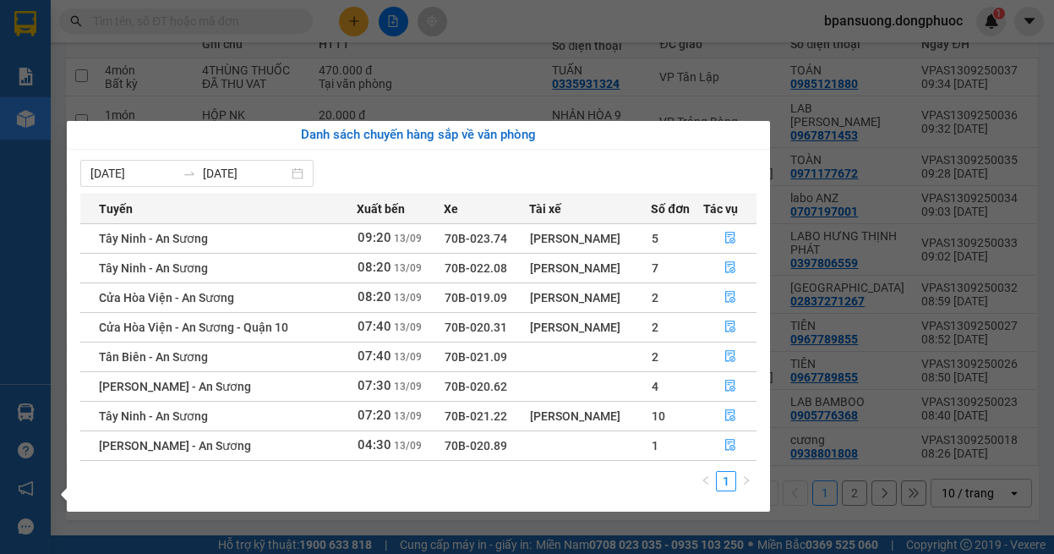
click at [147, 89] on section "Kết quả tìm kiếm ( 0 ) Bộ lọc Ngày tạo đơn gần nhất No Data bpansuong.dongphuoc…" at bounding box center [527, 277] width 1054 height 554
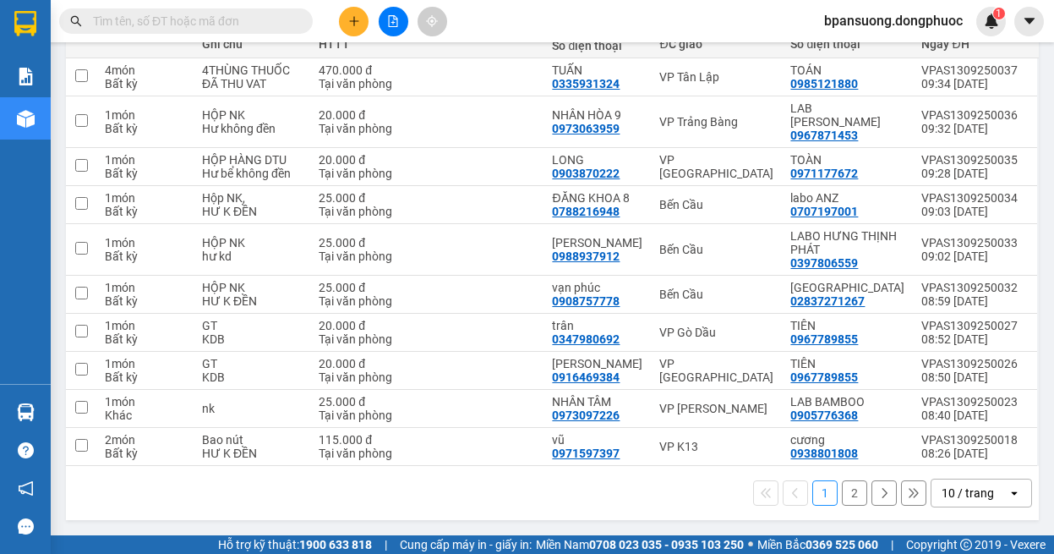
click at [139, 11] on span at bounding box center [186, 20] width 254 height 25
click at [380, 18] on button at bounding box center [394, 22] width 30 height 30
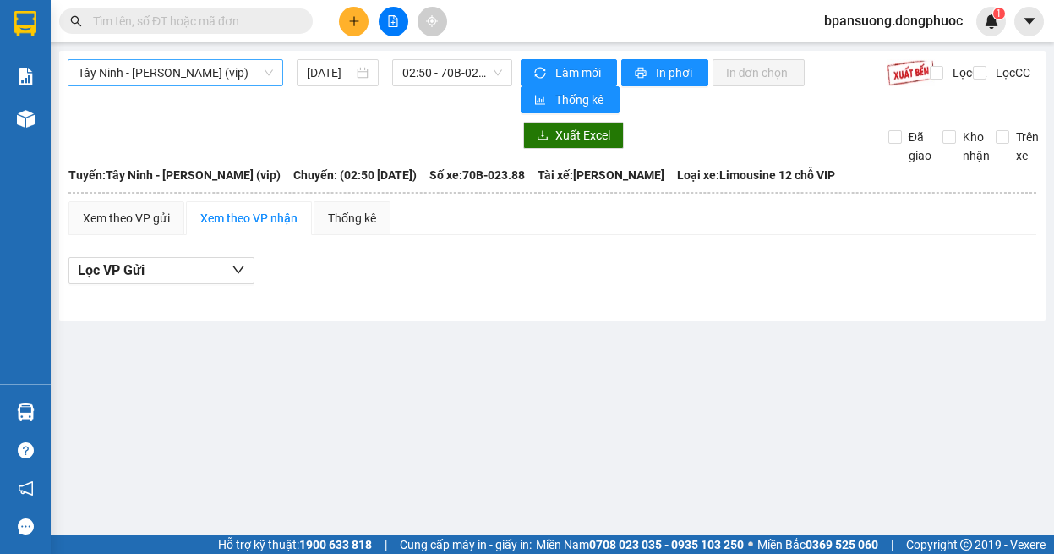
click at [194, 72] on span "Tây Ninh - [PERSON_NAME] (vip)" at bounding box center [175, 72] width 195 height 25
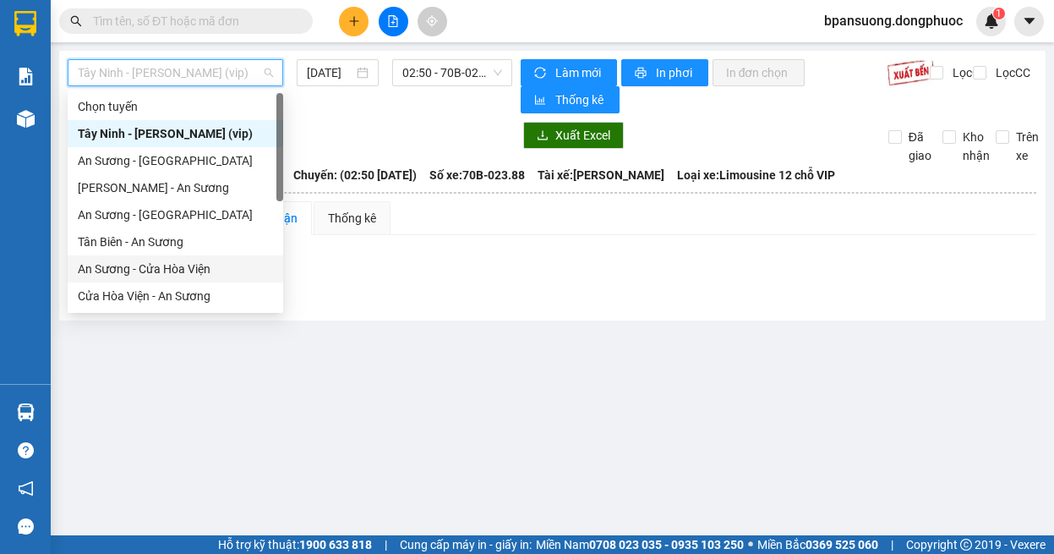
click at [189, 268] on div "An Sương - Cửa Hòa Viện" at bounding box center [175, 269] width 195 height 19
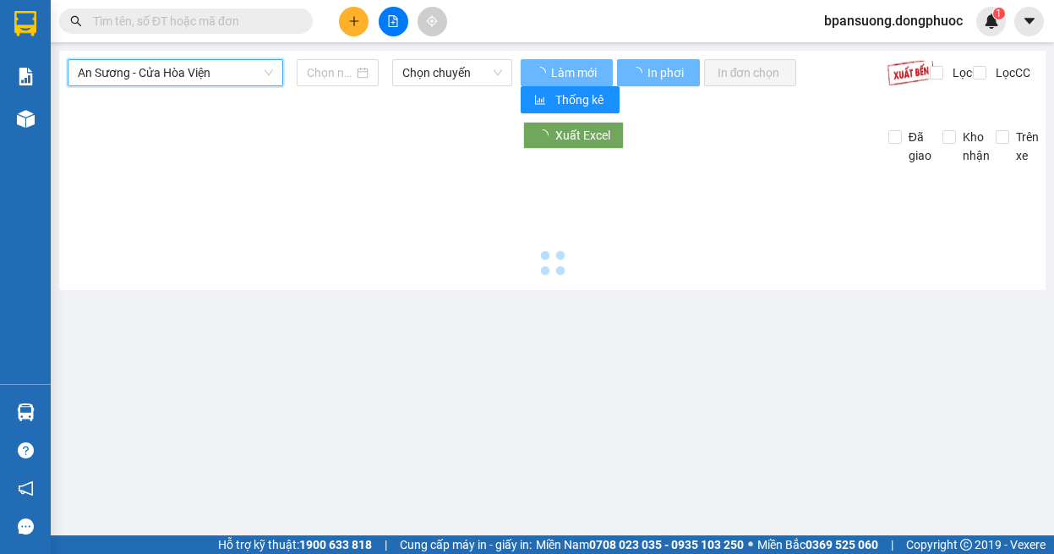
type input "[DATE]"
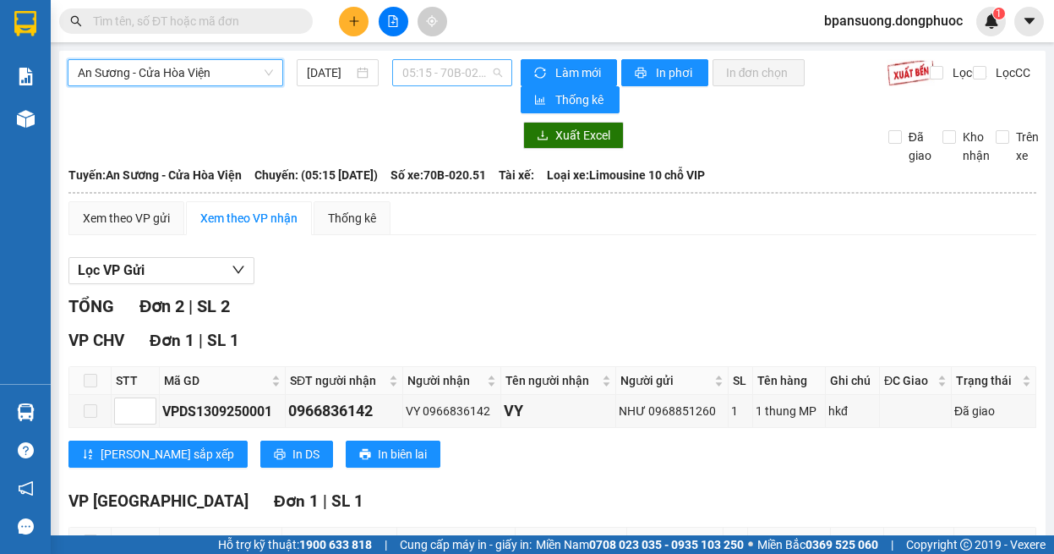
click at [464, 66] on span "05:15 - 70B-020.51" at bounding box center [452, 72] width 100 height 25
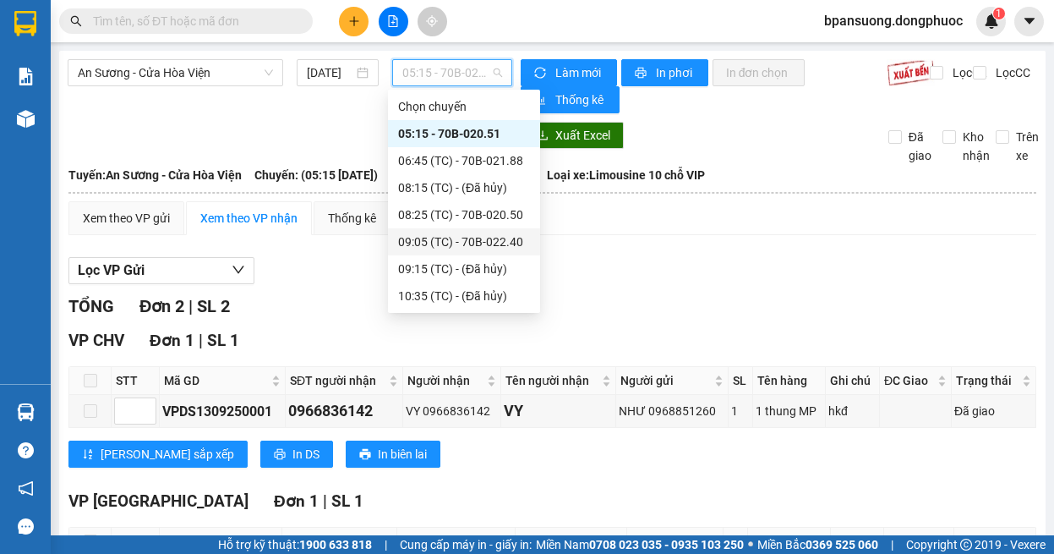
click at [490, 239] on div "09:05 (TC) - 70B-022.40" at bounding box center [464, 241] width 132 height 19
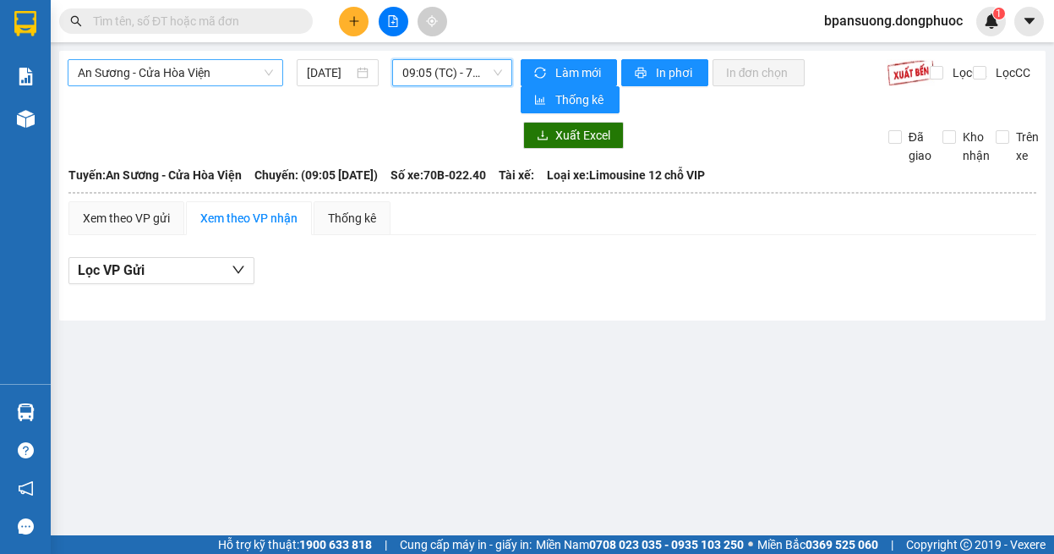
click at [216, 68] on span "An Sương - Cửa Hòa Viện" at bounding box center [175, 72] width 195 height 25
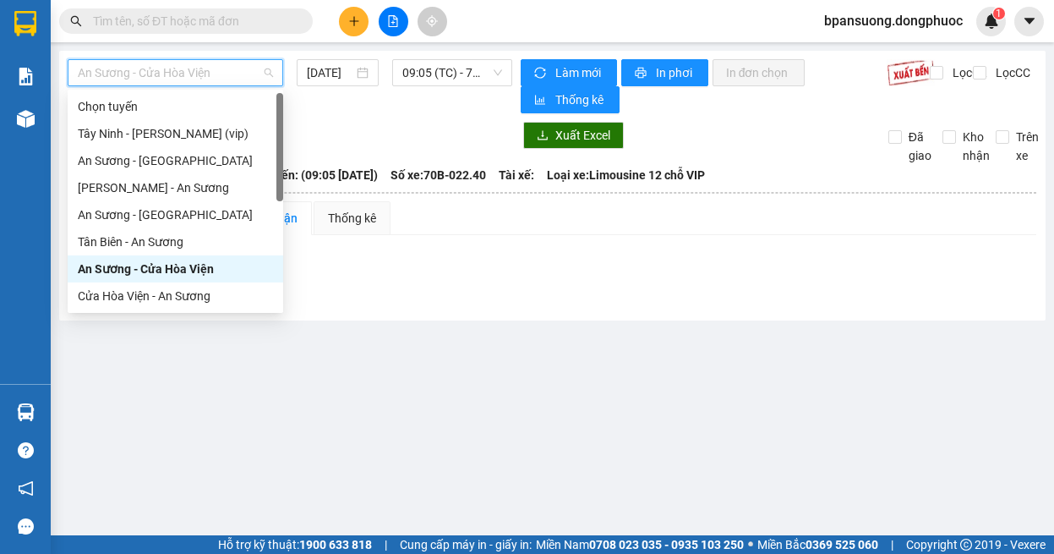
click at [183, 265] on div "An Sương - Cửa Hòa Viện" at bounding box center [175, 269] width 195 height 19
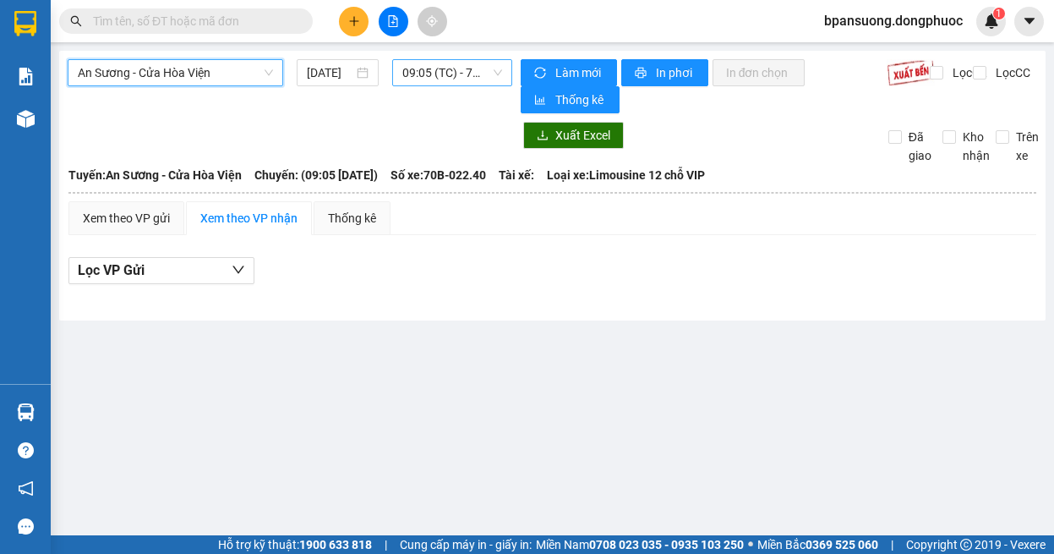
click at [485, 65] on span "09:05 (TC) - 70B-022.40" at bounding box center [452, 72] width 100 height 25
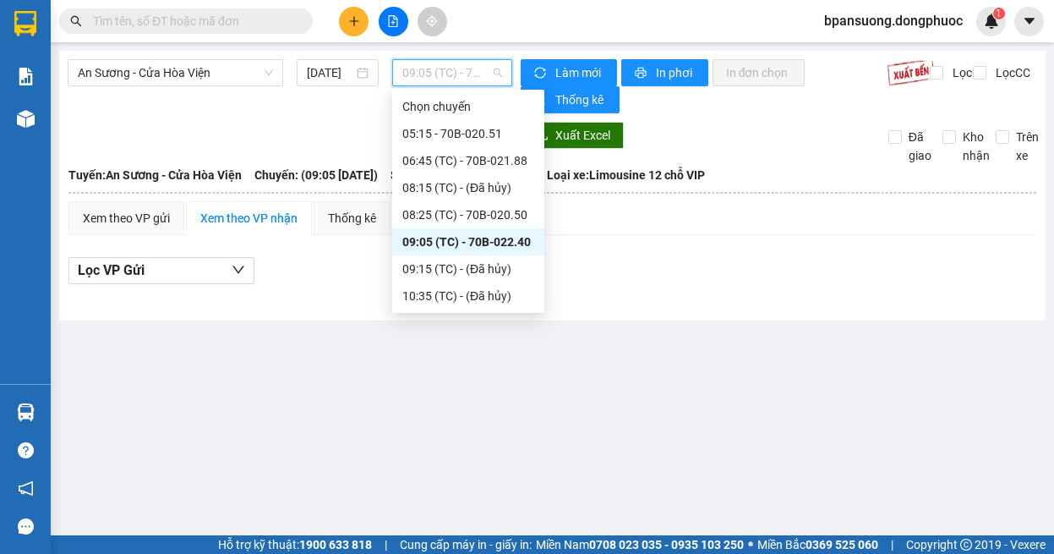
scroll to position [169, 0]
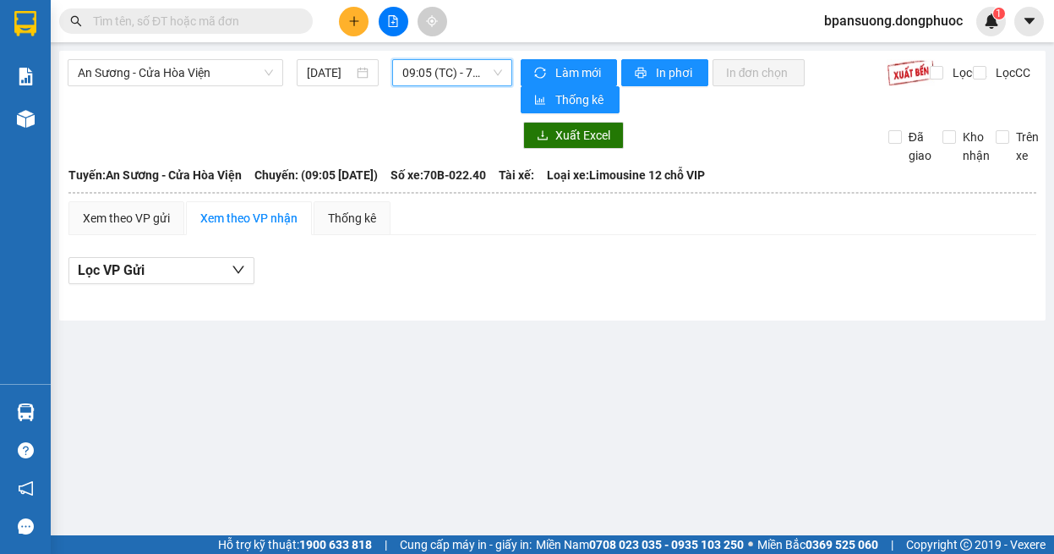
click at [411, 77] on span "09:05 (TC) - 70B-022.40" at bounding box center [452, 72] width 100 height 25
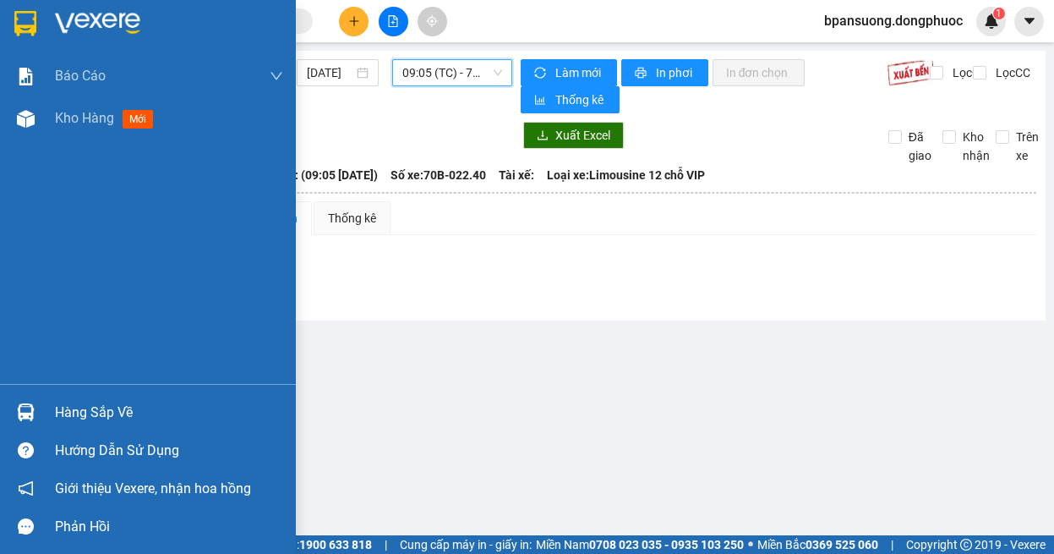
click at [32, 407] on img at bounding box center [26, 412] width 18 height 18
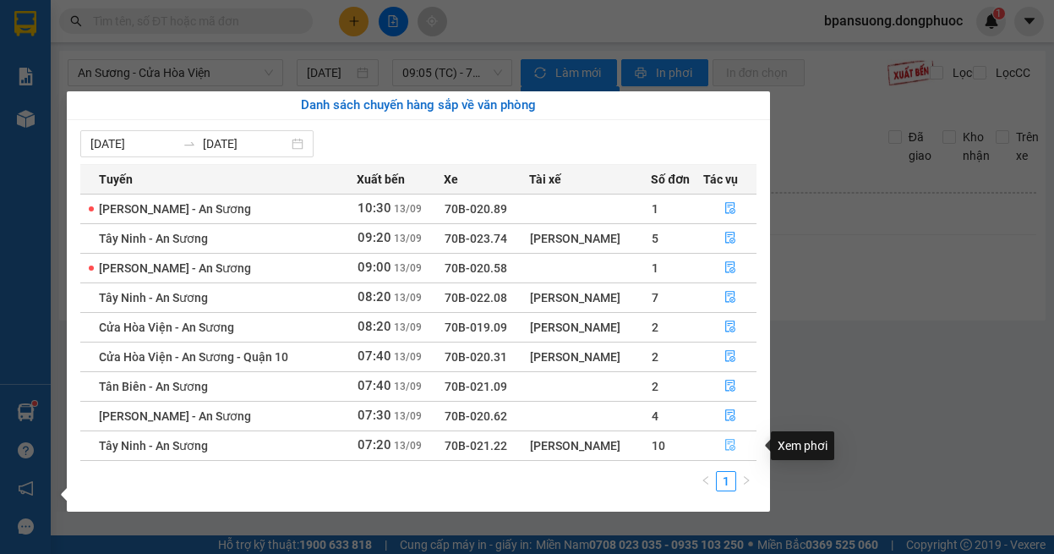
click at [727, 444] on icon "file-done" at bounding box center [730, 445] width 12 height 12
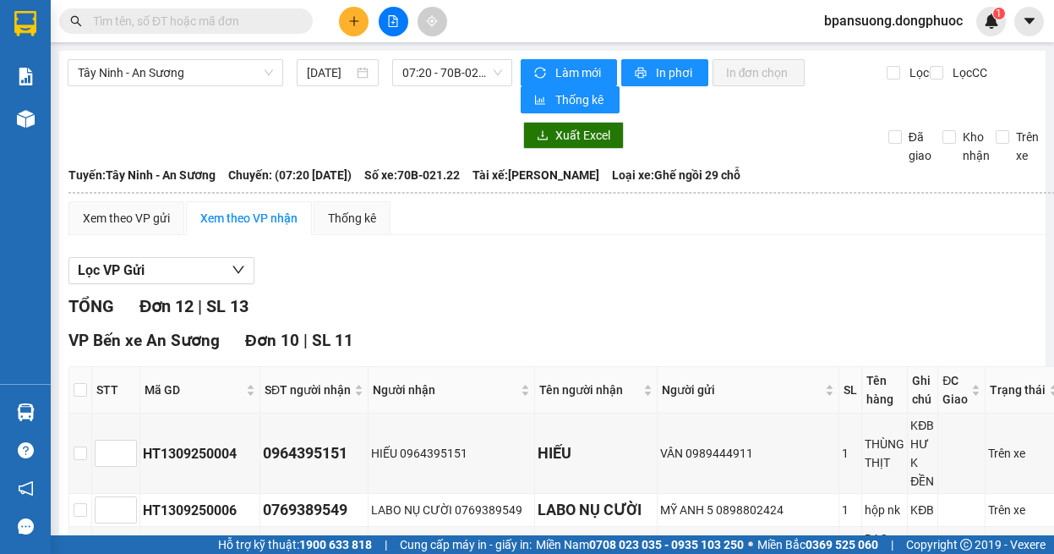
click at [69, 389] on th at bounding box center [80, 390] width 23 height 46
click at [77, 391] on input "checkbox" at bounding box center [81, 390] width 14 height 14
checkbox input "true"
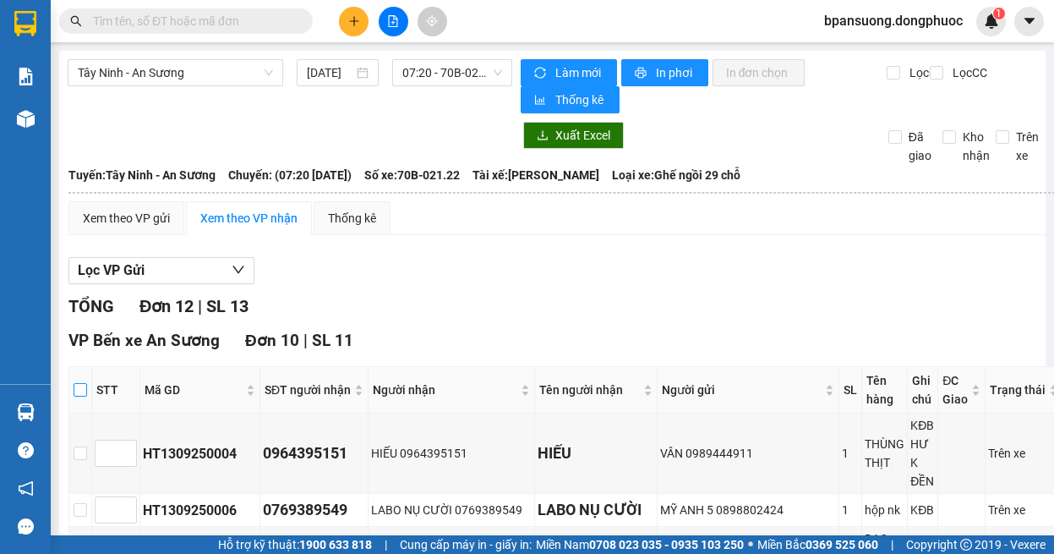
checkbox input "true"
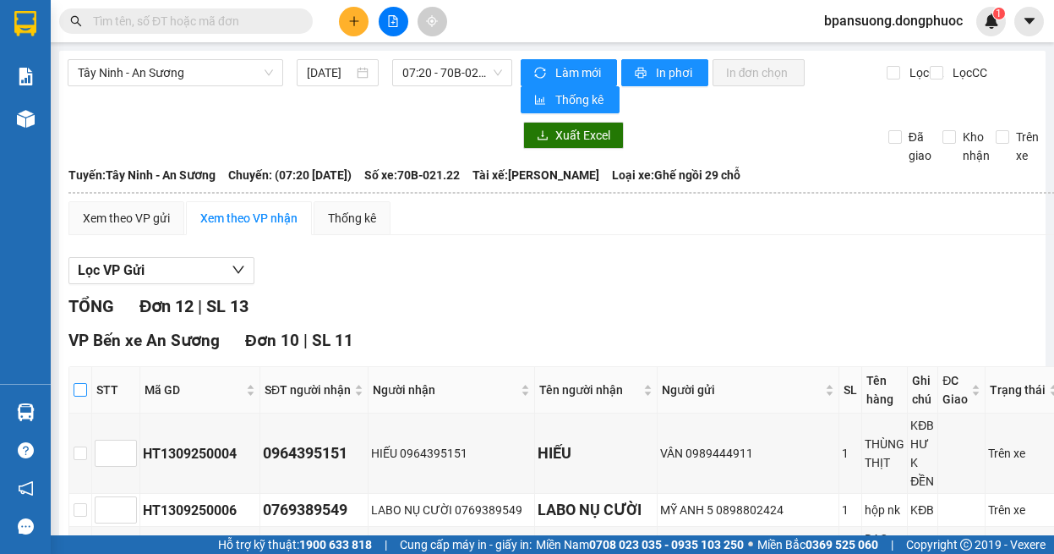
checkbox input "true"
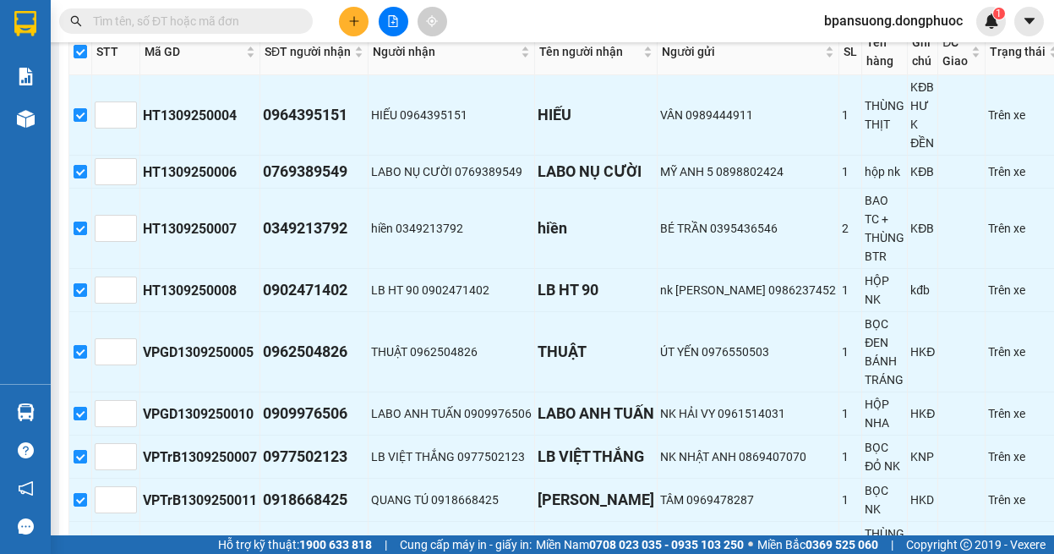
scroll to position [676, 0]
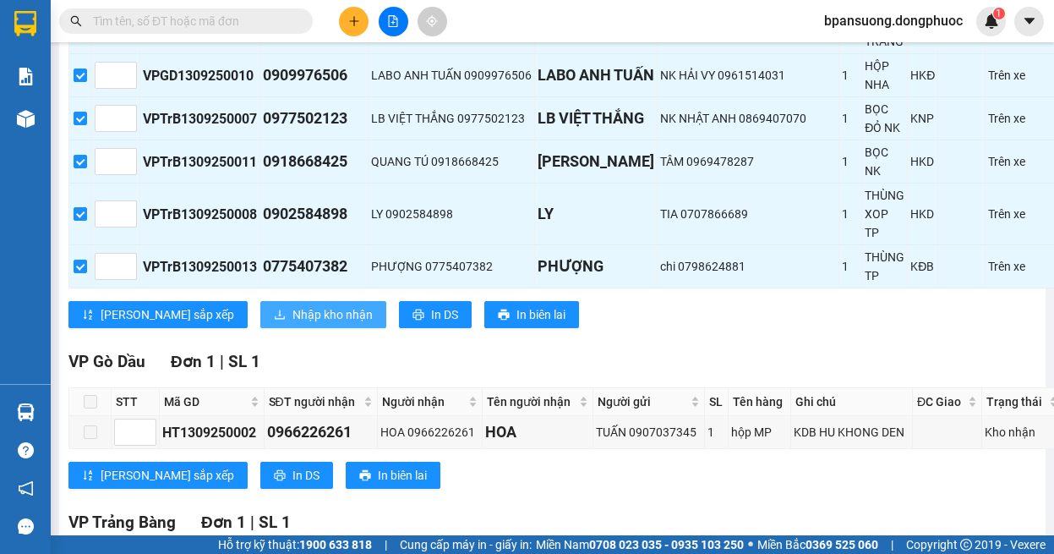
click at [293, 305] on span "Nhập kho nhận" at bounding box center [333, 314] width 80 height 19
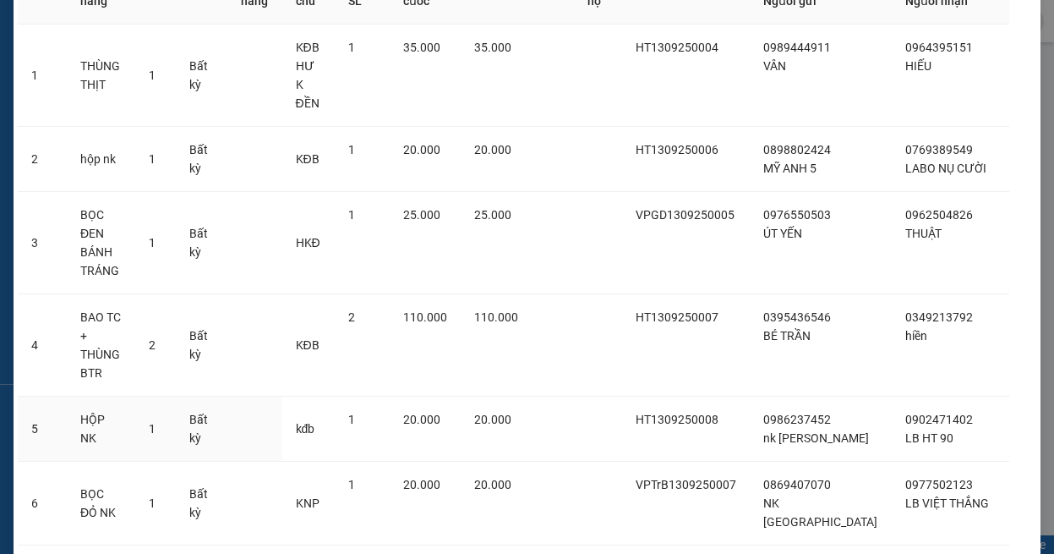
scroll to position [456, 0]
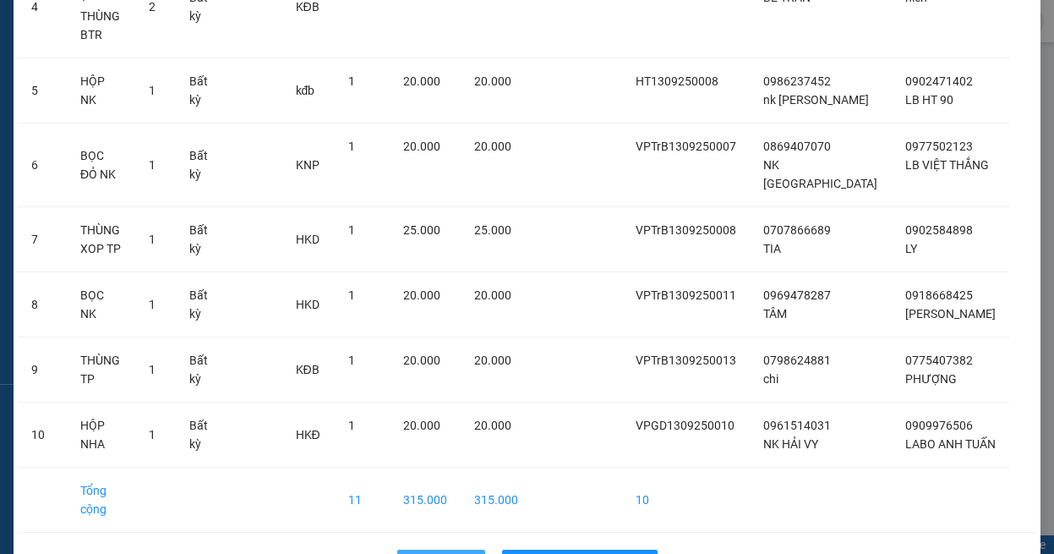
click at [447, 553] on span "Quay lại" at bounding box center [450, 563] width 42 height 19
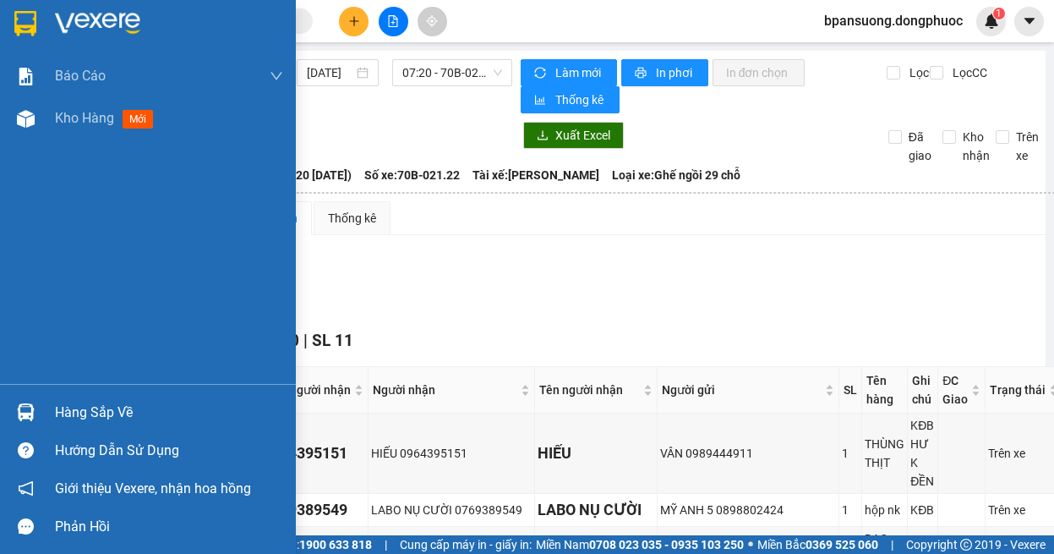
click at [21, 416] on img at bounding box center [26, 412] width 18 height 18
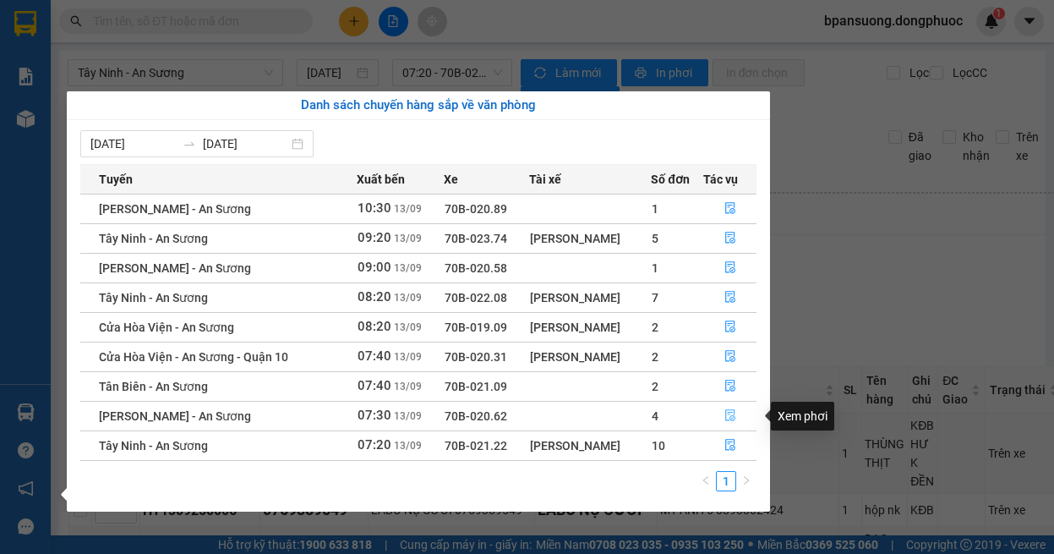
click at [725, 413] on icon "file-done" at bounding box center [730, 415] width 12 height 12
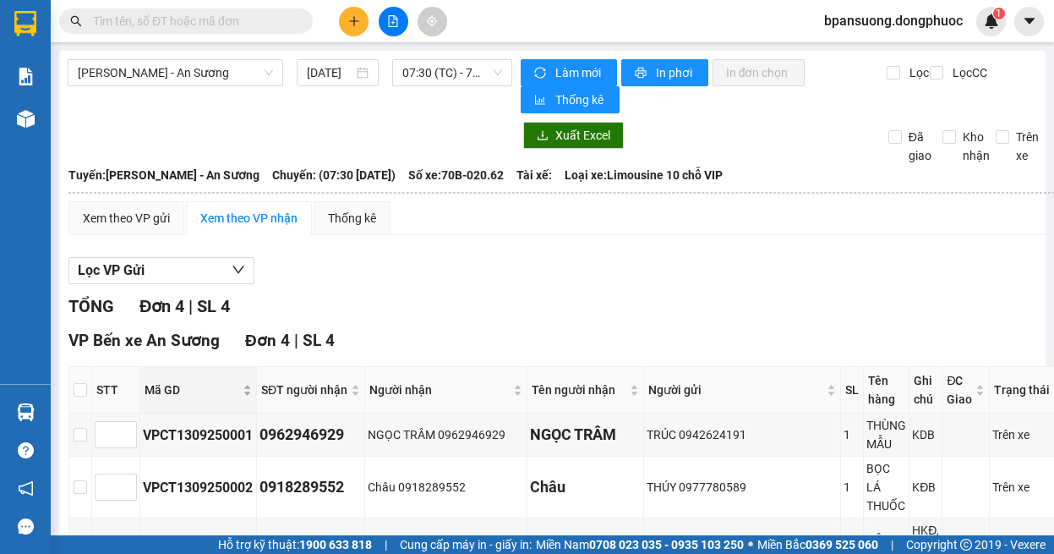
scroll to position [207, 0]
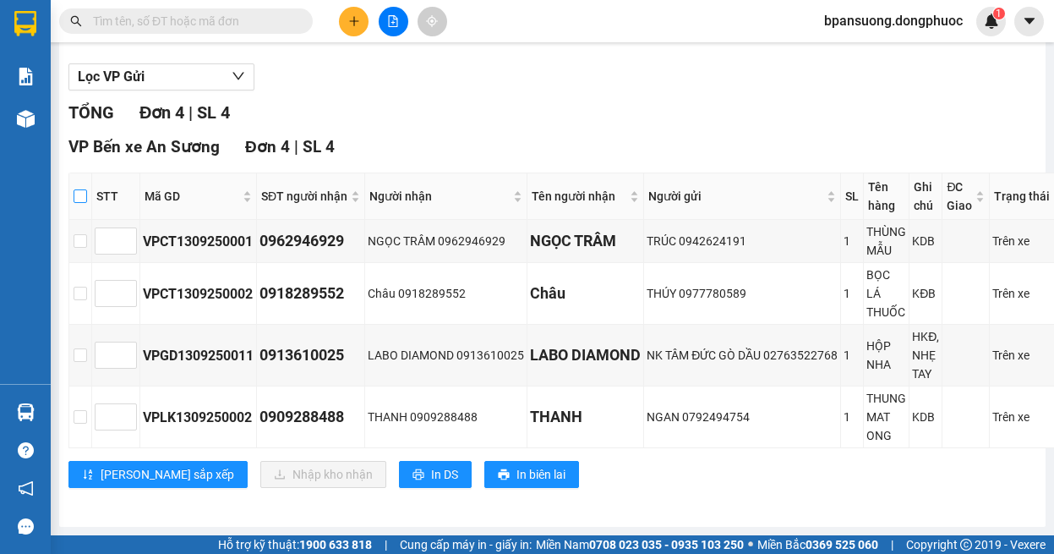
click at [86, 189] on input "checkbox" at bounding box center [81, 196] width 14 height 14
checkbox input "true"
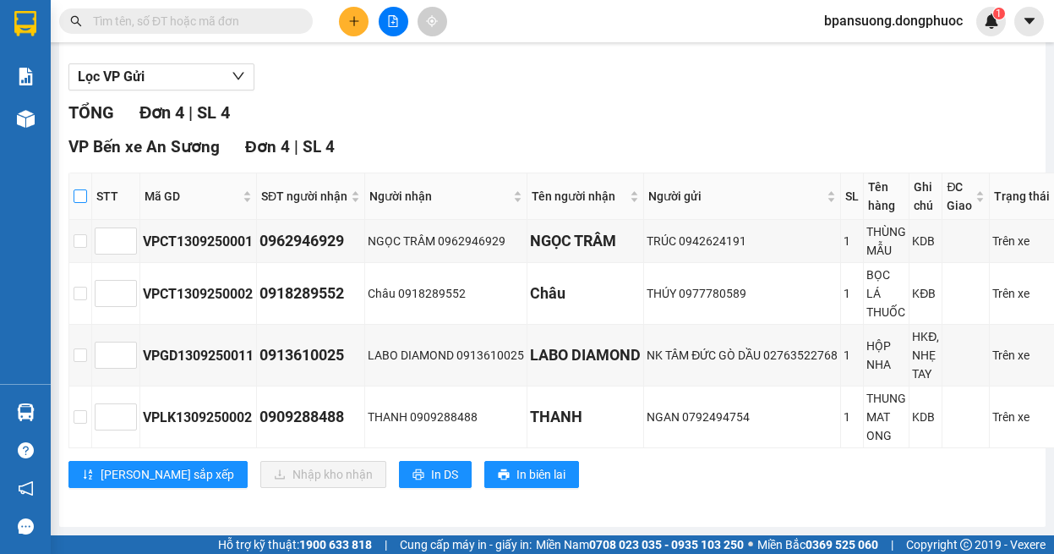
checkbox input "true"
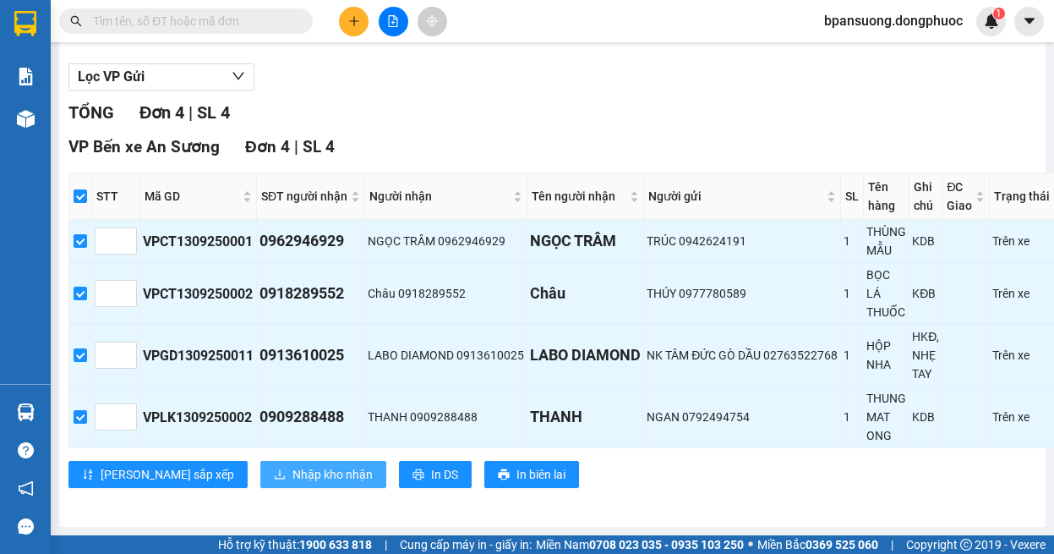
click at [293, 465] on span "Nhập kho nhận" at bounding box center [333, 474] width 80 height 19
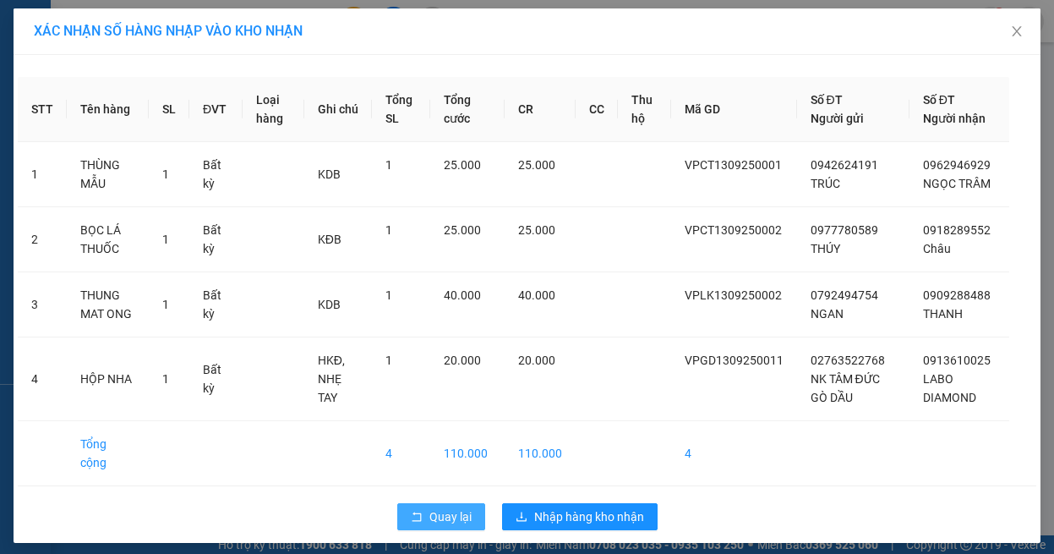
click at [432, 507] on span "Quay lại" at bounding box center [450, 516] width 42 height 19
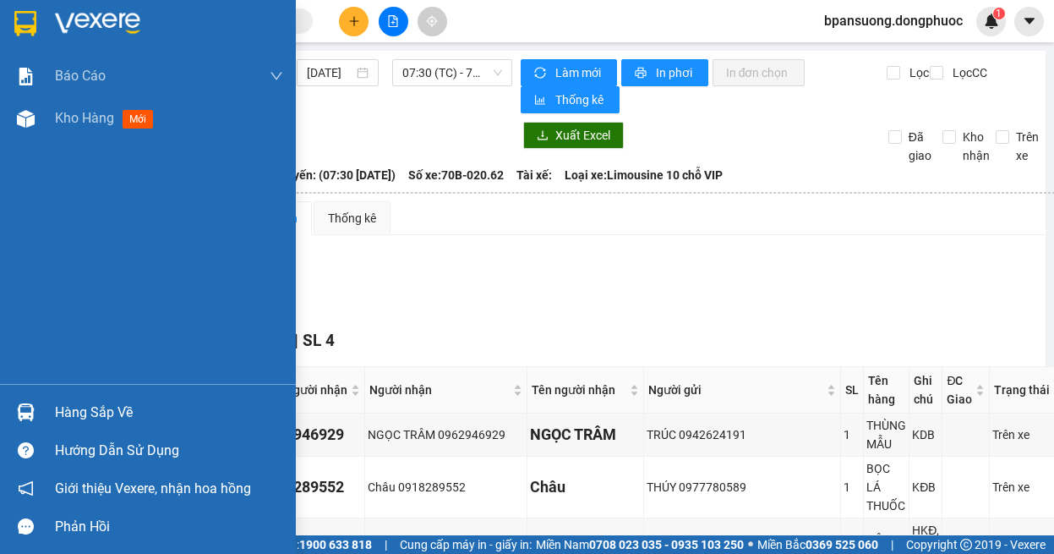
click at [36, 411] on div at bounding box center [26, 412] width 30 height 30
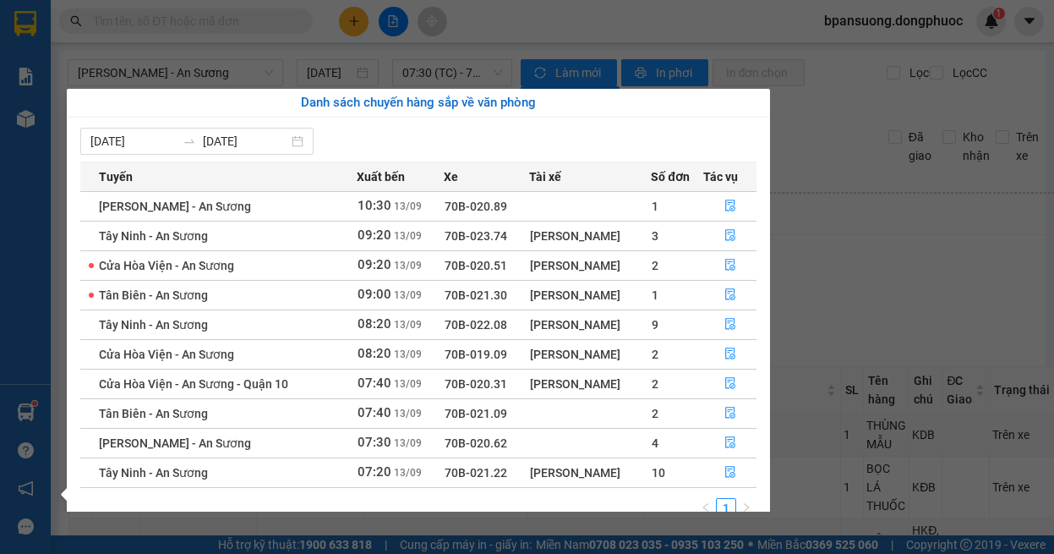
scroll to position [27, 0]
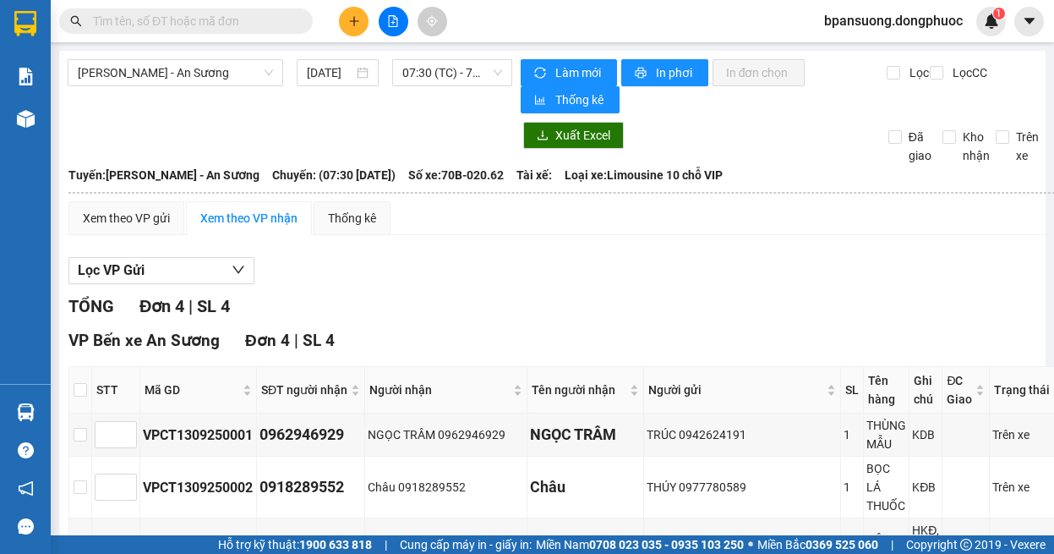
click at [850, 251] on section "Kết quả tìm kiếm ( 0 ) Bộ lọc Ngày tạo đơn gần nhất No Data bpansuong.dongphuoc…" at bounding box center [527, 277] width 1054 height 554
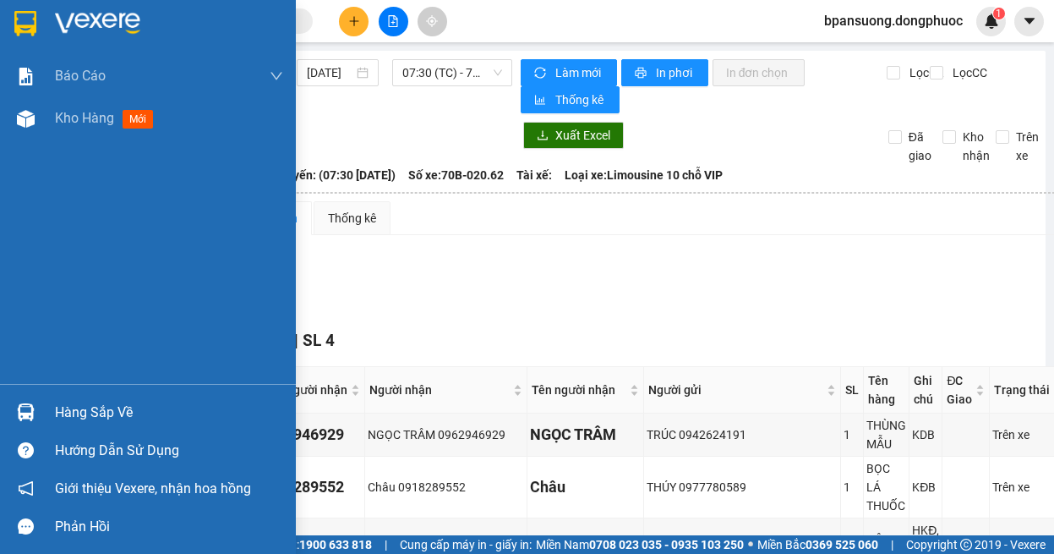
click at [41, 414] on div "Hàng sắp về" at bounding box center [148, 412] width 296 height 38
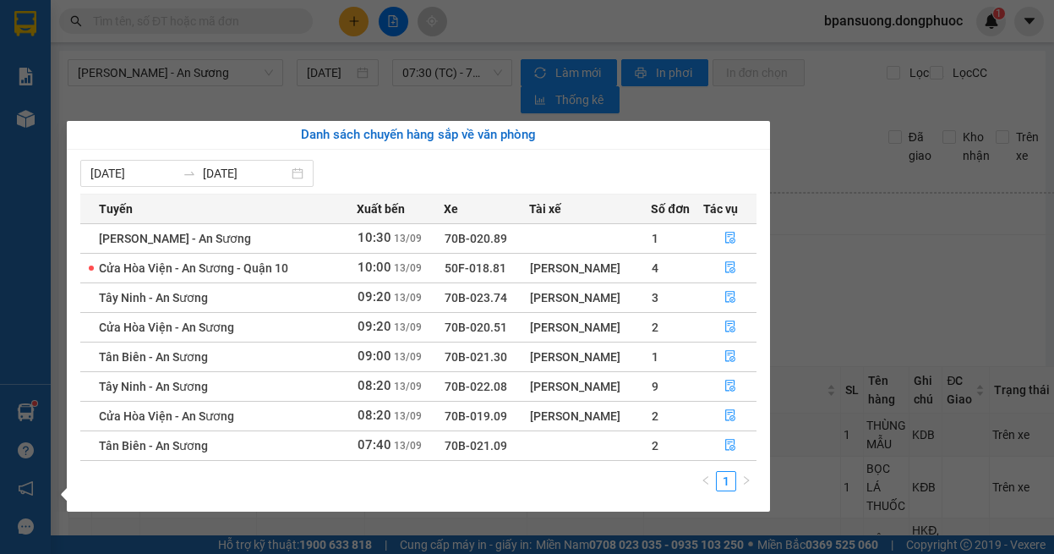
scroll to position [0, 0]
click at [882, 242] on section "Kết quả tìm kiếm ( 0 ) Bộ lọc Ngày tạo đơn gần nhất No Data bpansuong.dongphuoc…" at bounding box center [527, 277] width 1054 height 554
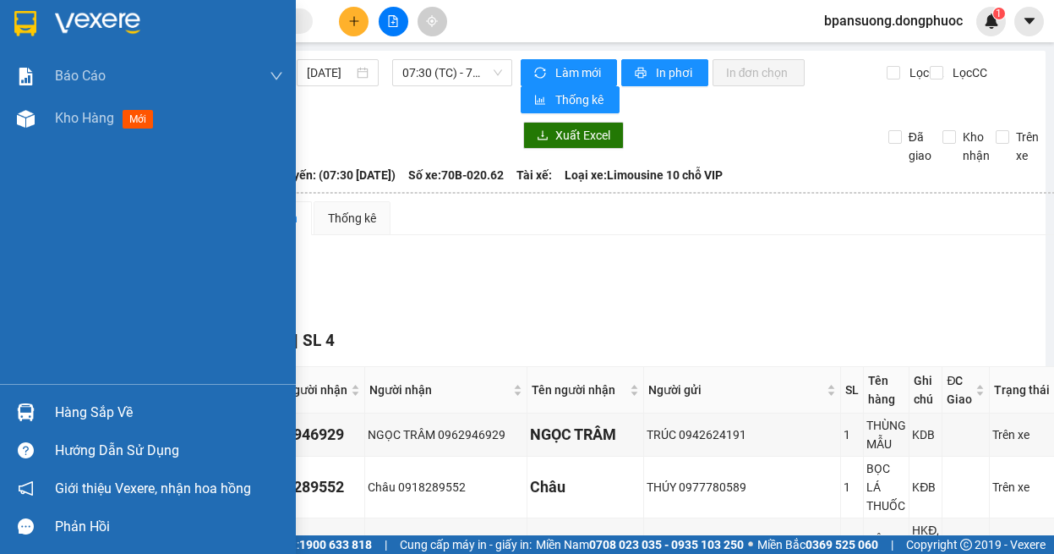
click at [46, 423] on div "Hàng sắp về" at bounding box center [148, 412] width 296 height 38
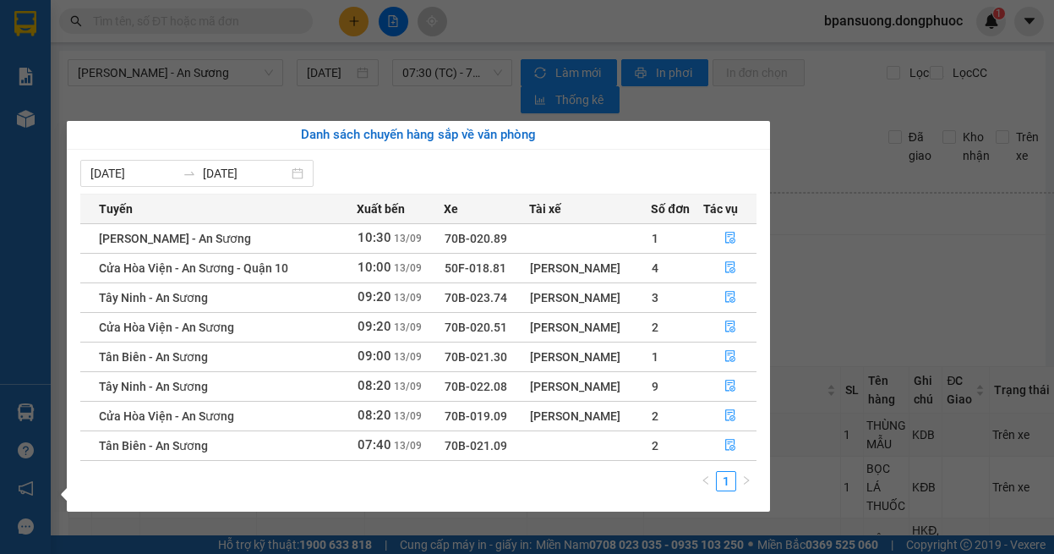
click at [25, 293] on div "Báo cáo Mẫu 1: Báo cáo dòng tiền theo nhân viên Mẫu 1: Báo cáo dòng tiền theo n…" at bounding box center [25, 277] width 51 height 554
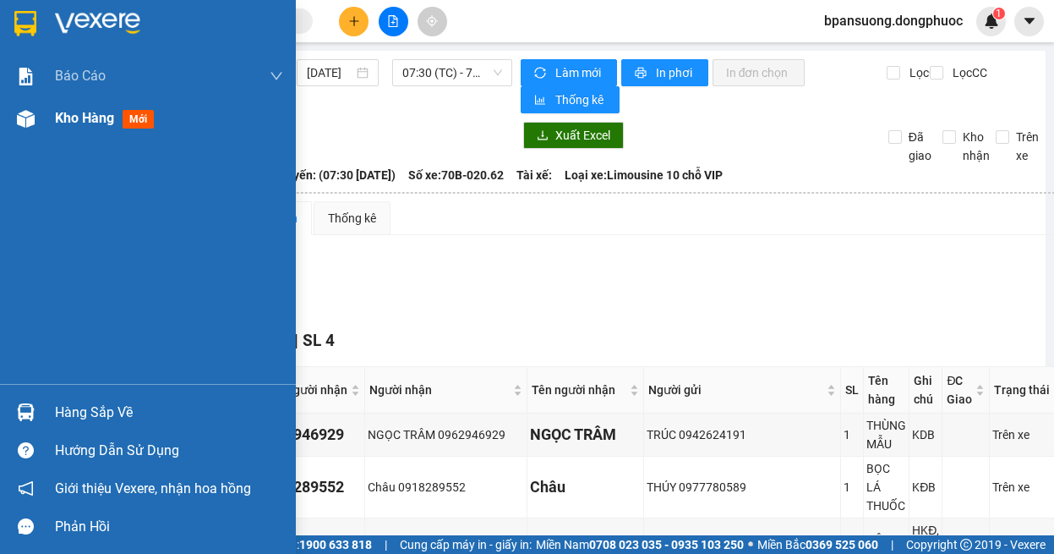
click at [40, 131] on div at bounding box center [26, 119] width 30 height 30
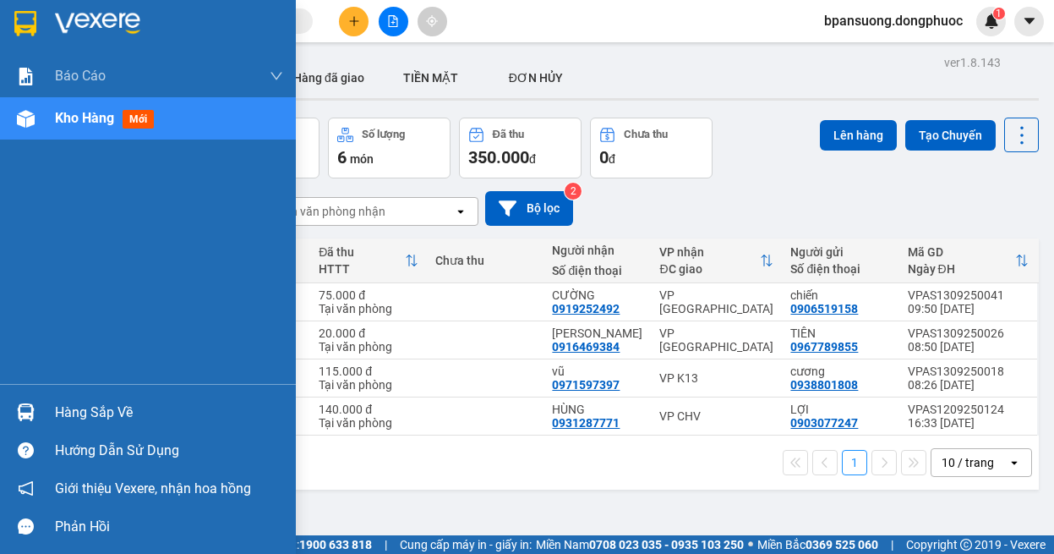
click at [21, 417] on img at bounding box center [26, 412] width 18 height 18
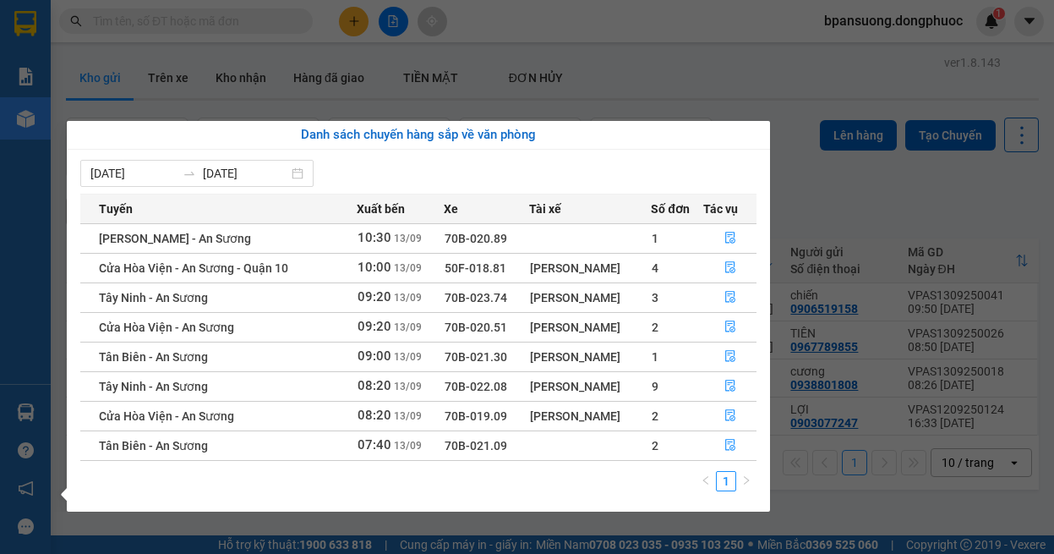
click at [646, 15] on section "Kết quả tìm kiếm ( 0 ) Bộ lọc Ngày tạo đơn gần nhất No Data bpansuong.dongphuoc…" at bounding box center [527, 277] width 1054 height 554
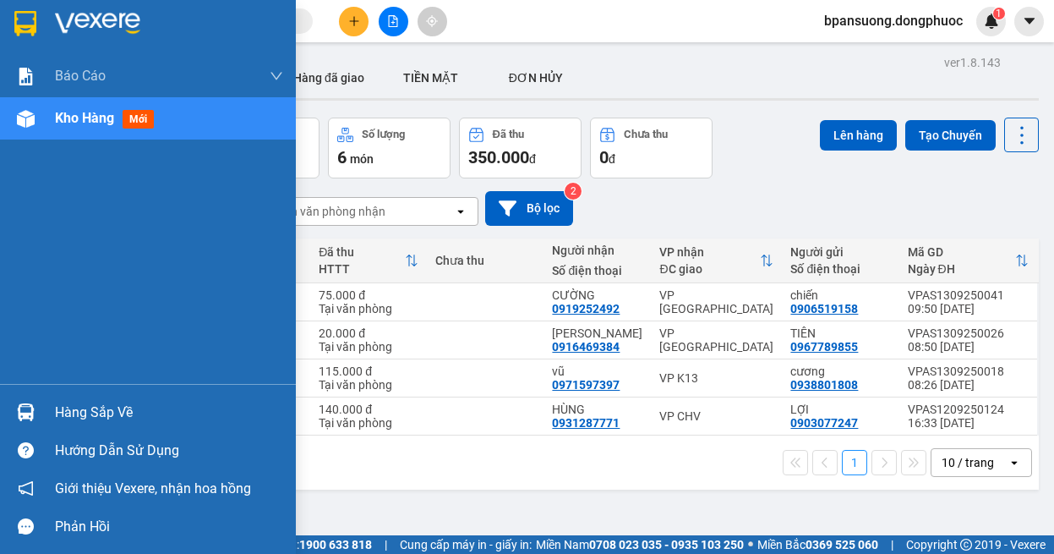
drag, startPoint x: 58, startPoint y: 420, endPoint x: 57, endPoint y: 395, distance: 25.4
click at [59, 421] on div "Hàng sắp về" at bounding box center [169, 412] width 228 height 25
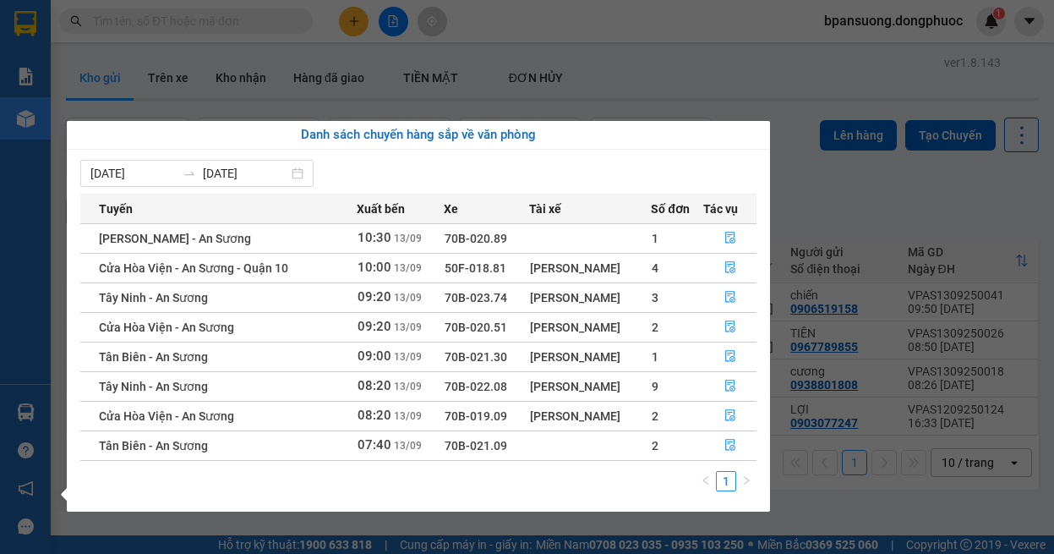
click at [659, 22] on section "Kết quả tìm kiếm ( 0 ) Bộ lọc Ngày tạo đơn gần nhất No Data bpansuong.dongphuoc…" at bounding box center [527, 277] width 1054 height 554
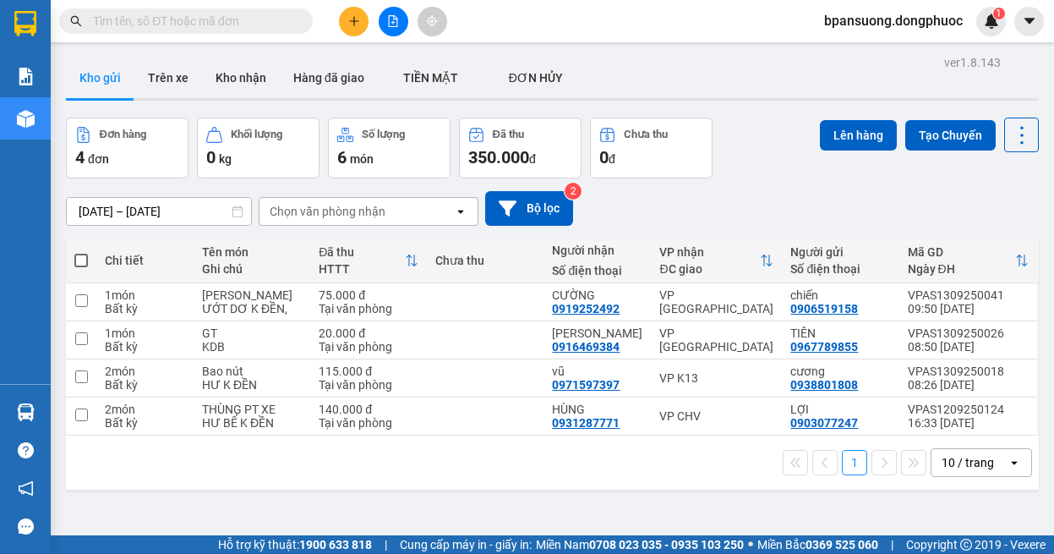
click at [190, 13] on input "text" at bounding box center [193, 21] width 200 height 19
click at [393, 22] on icon "file-add" at bounding box center [393, 21] width 9 height 12
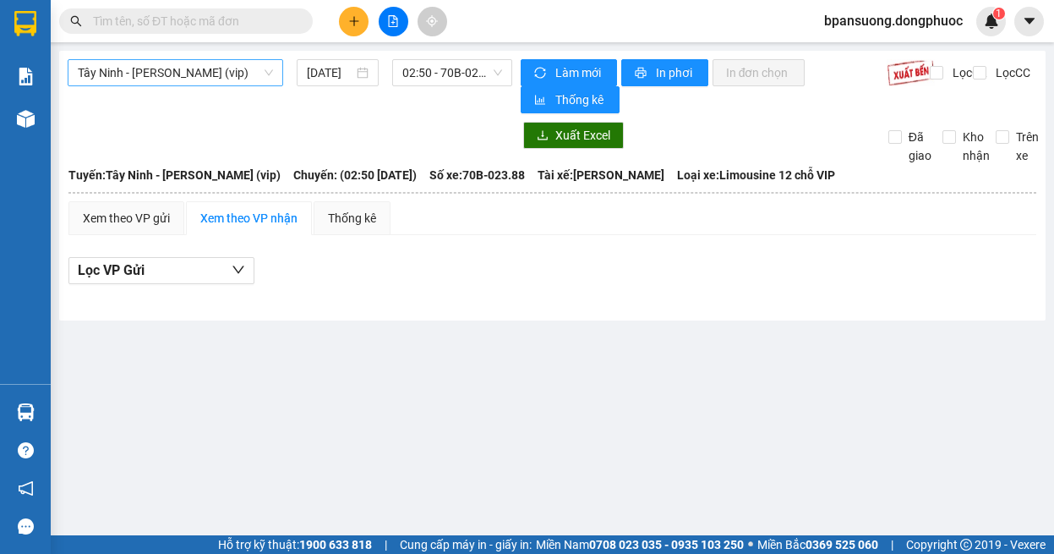
click at [170, 65] on span "Tây Ninh - [PERSON_NAME] (vip)" at bounding box center [175, 72] width 195 height 25
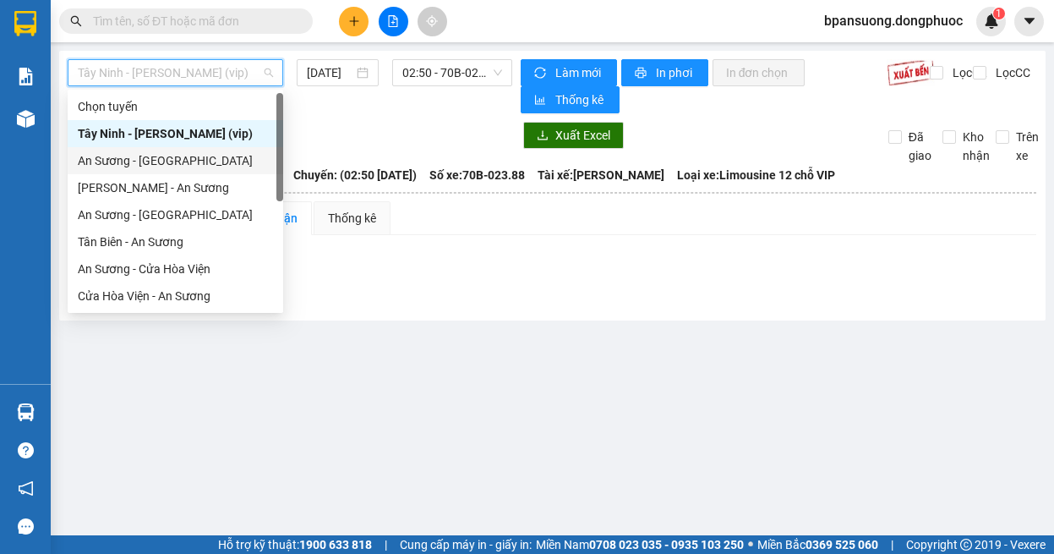
click at [180, 152] on div "An Sương - [GEOGRAPHIC_DATA]" at bounding box center [175, 160] width 195 height 19
type input "[DATE]"
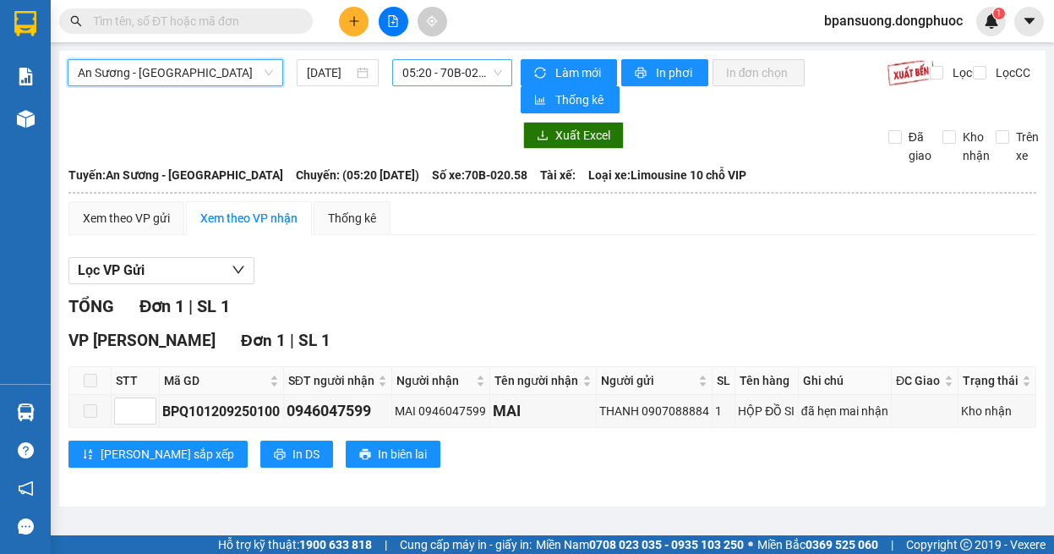
click at [439, 73] on span "05:20 - 70B-020.58" at bounding box center [452, 72] width 100 height 25
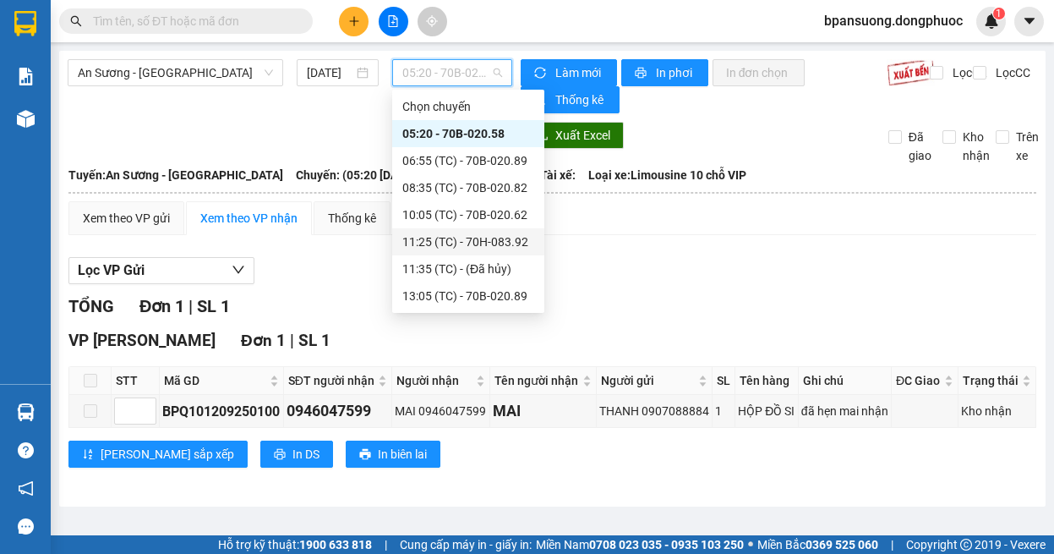
click at [492, 243] on div "11:25 (TC) - 70H-083.92" at bounding box center [468, 241] width 132 height 19
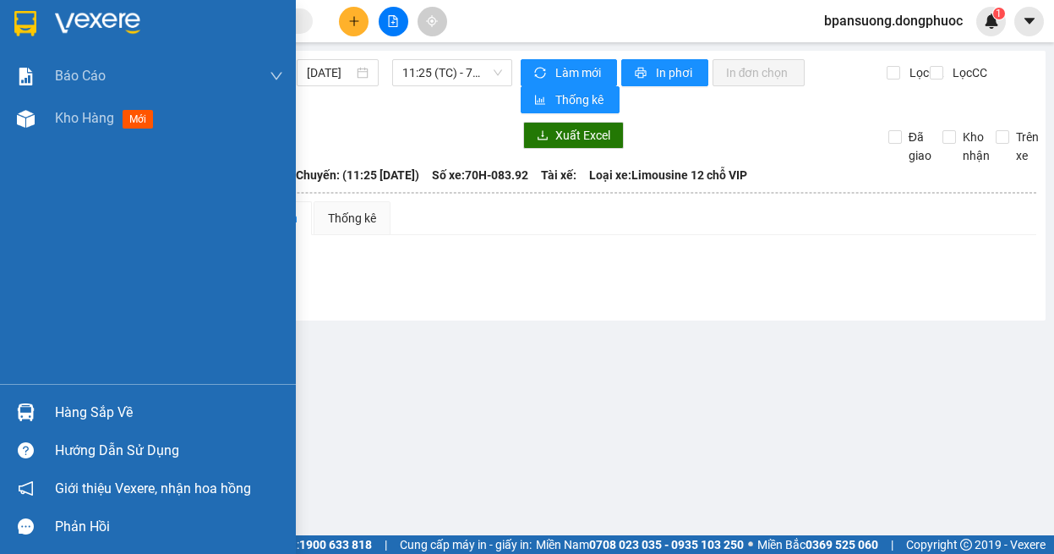
click at [27, 402] on div at bounding box center [26, 412] width 30 height 30
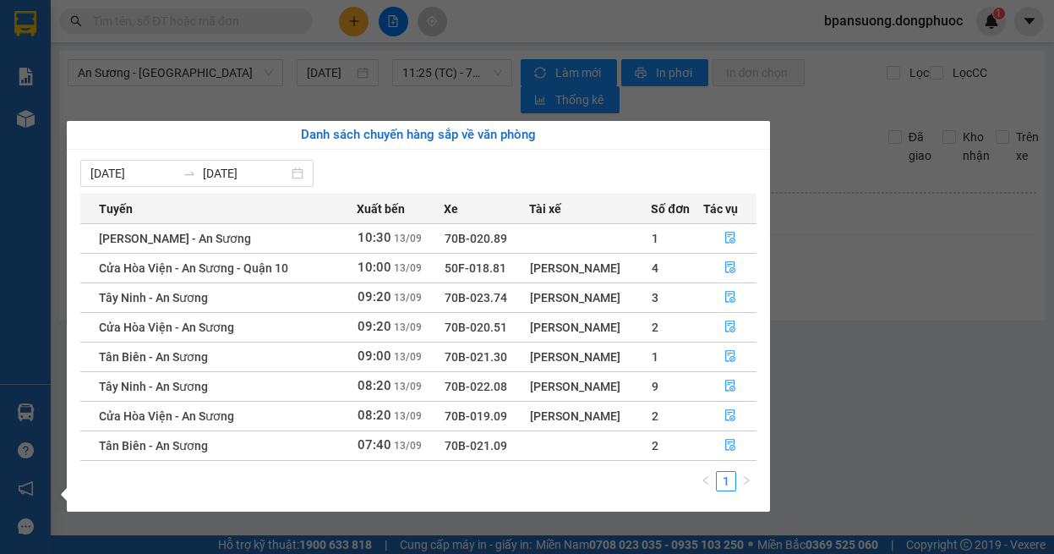
click at [211, 73] on section "Kết quả tìm kiếm ( 0 ) Bộ lọc Ngày tạo đơn gần nhất No Data bpansuong.dongphuoc…" at bounding box center [527, 277] width 1054 height 554
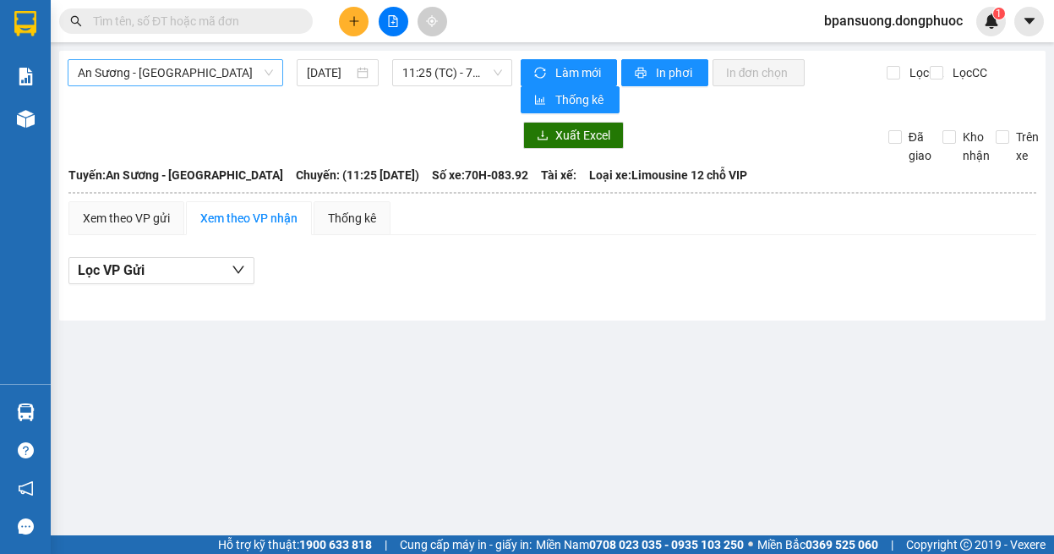
click at [199, 71] on span "An Sương - [GEOGRAPHIC_DATA]" at bounding box center [175, 72] width 195 height 25
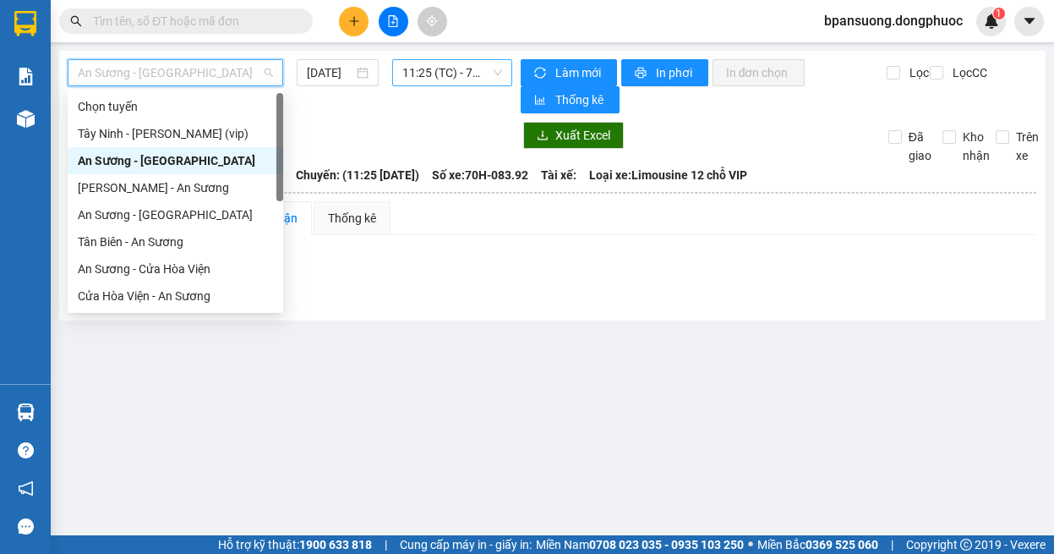
click at [425, 76] on span "11:25 (TC) - 70H-083.92" at bounding box center [452, 72] width 100 height 25
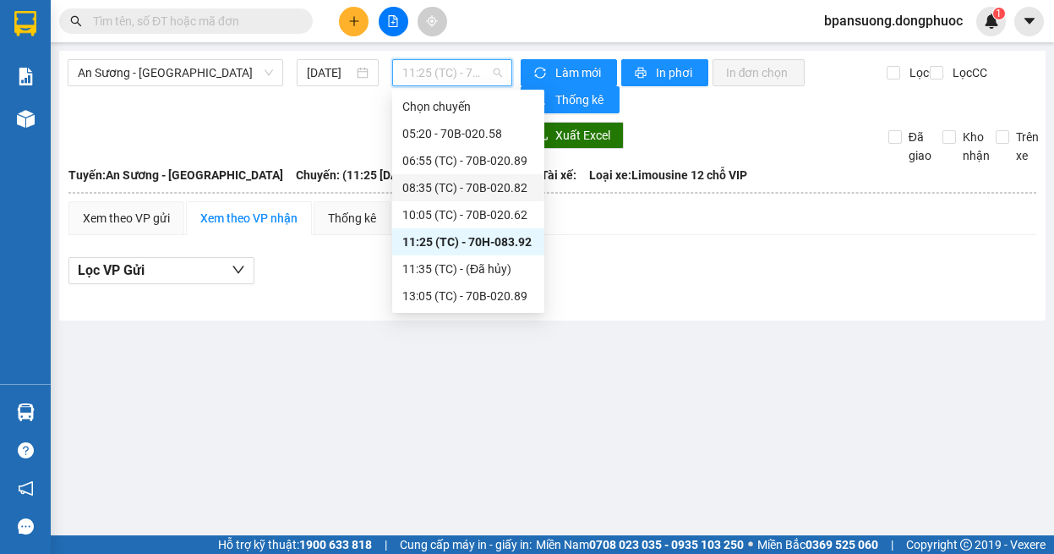
scroll to position [108, 0]
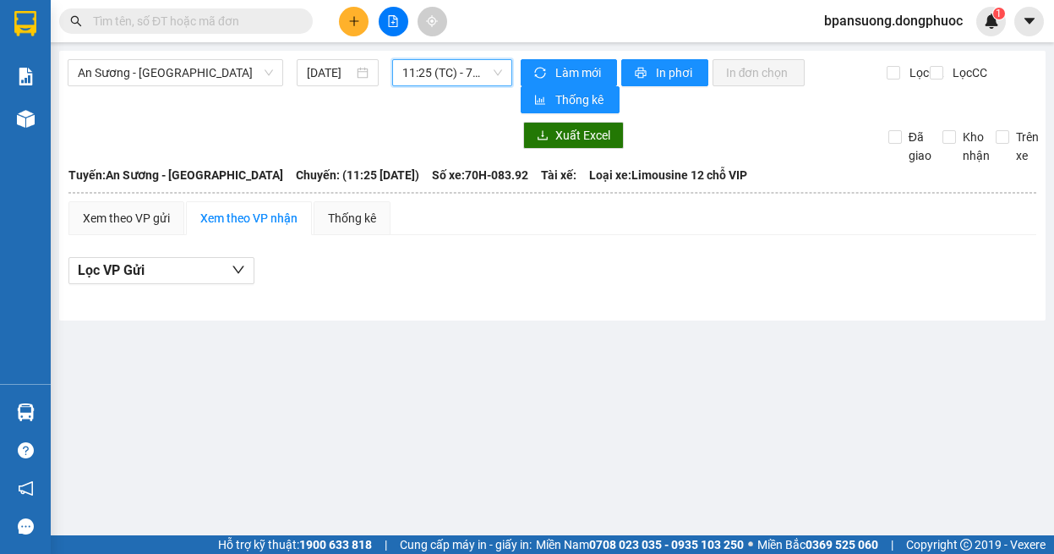
click at [456, 74] on span "11:25 (TC) - 70H-083.92" at bounding box center [452, 72] width 100 height 25
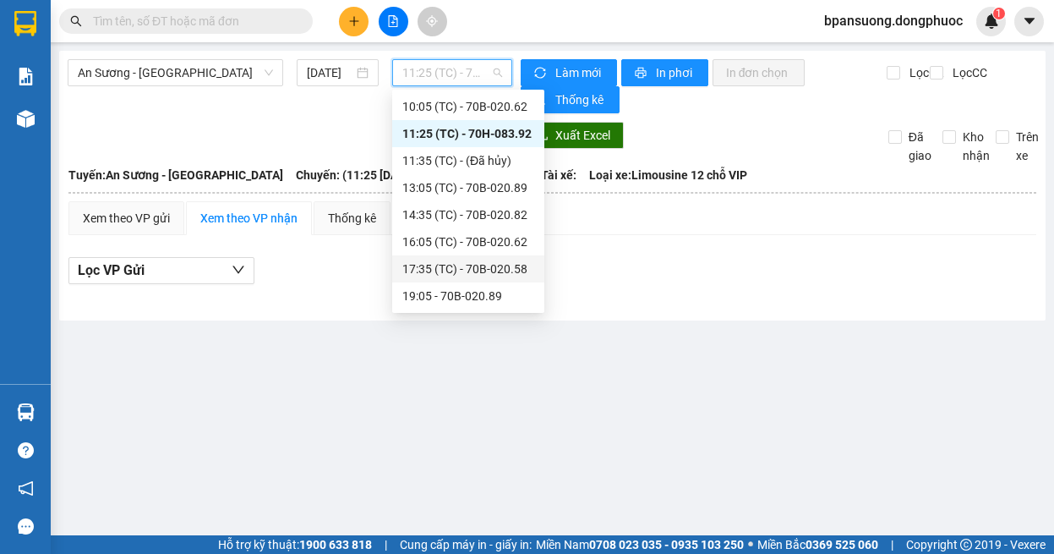
drag, startPoint x: 857, startPoint y: 353, endPoint x: 856, endPoint y: 342, distance: 10.3
click at [856, 342] on main "An Sương - [GEOGRAPHIC_DATA] [DATE] 11:25 (TC) - 70H-083.92 Làm mới In phơi In …" at bounding box center [527, 267] width 1054 height 535
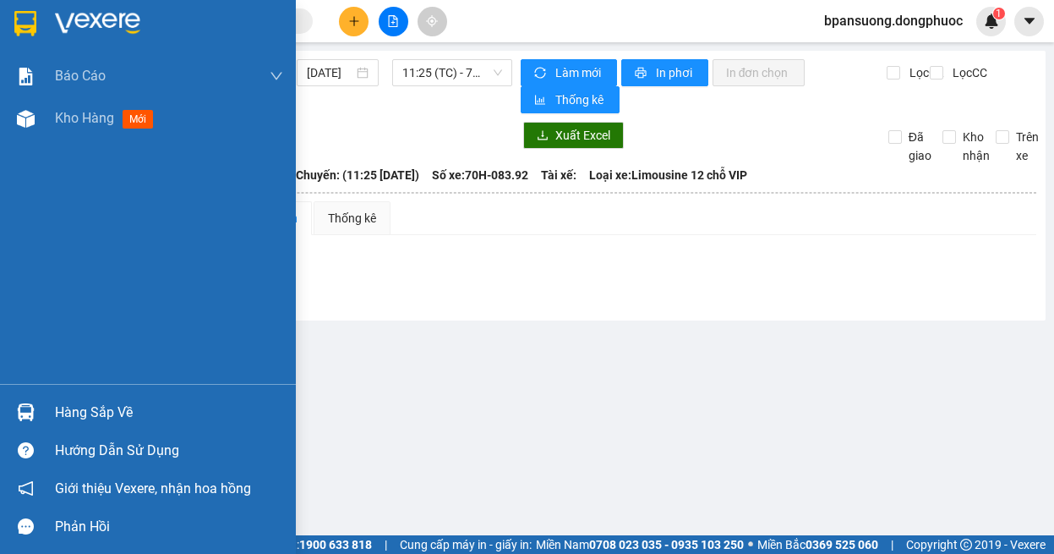
click at [8, 412] on div "Hàng sắp về" at bounding box center [148, 412] width 296 height 38
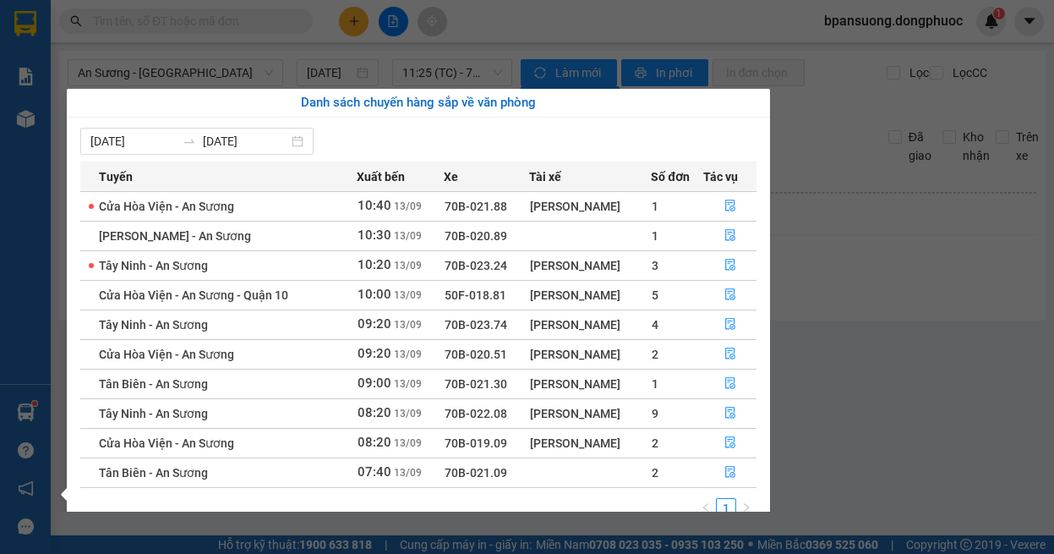
scroll to position [27, 0]
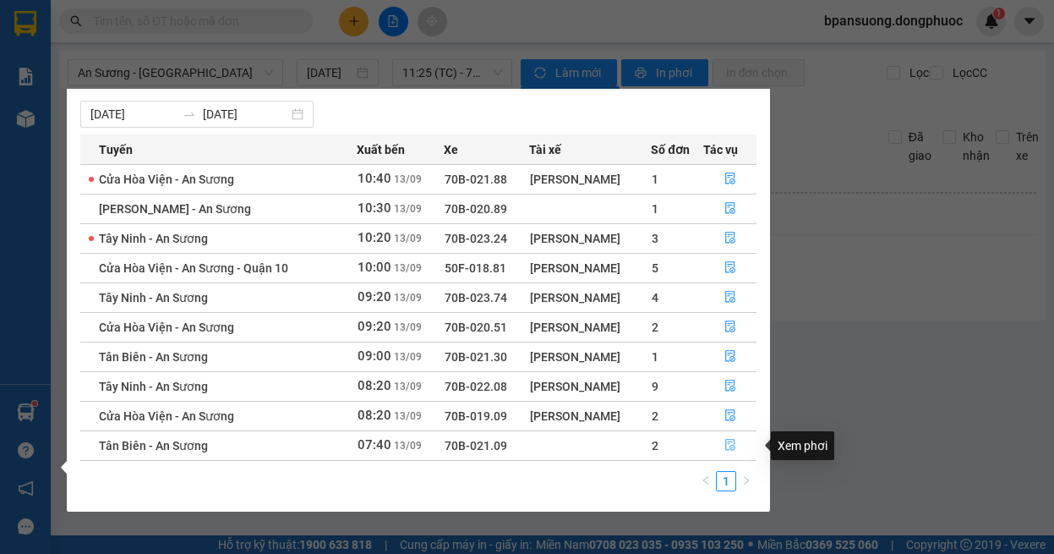
click at [737, 444] on button "button" at bounding box center [730, 445] width 52 height 27
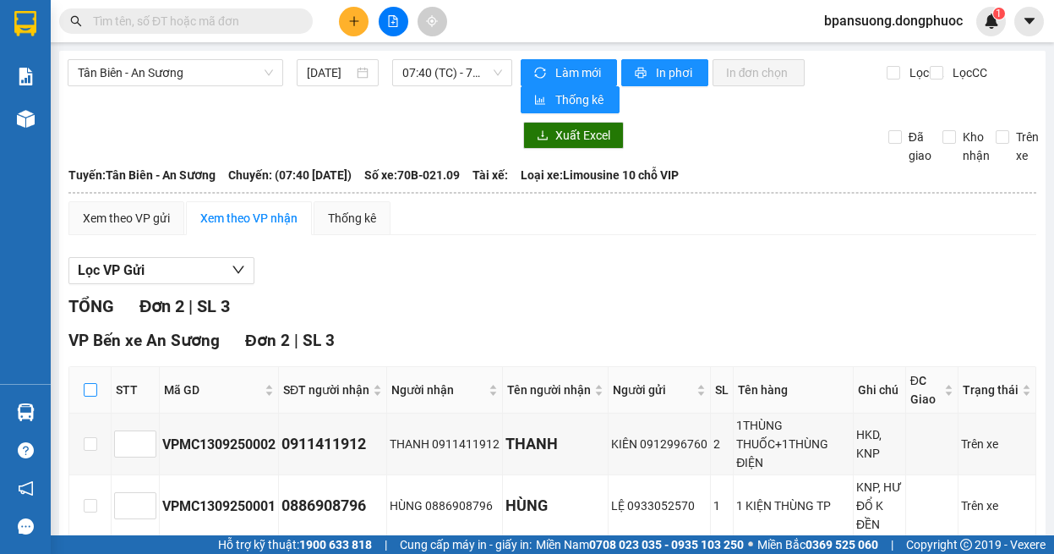
click at [92, 386] on input "checkbox" at bounding box center [91, 390] width 14 height 14
checkbox input "true"
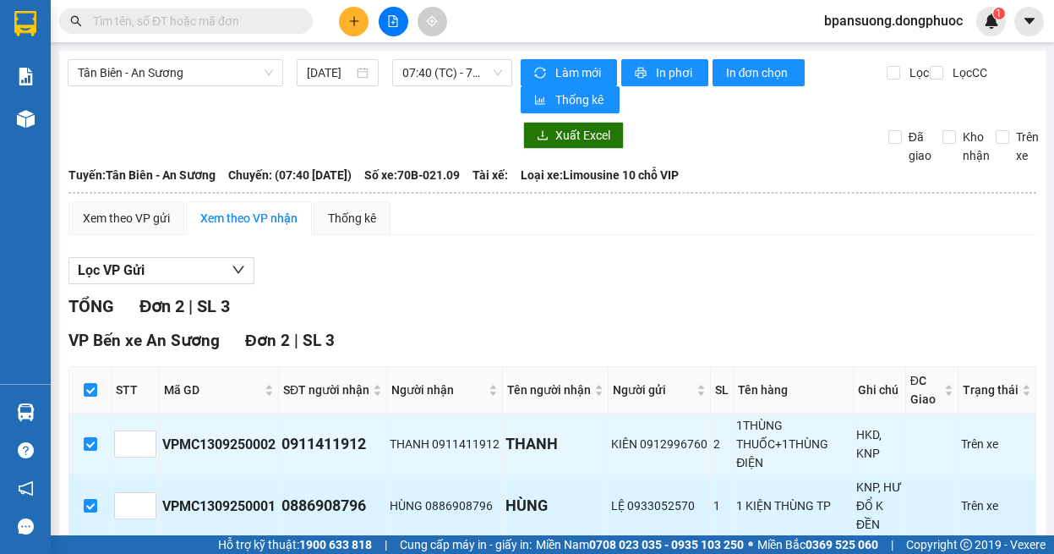
scroll to position [89, 0]
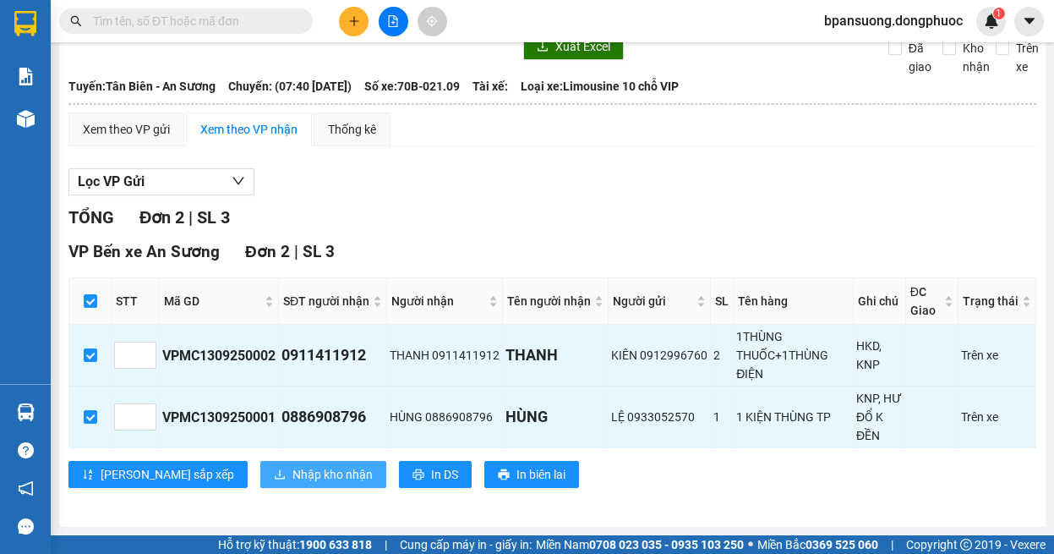
click at [293, 476] on span "Nhập kho nhận" at bounding box center [333, 474] width 80 height 19
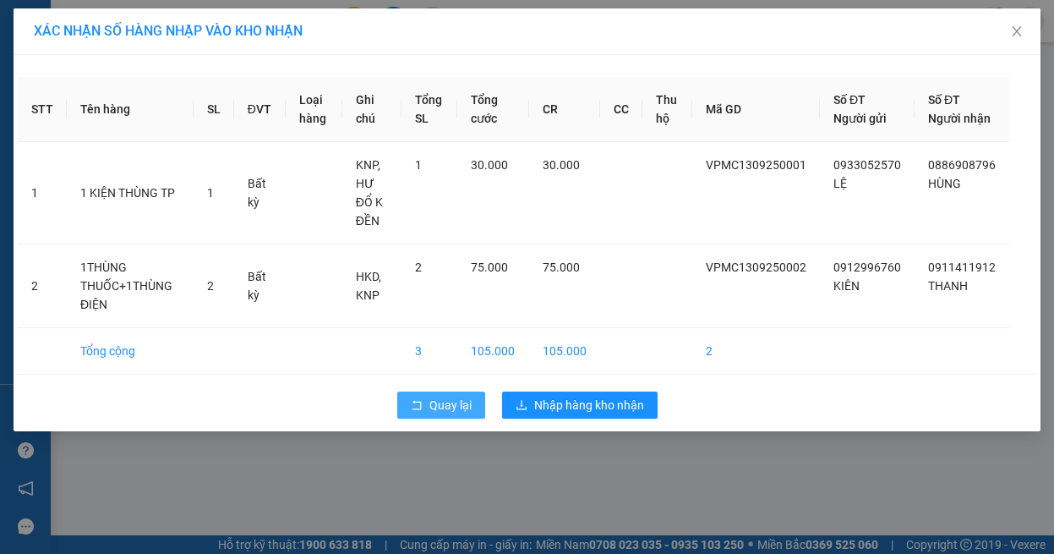
click at [441, 408] on span "Quay lại" at bounding box center [450, 405] width 42 height 19
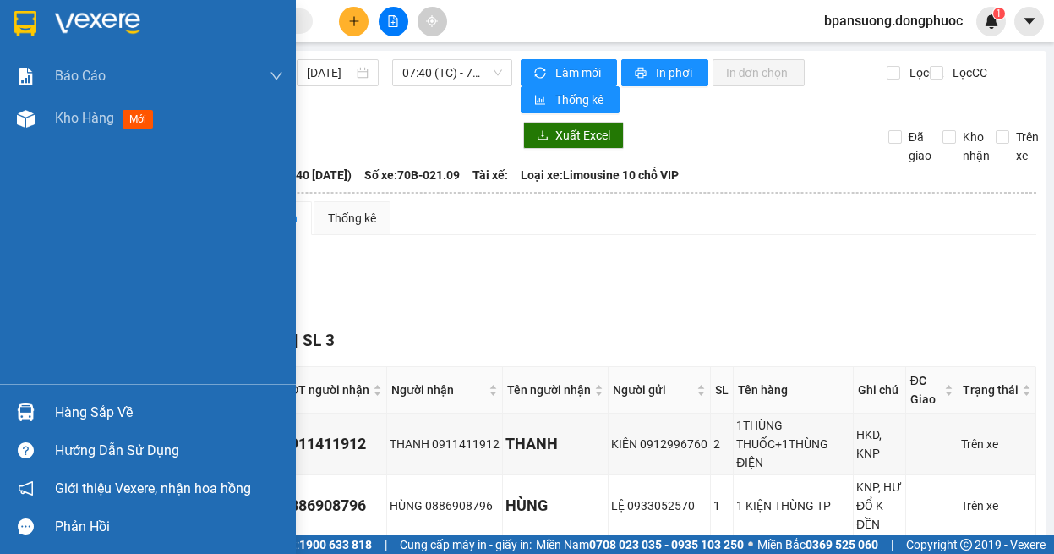
click at [25, 418] on img at bounding box center [26, 412] width 18 height 18
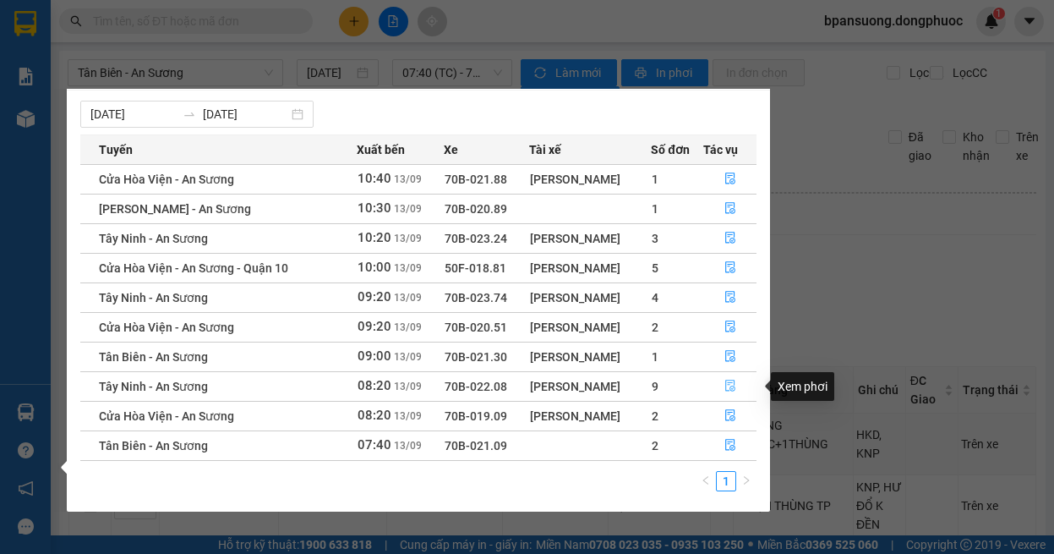
click at [741, 384] on button "button" at bounding box center [730, 386] width 52 height 27
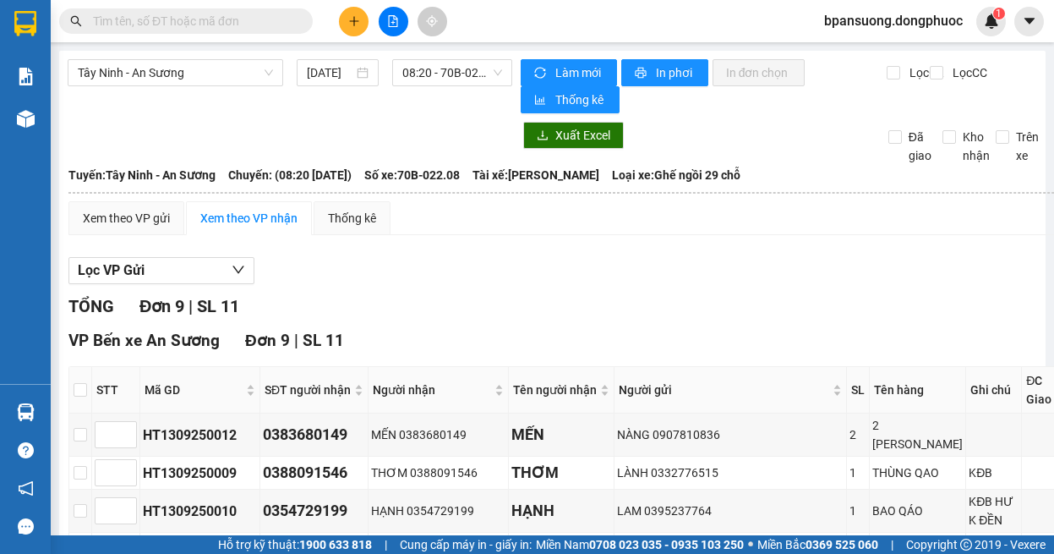
scroll to position [169, 0]
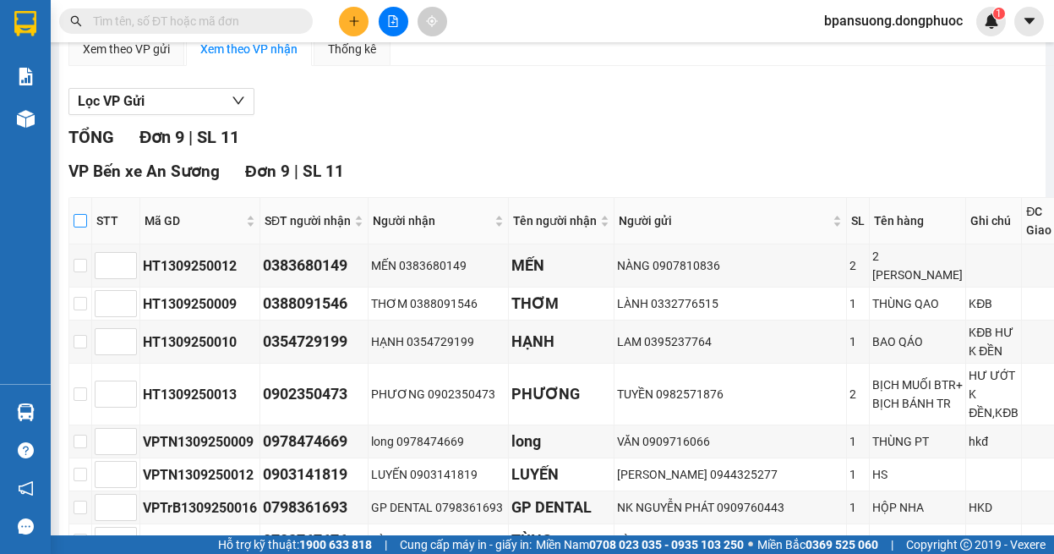
click at [79, 225] on input "checkbox" at bounding box center [81, 221] width 14 height 14
checkbox input "true"
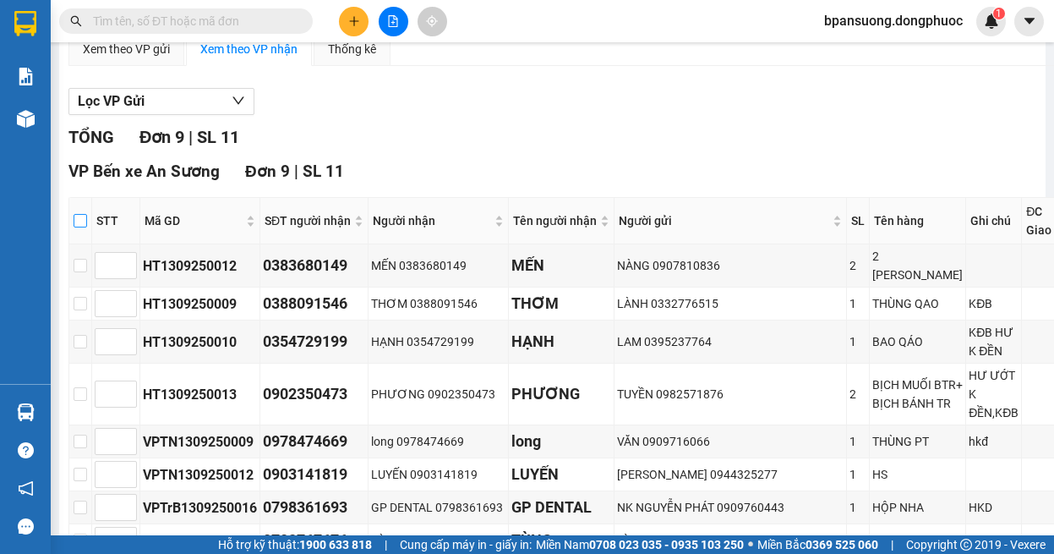
checkbox input "true"
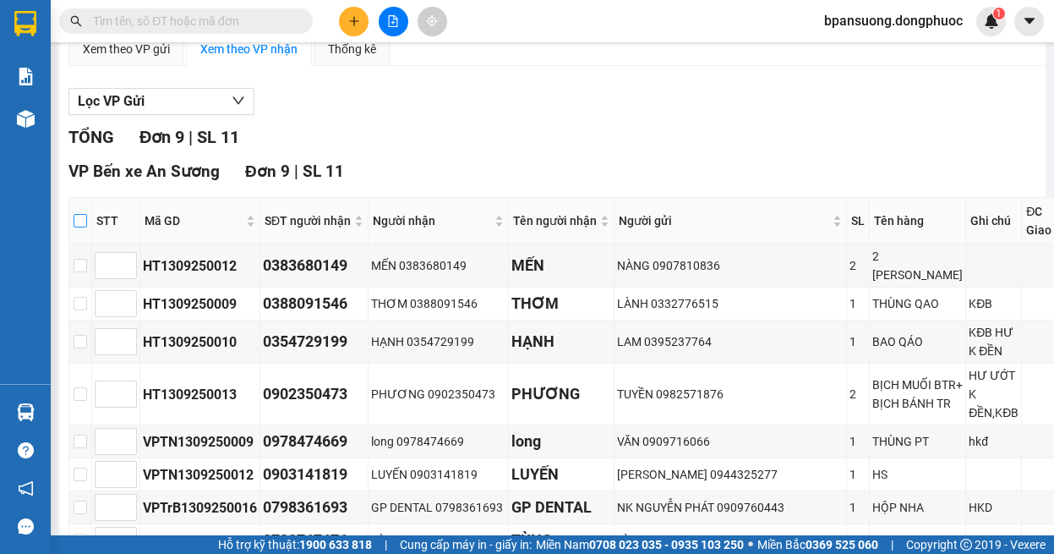
checkbox input "true"
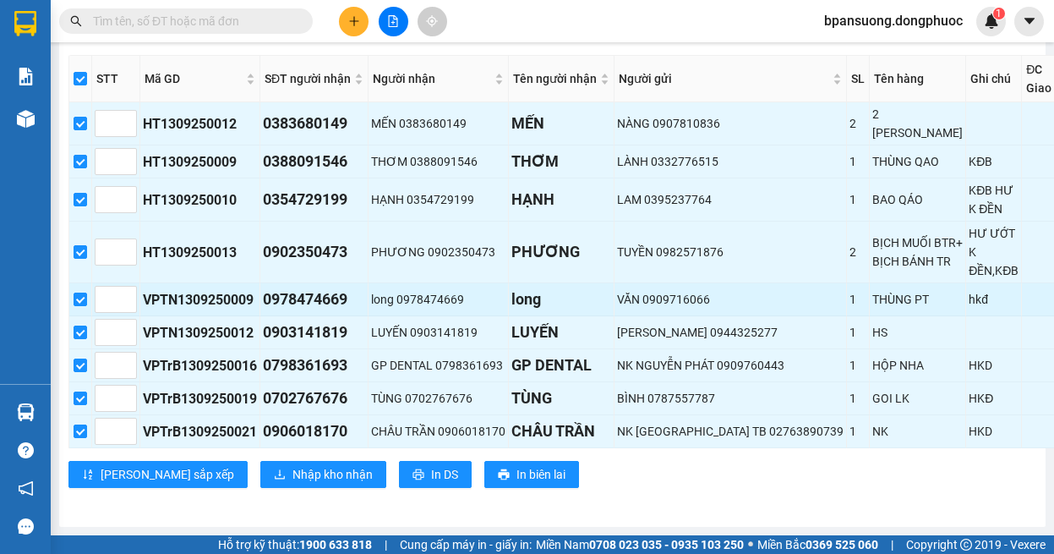
scroll to position [416, 0]
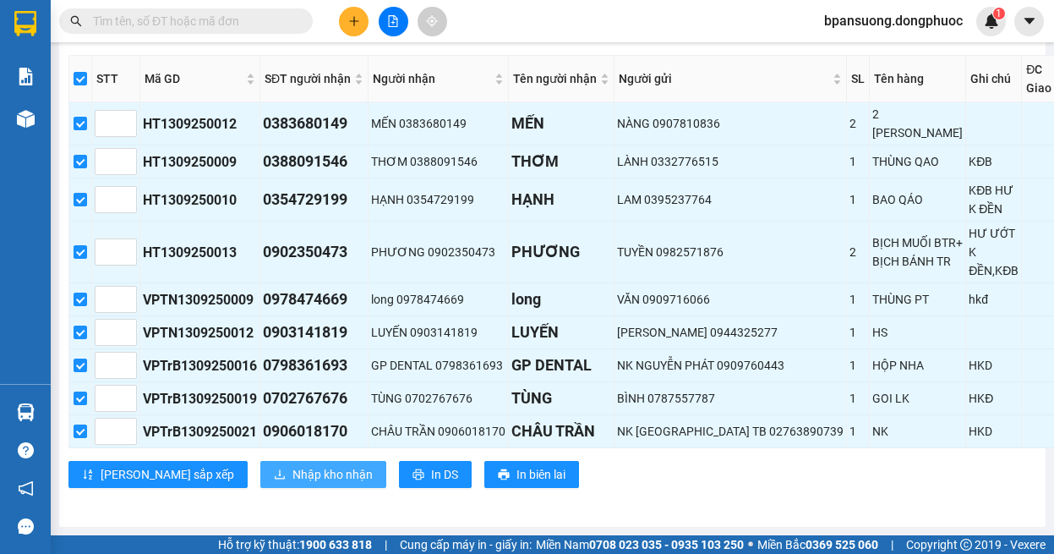
click at [293, 484] on span "Nhập kho nhận" at bounding box center [333, 474] width 80 height 19
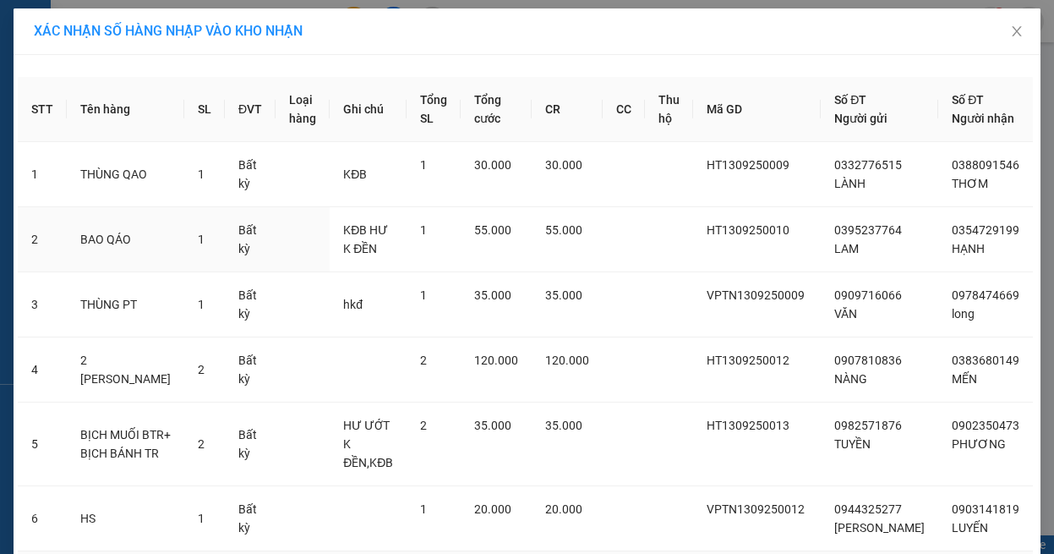
scroll to position [372, 0]
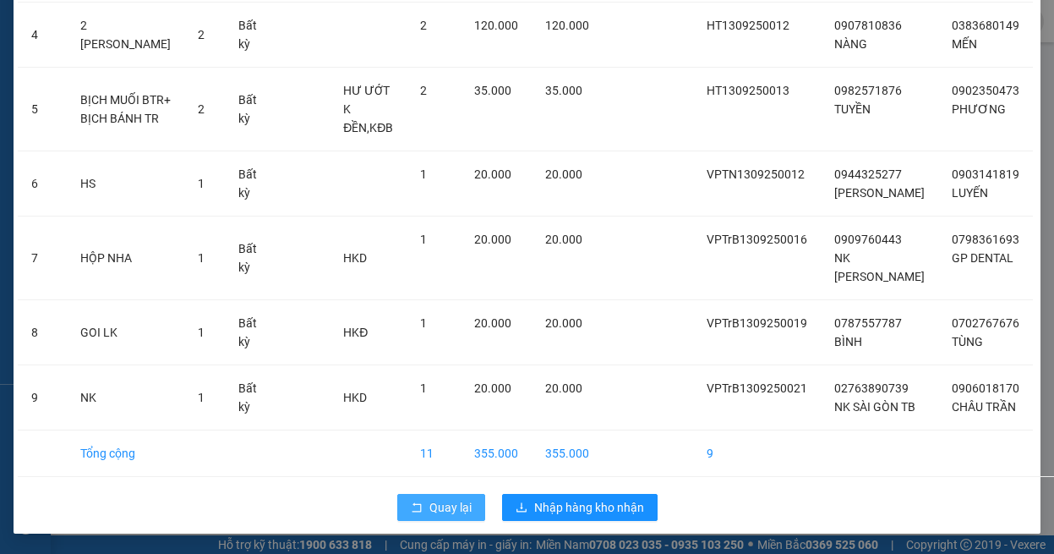
click at [448, 506] on span "Quay lại" at bounding box center [450, 507] width 42 height 19
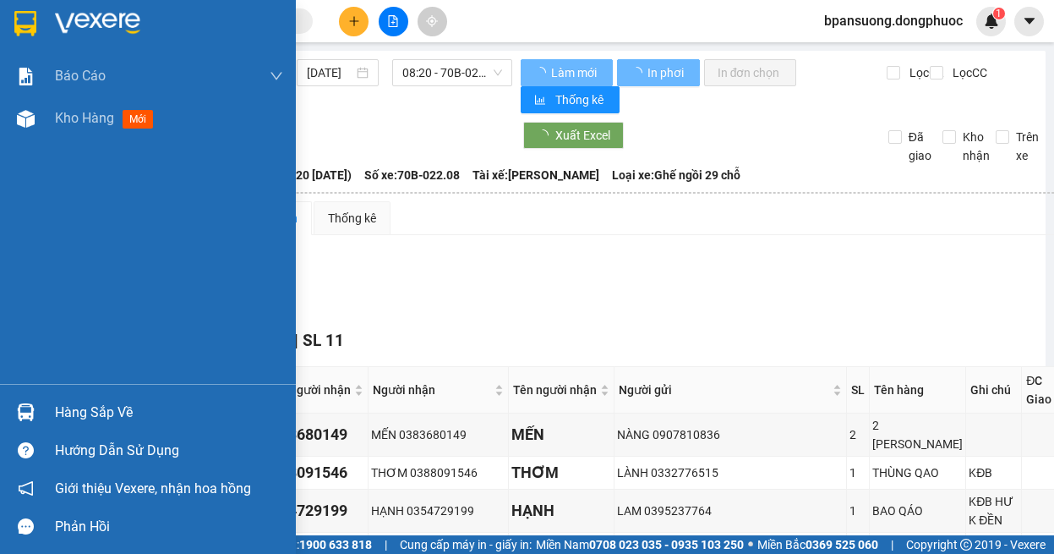
click at [35, 413] on div at bounding box center [26, 412] width 30 height 30
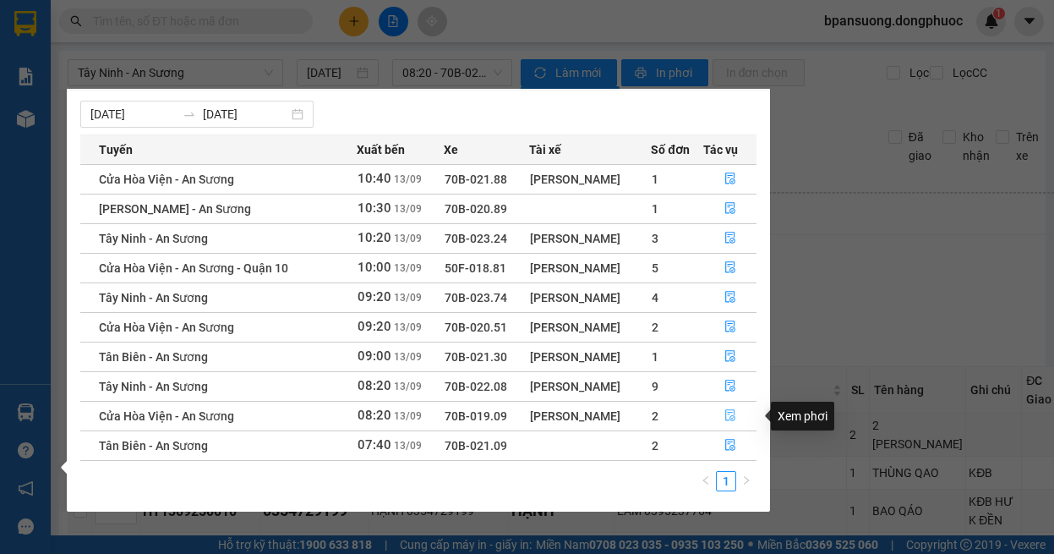
click at [735, 407] on button "button" at bounding box center [730, 415] width 52 height 27
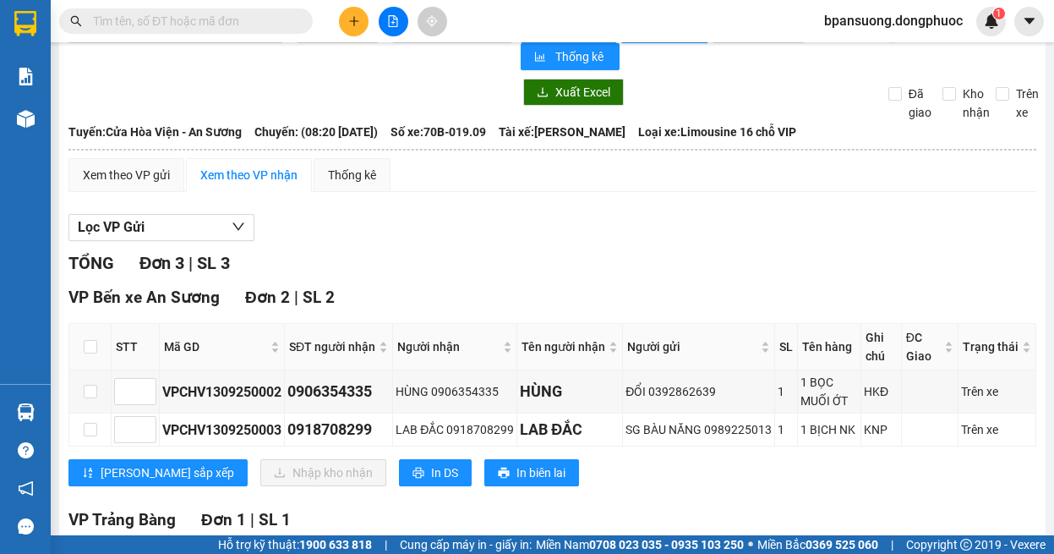
scroll to position [212, 0]
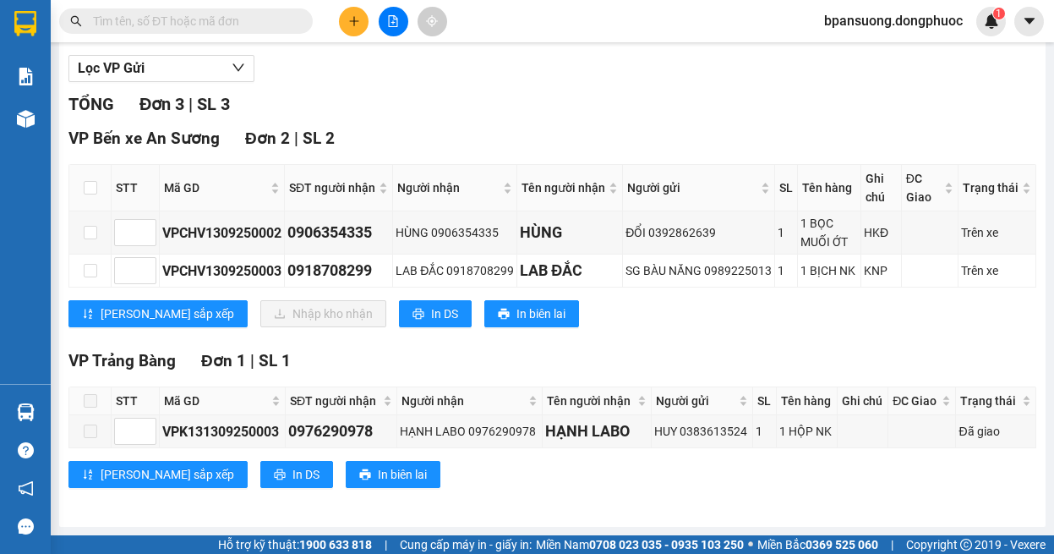
click at [83, 165] on th at bounding box center [90, 188] width 42 height 46
click at [88, 181] on input "checkbox" at bounding box center [91, 188] width 14 height 14
checkbox input "true"
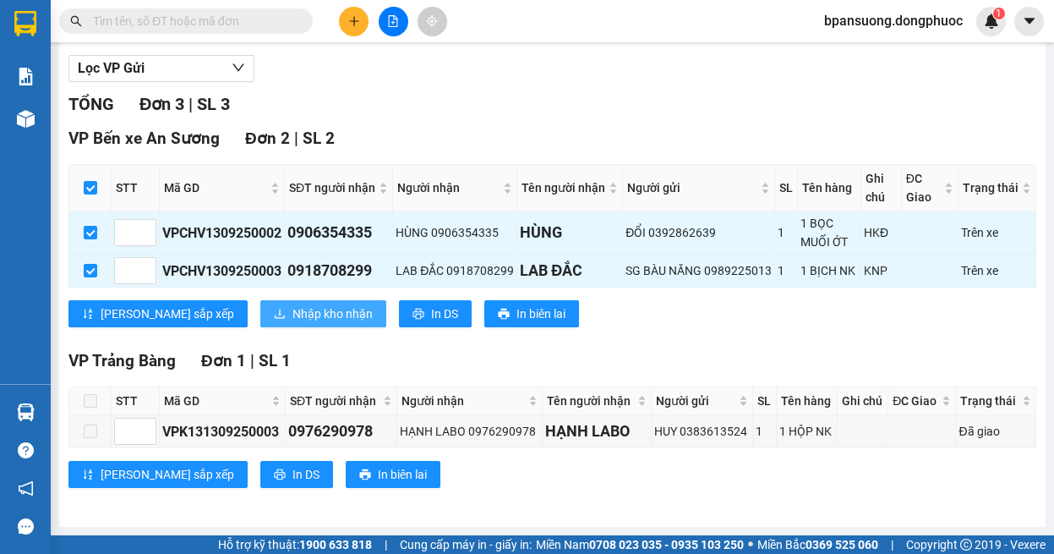
click at [293, 314] on span "Nhập kho nhận" at bounding box center [333, 313] width 80 height 19
